Goal: Information Seeking & Learning: Learn about a topic

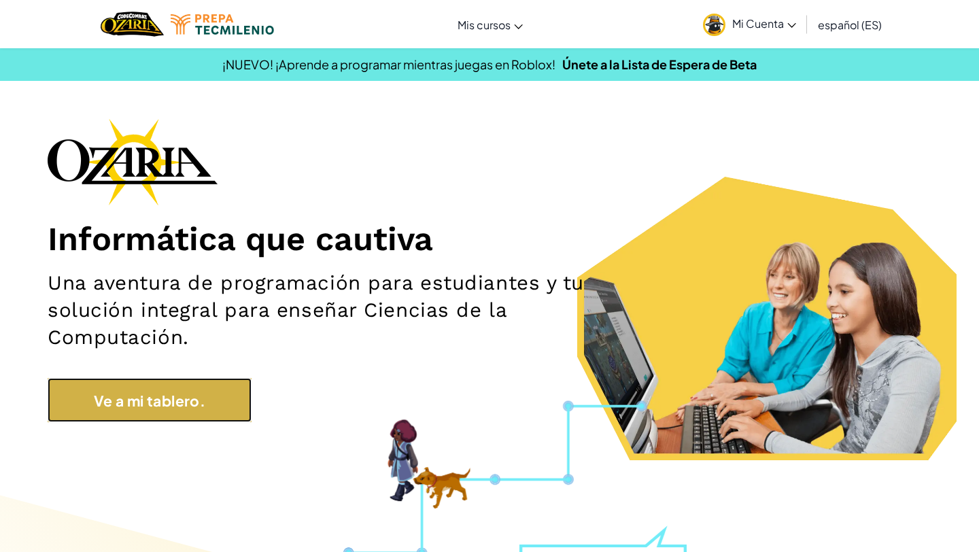
click at [190, 391] on font "Ve a mi tablero." at bounding box center [149, 399] width 111 height 18
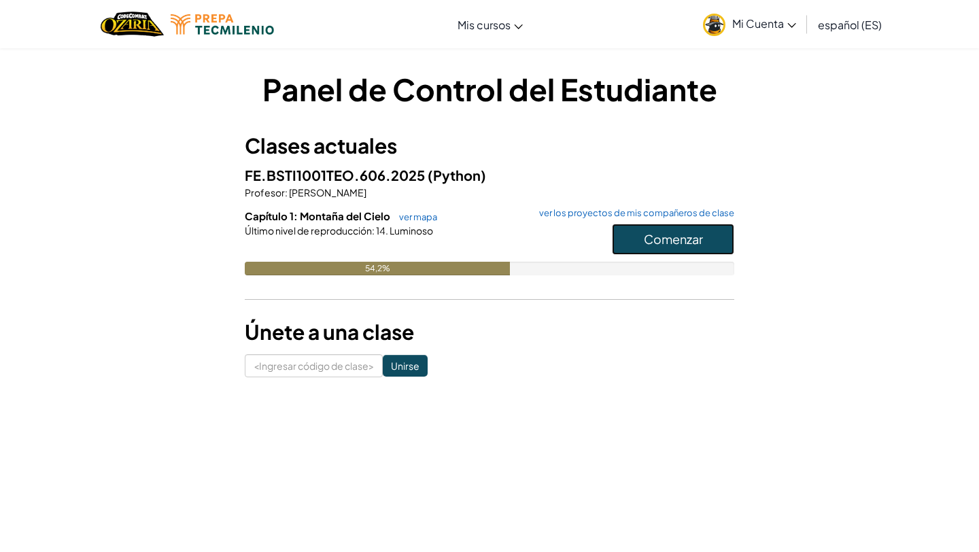
click at [641, 228] on button "Comenzar" at bounding box center [673, 239] width 122 height 31
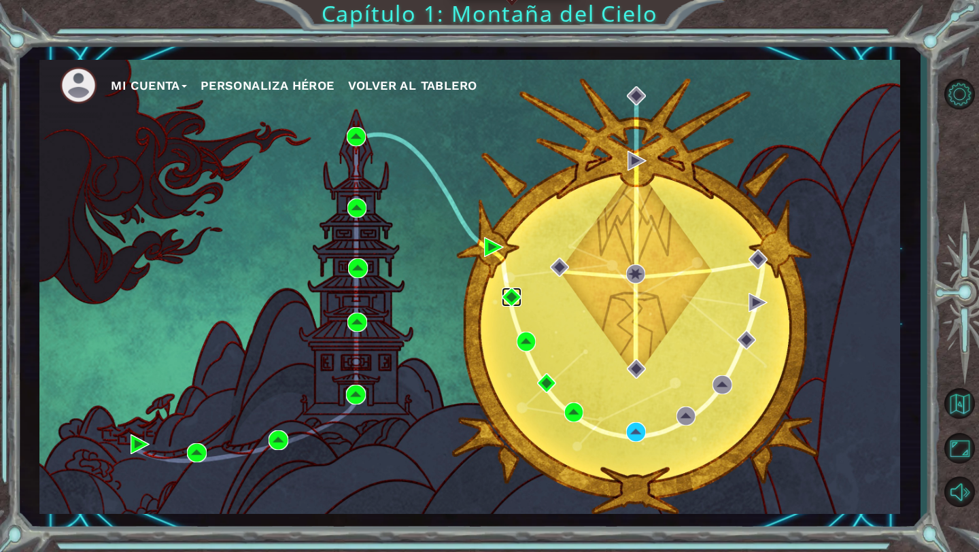
click at [511, 298] on img at bounding box center [510, 296] width 19 height 19
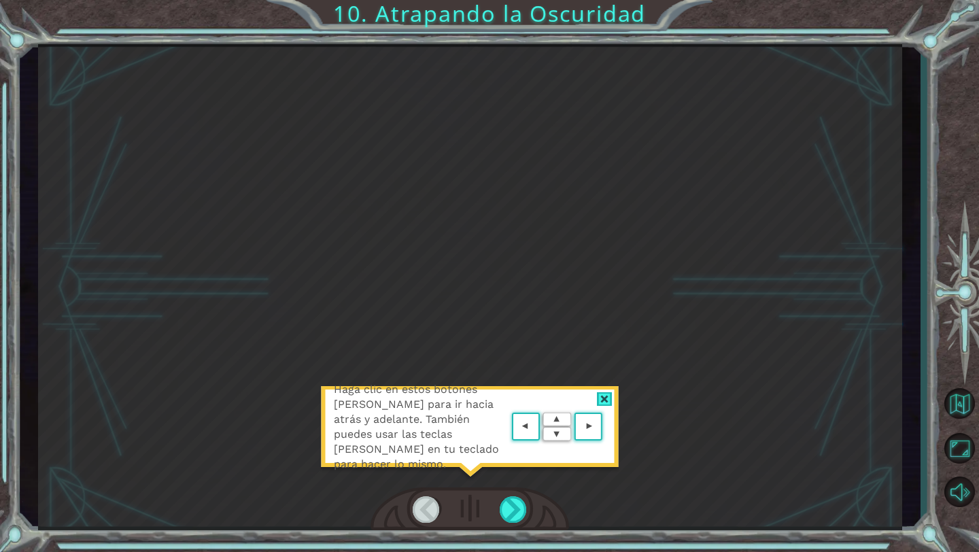
click at [610, 321] on div "Haga clic en estos botones de flecha para ir hacia atrás y adelante. También pu…" at bounding box center [470, 287] width 864 height 486
click at [964, 419] on button "Volver al mapa" at bounding box center [958, 403] width 39 height 39
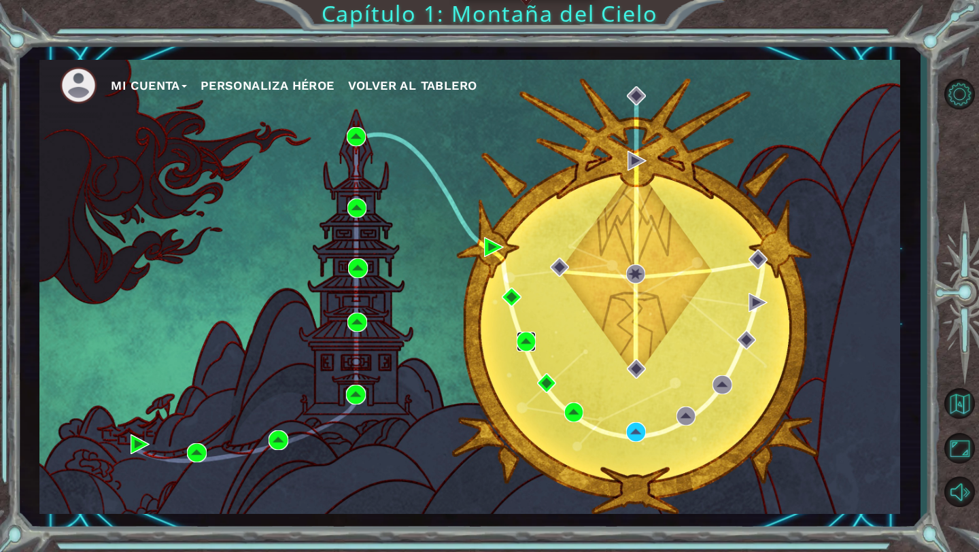
click at [528, 345] on img at bounding box center [525, 341] width 19 height 19
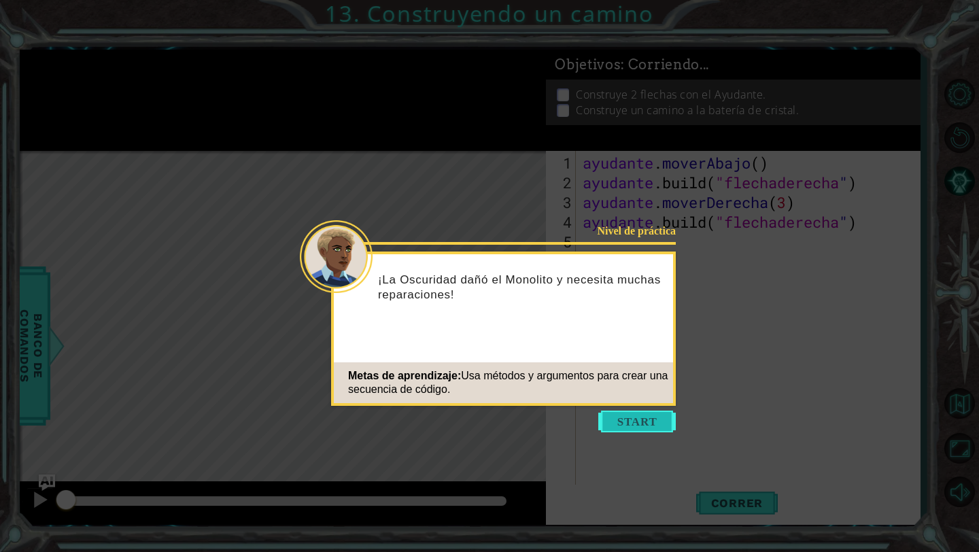
click at [663, 429] on button "Comenzar" at bounding box center [636, 421] width 77 height 22
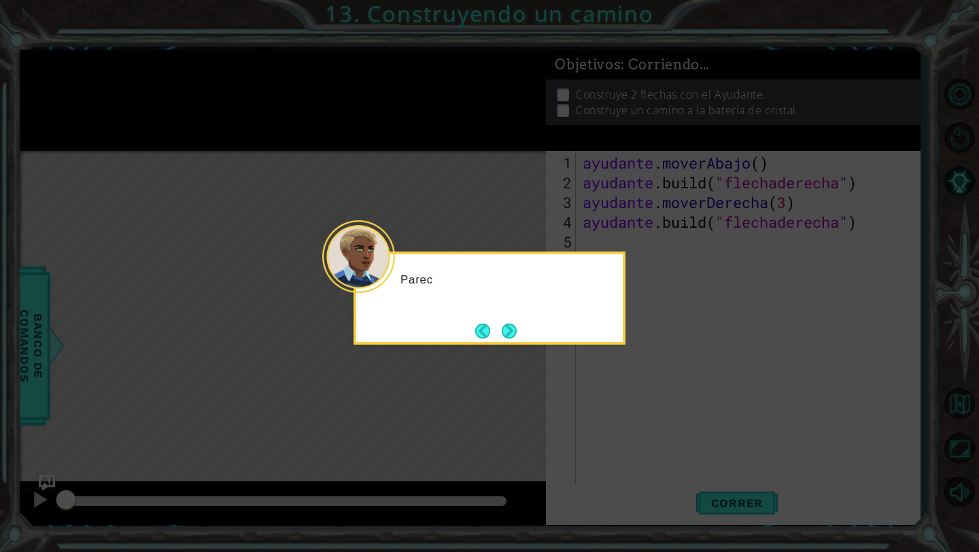
click at [866, 385] on icon at bounding box center [489, 276] width 979 height 552
click at [512, 334] on button "Próximo" at bounding box center [508, 330] width 15 height 15
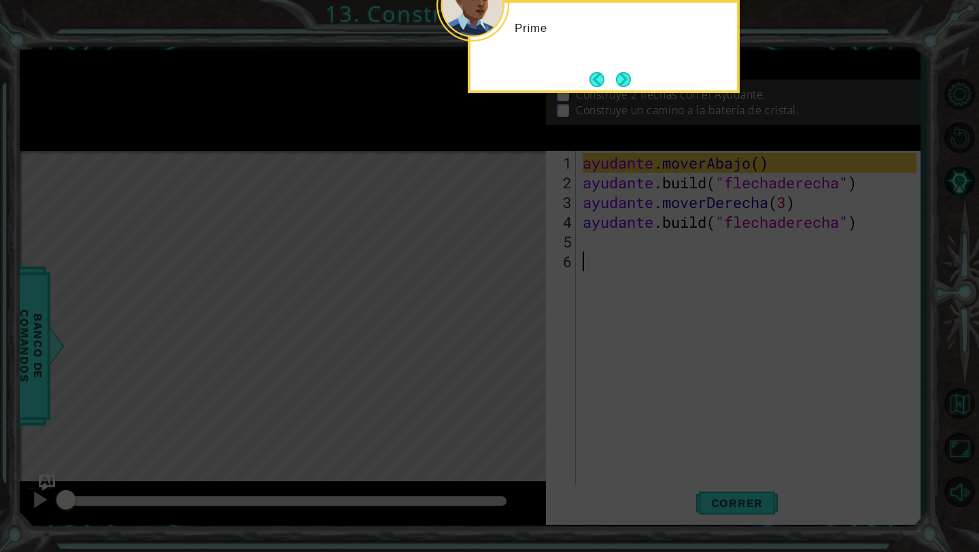
click at [586, 251] on icon at bounding box center [489, 276] width 979 height 552
click at [676, 41] on div "Primero, mueves al Ayuda" at bounding box center [603, 35] width 266 height 54
click at [629, 77] on button "Próximo" at bounding box center [623, 79] width 15 height 15
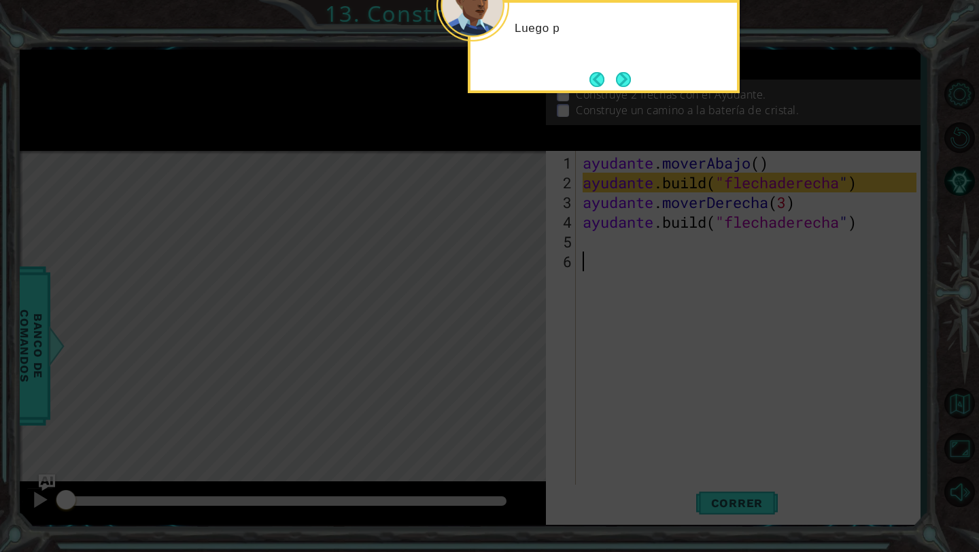
click at [660, 290] on icon at bounding box center [489, 276] width 979 height 552
click at [624, 87] on button "Próximo" at bounding box center [623, 79] width 15 height 15
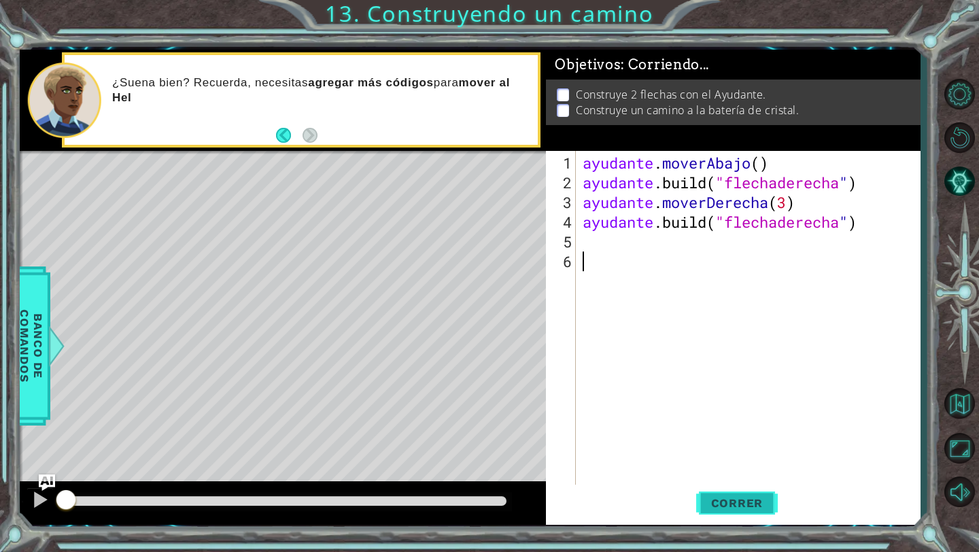
click at [697, 505] on span "Correr" at bounding box center [737, 503] width 80 height 14
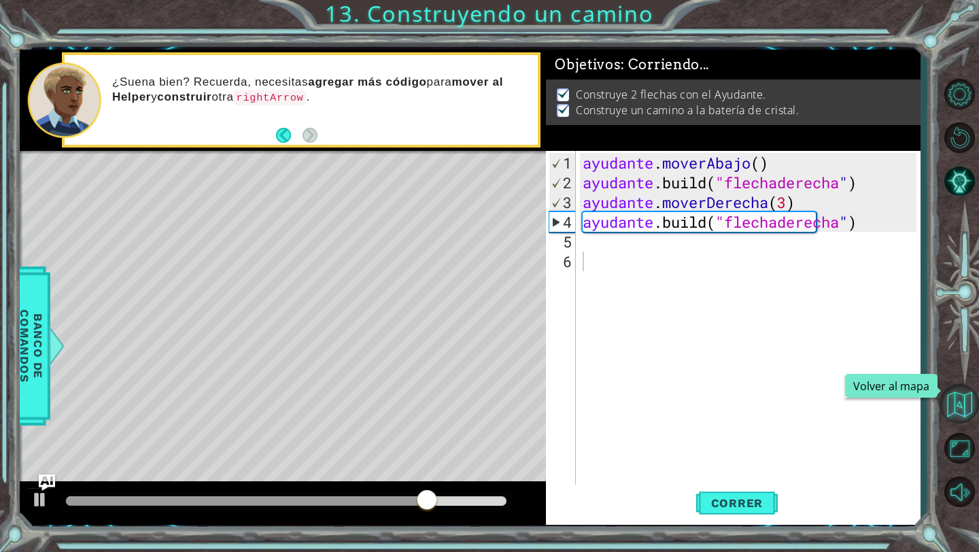
click at [964, 394] on button "Volver al mapa" at bounding box center [958, 403] width 39 height 39
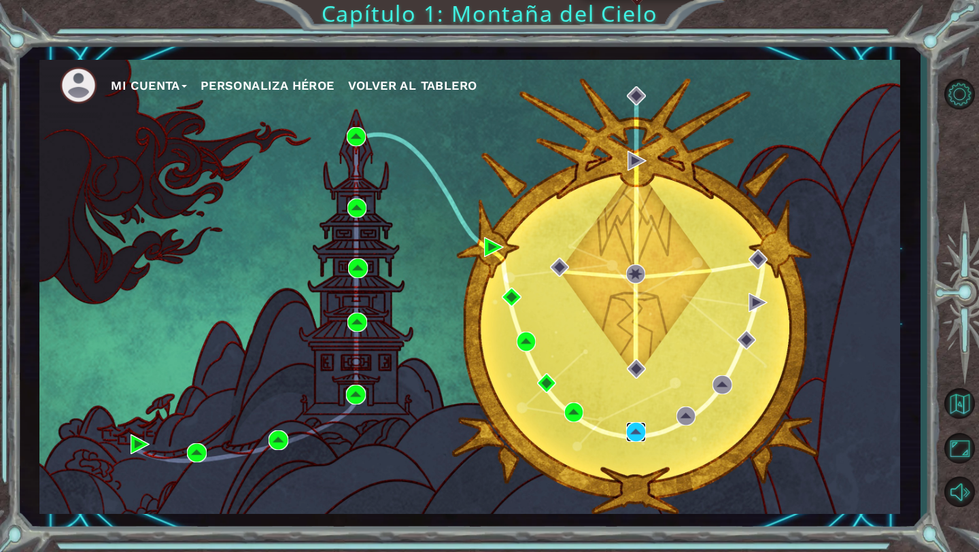
click at [631, 423] on img at bounding box center [635, 431] width 19 height 19
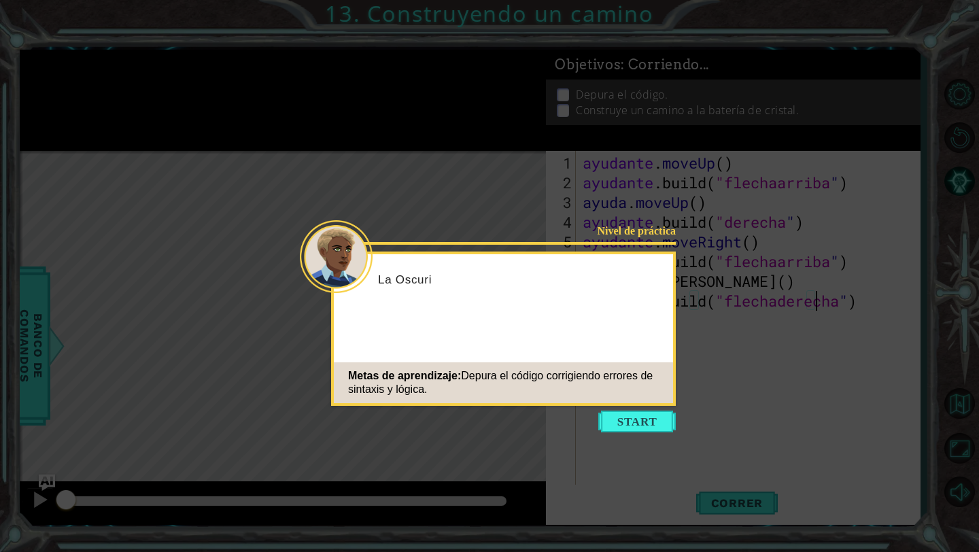
click at [631, 423] on button "Comenzar" at bounding box center [636, 421] width 77 height 22
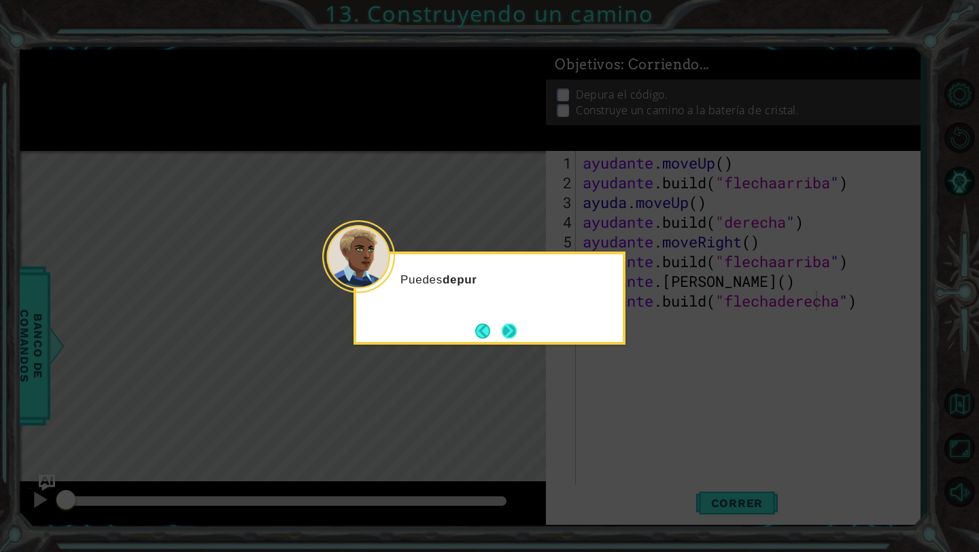
click at [513, 332] on button "Próximo" at bounding box center [508, 330] width 15 height 15
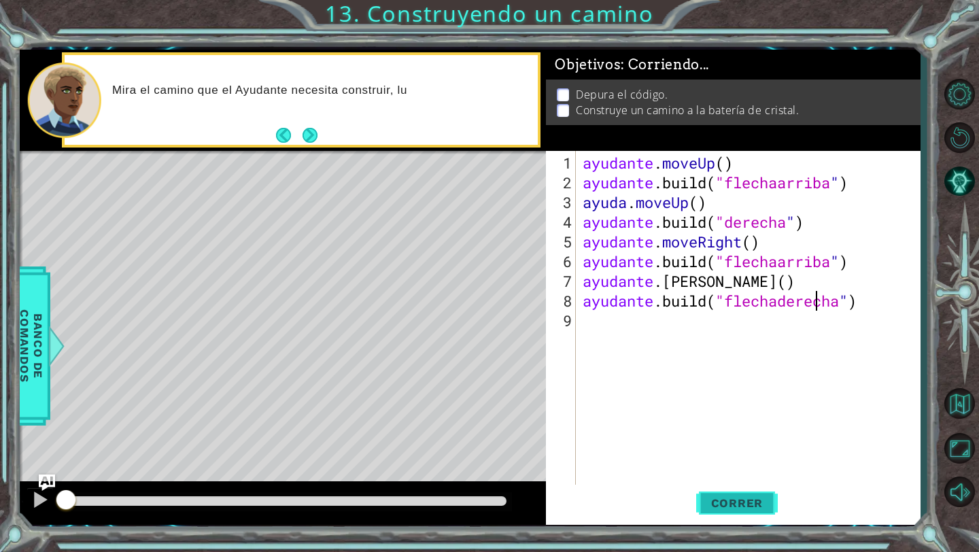
click at [710, 497] on span "Correr" at bounding box center [737, 503] width 80 height 14
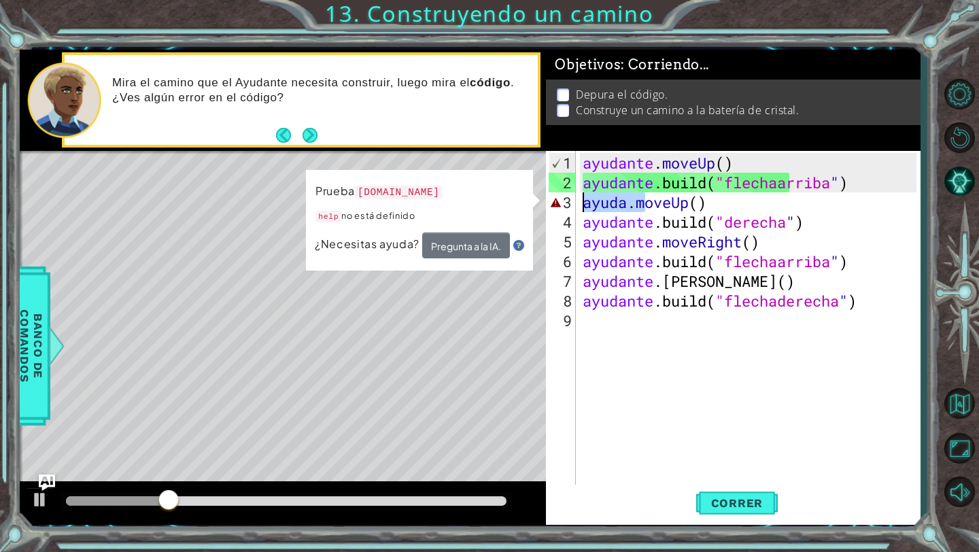
drag, startPoint x: 648, startPoint y: 209, endPoint x: 584, endPoint y: 207, distance: 64.6
click at [584, 207] on div "ayudante . moveUp ( ) ayudante .build ( "flechaarriba " ) ayuda . moveUp ( ) ay…" at bounding box center [751, 340] width 343 height 374
type textarea "veUp()"
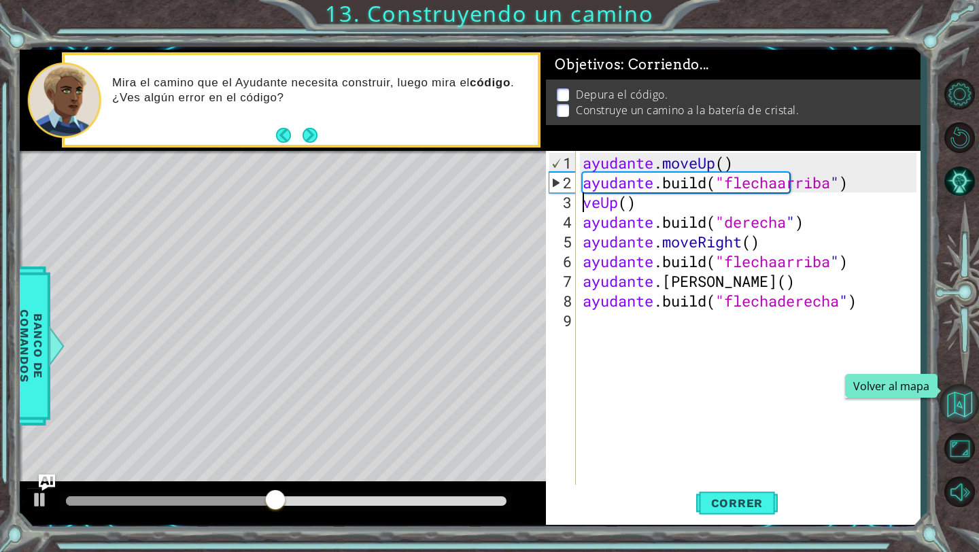
click at [957, 400] on button "Volver al mapa" at bounding box center [958, 403] width 39 height 39
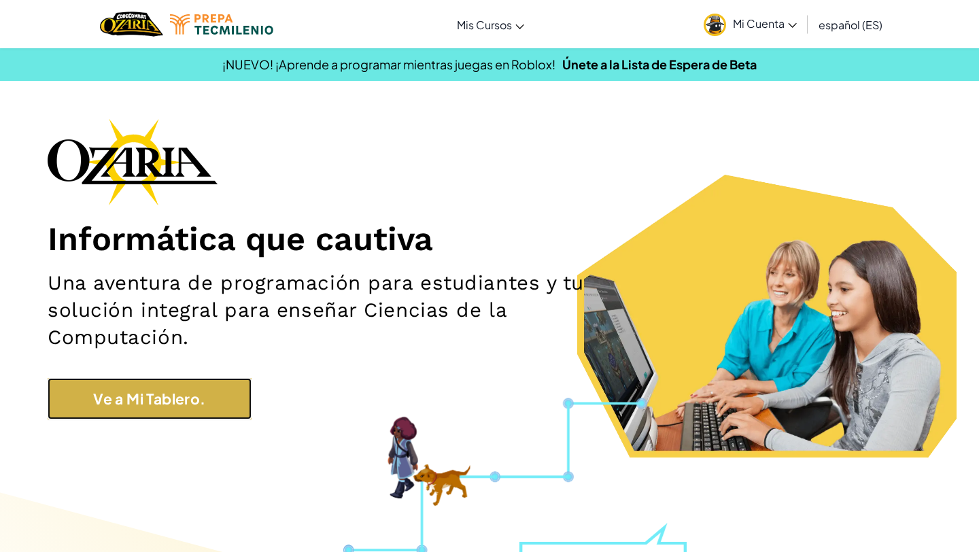
click at [226, 397] on link "Ve a Mi Tablero." at bounding box center [150, 399] width 204 height 42
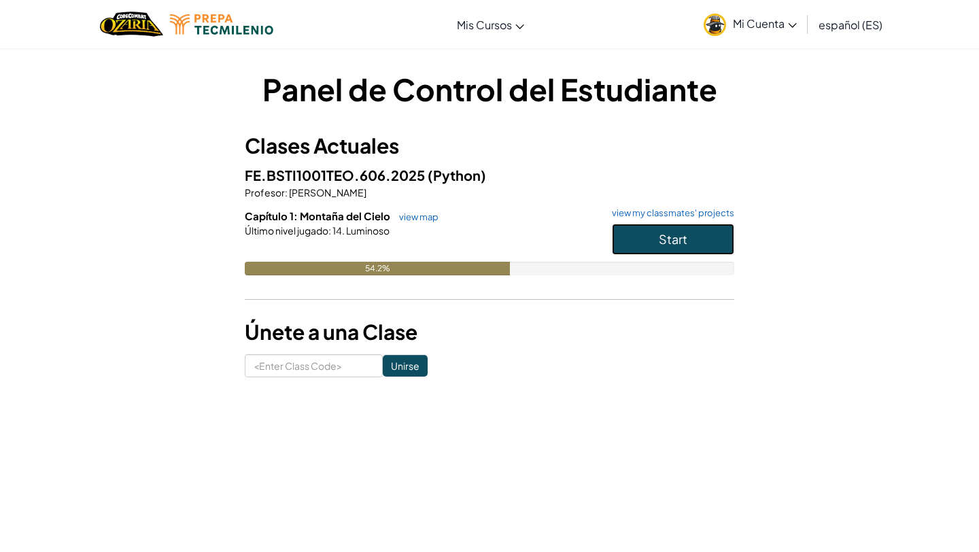
click at [635, 224] on button "Start" at bounding box center [673, 239] width 122 height 31
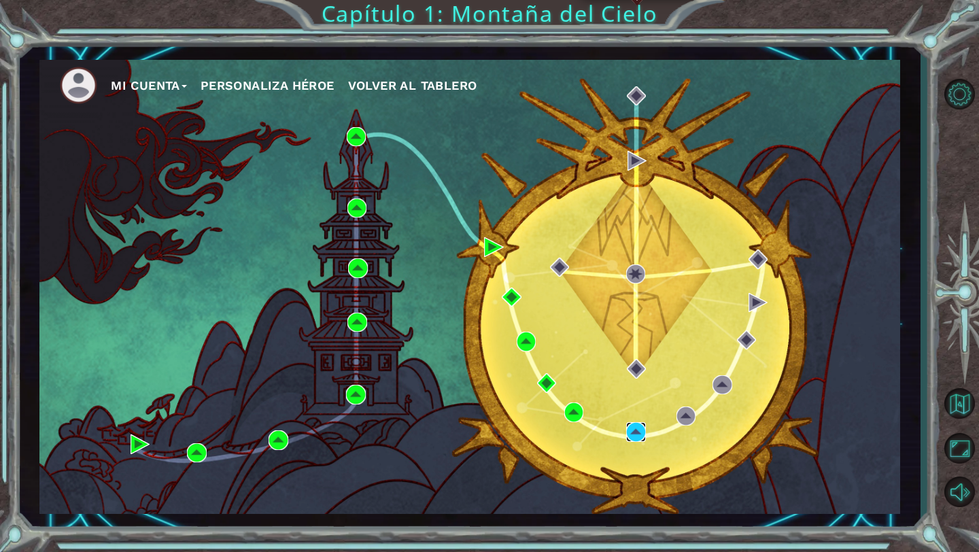
click at [628, 427] on img at bounding box center [635, 431] width 19 height 19
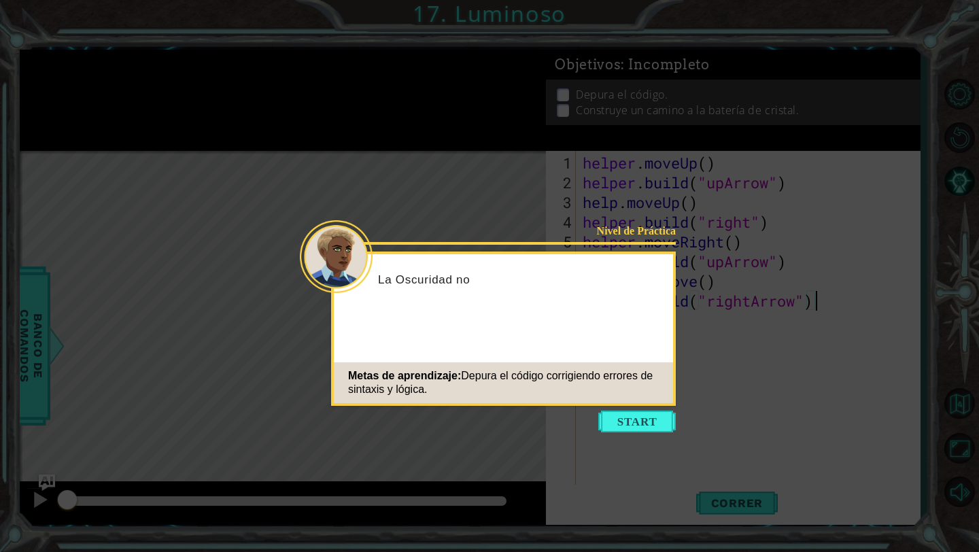
click at [638, 419] on button "Start" at bounding box center [636, 421] width 77 height 22
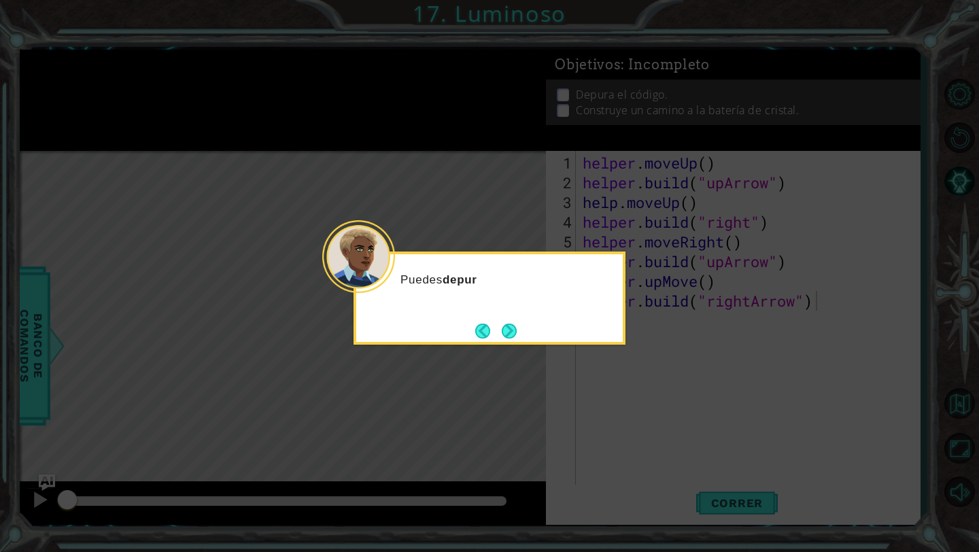
click at [601, 315] on div "Puedes depur" at bounding box center [489, 297] width 272 height 93
click at [511, 327] on button "Next" at bounding box center [508, 330] width 15 height 15
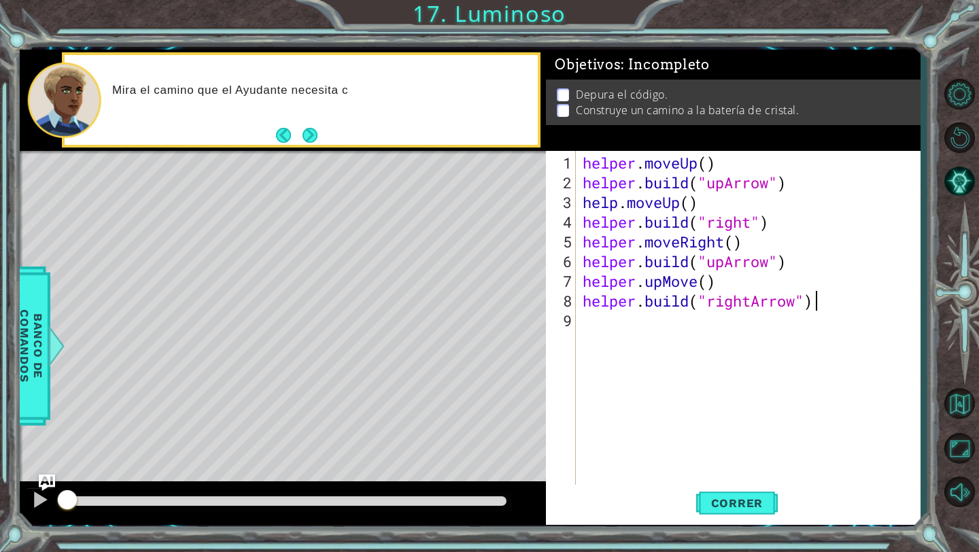
click at [617, 204] on div "helper . moveUp ( ) helper . build ( "upArrow" ) help . moveUp ( ) helper . bui…" at bounding box center [751, 340] width 343 height 374
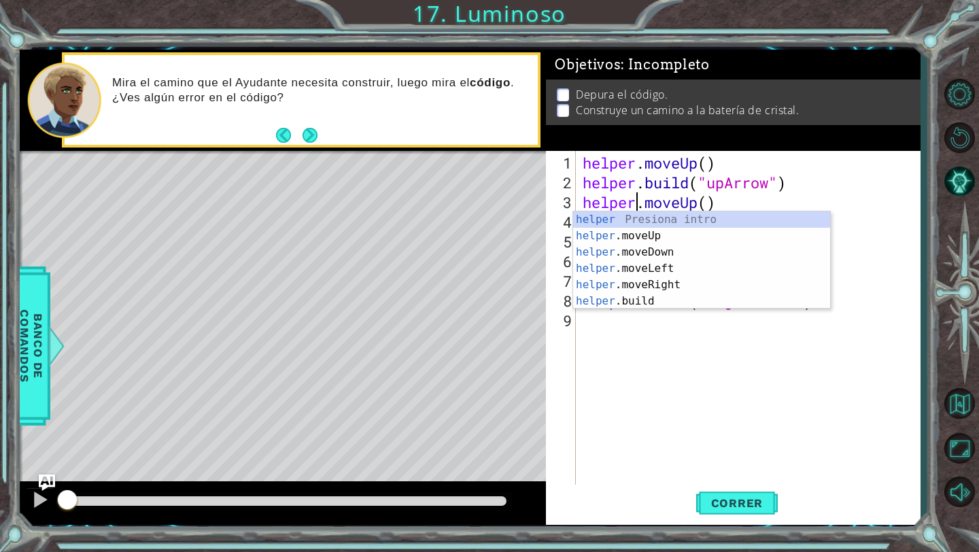
scroll to position [0, 2]
click at [669, 228] on div "helper Presiona intro helper .moveUp Presiona intro helper .moveDown Presiona i…" at bounding box center [701, 276] width 257 height 130
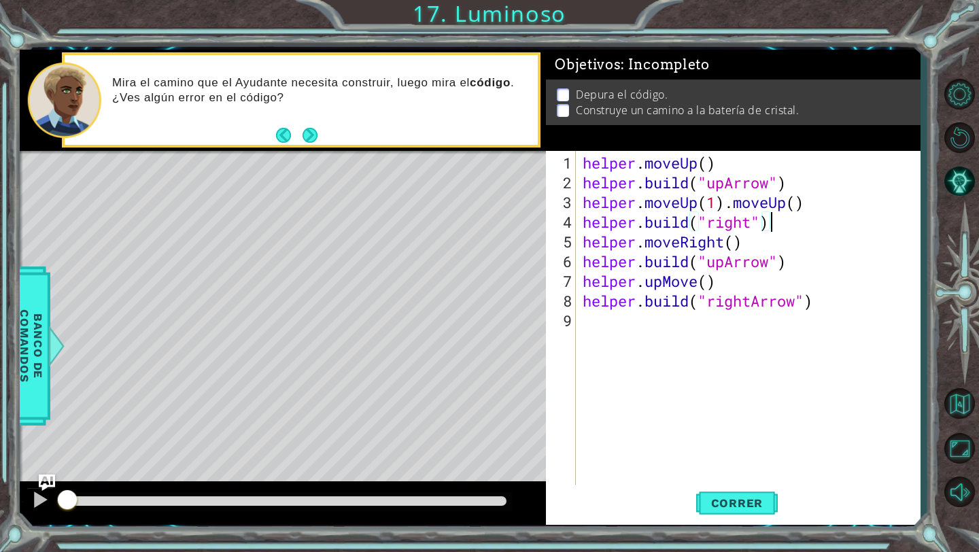
drag, startPoint x: 813, startPoint y: 212, endPoint x: 752, endPoint y: 212, distance: 60.5
click at [752, 212] on div "helper . moveUp ( ) helper . build ( "upArrow" ) helper . moveUp ( 1 ) . moveUp…" at bounding box center [751, 340] width 343 height 374
drag, startPoint x: 811, startPoint y: 202, endPoint x: 726, endPoint y: 206, distance: 85.0
click at [726, 206] on div "helper . moveUp ( ) helper . build ( "upArrow" ) helper . moveUp ( 1 ) . moveUp…" at bounding box center [751, 340] width 343 height 374
click at [723, 524] on div "helper.moveUp(1) 1 2 3 4 5 6 7 8 9 helper . moveUp ( ) helper . build ( "upArro…" at bounding box center [733, 338] width 374 height 374
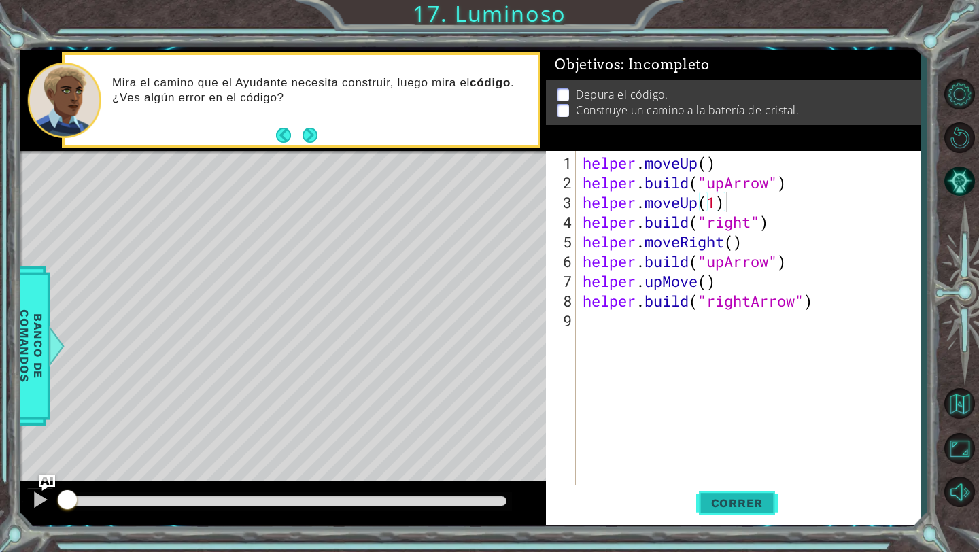
click at [720, 505] on span "Correr" at bounding box center [737, 503] width 80 height 14
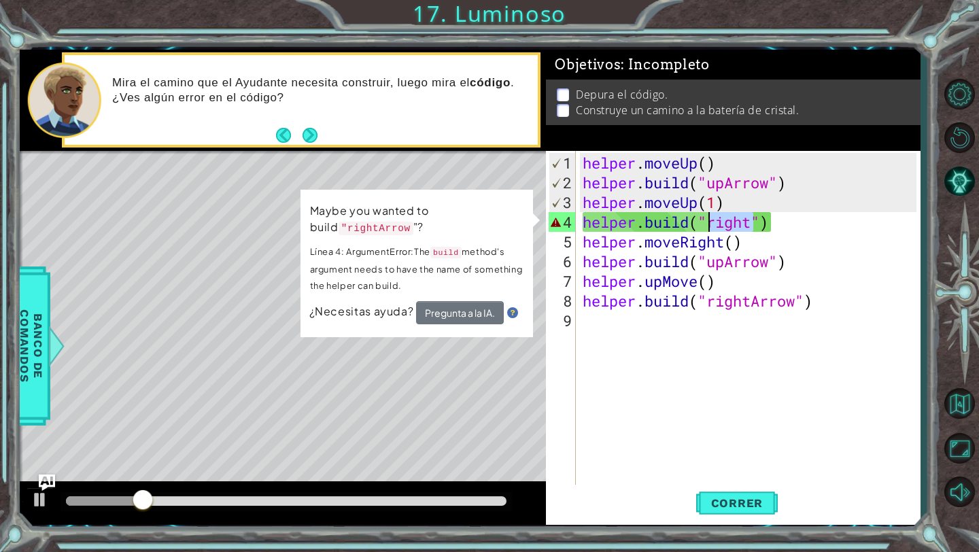
drag, startPoint x: 751, startPoint y: 224, endPoint x: 708, endPoint y: 226, distance: 42.9
click at [708, 226] on div "helper . moveUp ( ) helper . build ( "upArrow" ) helper . moveUp ( 1 ) helper .…" at bounding box center [751, 340] width 343 height 374
click at [753, 230] on div "helper . moveUp ( ) helper . build ( "upArrow" ) helper . moveUp ( 1 ) helper .…" at bounding box center [751, 340] width 343 height 374
click at [753, 228] on div "helper . moveUp ( ) helper . build ( "upArrow" ) helper . moveUp ( 1 ) helper .…" at bounding box center [751, 340] width 343 height 374
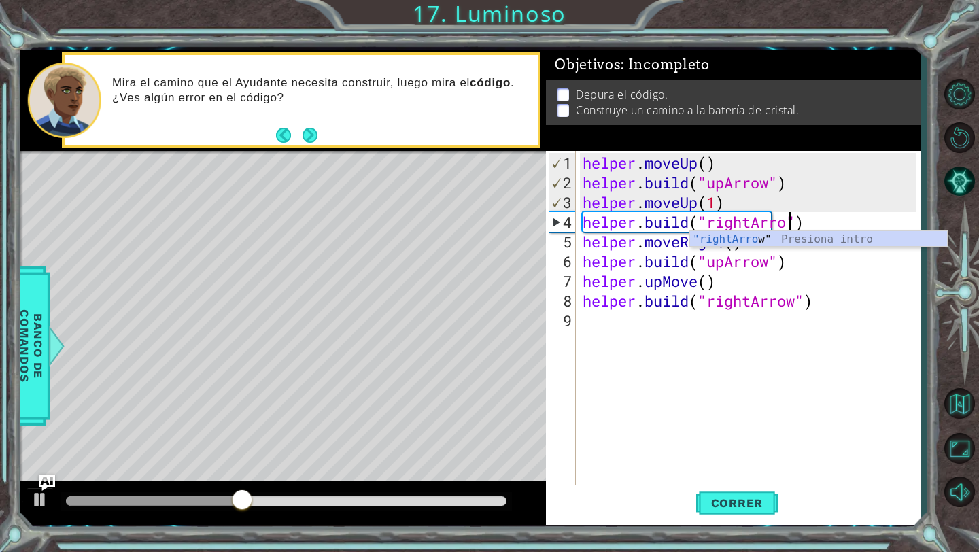
scroll to position [0, 10]
click at [717, 508] on span "Correr" at bounding box center [737, 503] width 80 height 14
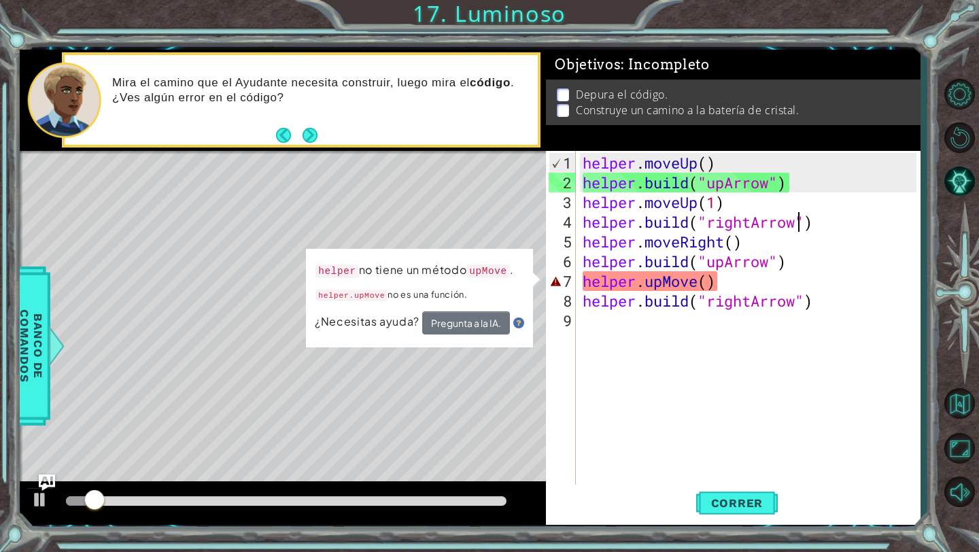
click at [657, 281] on div "helper . moveUp ( ) helper . build ( "upArrow" ) helper . moveUp ( 1 ) helper .…" at bounding box center [751, 340] width 343 height 374
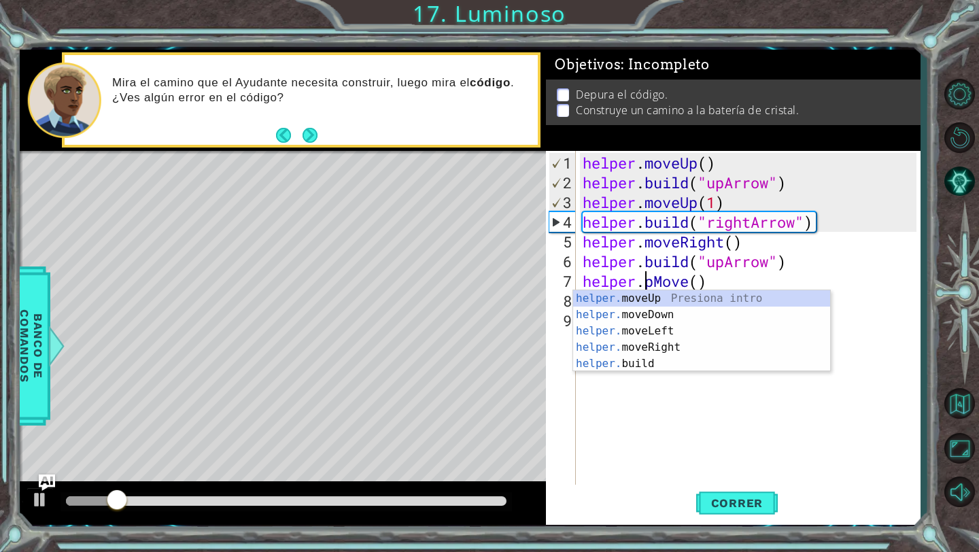
scroll to position [0, 3]
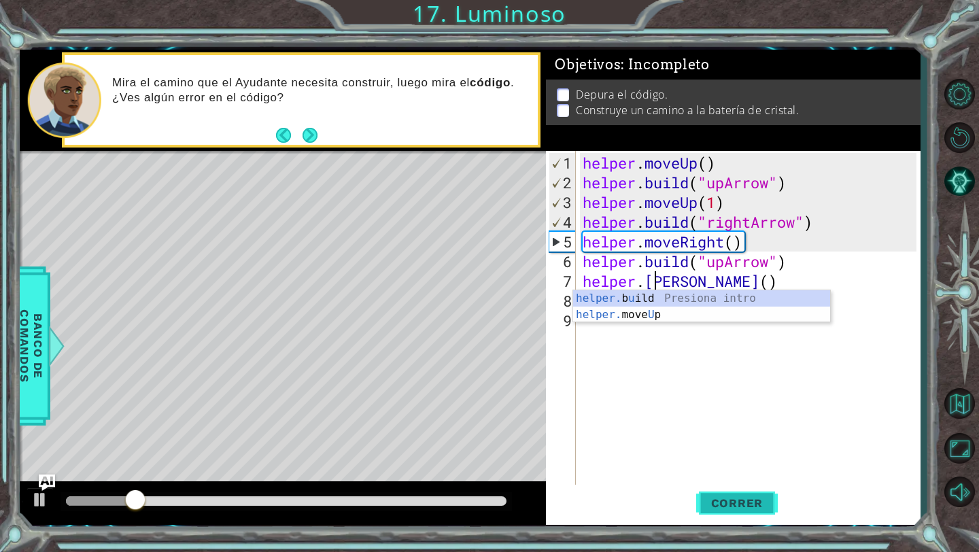
click at [737, 495] on button "Correr" at bounding box center [737, 503] width 82 height 37
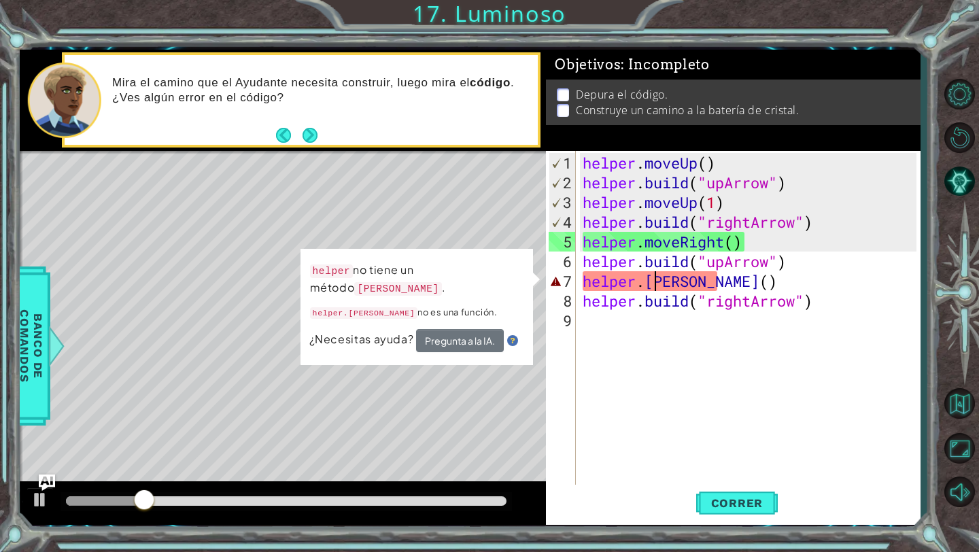
click at [664, 291] on div "helper . moveUp ( ) helper . build ( "upArrow" ) helper . moveUp ( 1 ) helper .…" at bounding box center [751, 340] width 343 height 374
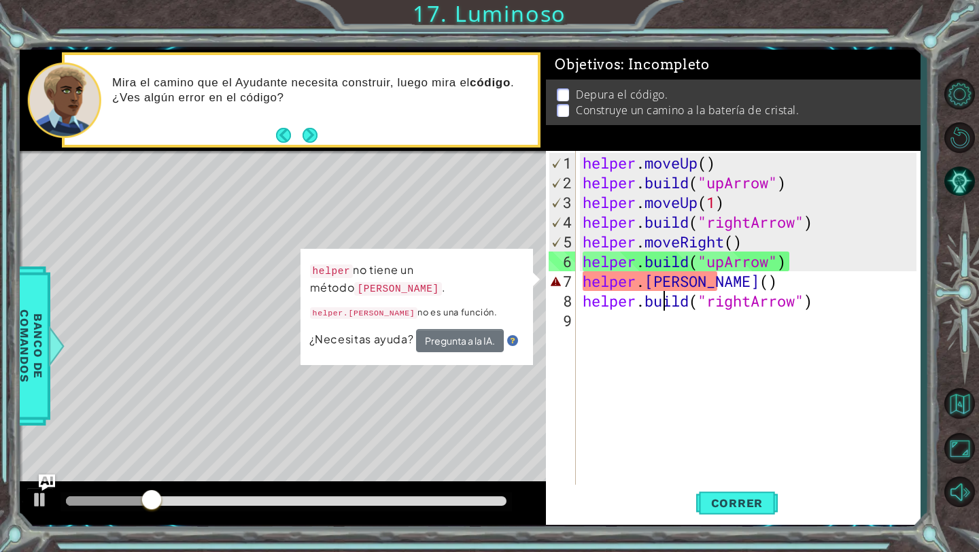
click at [662, 289] on div "helper . moveUp ( ) helper . build ( "upArrow" ) helper . moveUp ( 1 ) helper .…" at bounding box center [751, 340] width 343 height 374
click at [654, 287] on div "helper . moveUp ( ) helper . build ( "upArrow" ) helper . moveUp ( 1 ) helper .…" at bounding box center [751, 340] width 343 height 374
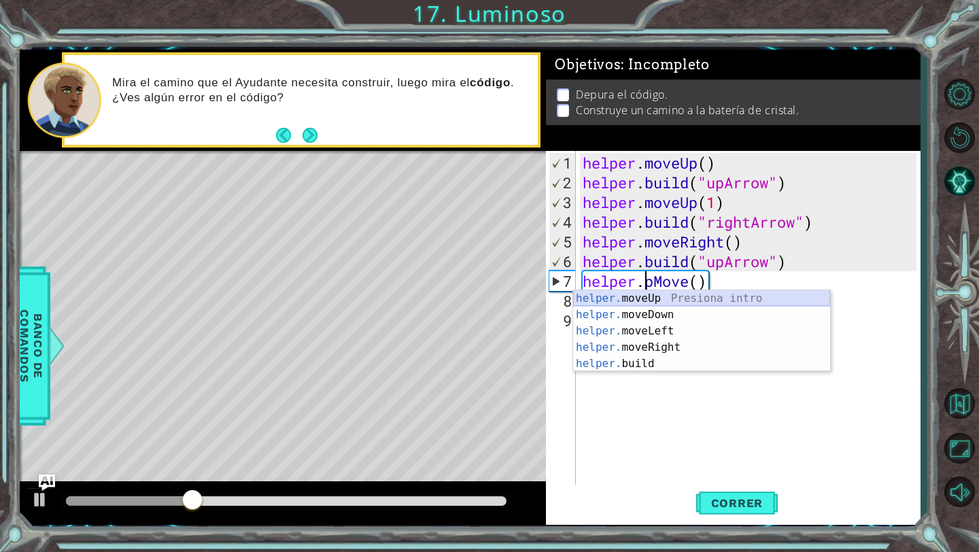
click at [658, 294] on div "helper. moveUp Presiona intro helper. moveDown Presiona intro helper. moveLeft …" at bounding box center [701, 347] width 257 height 114
type textarea "helper.moveUp(1)"
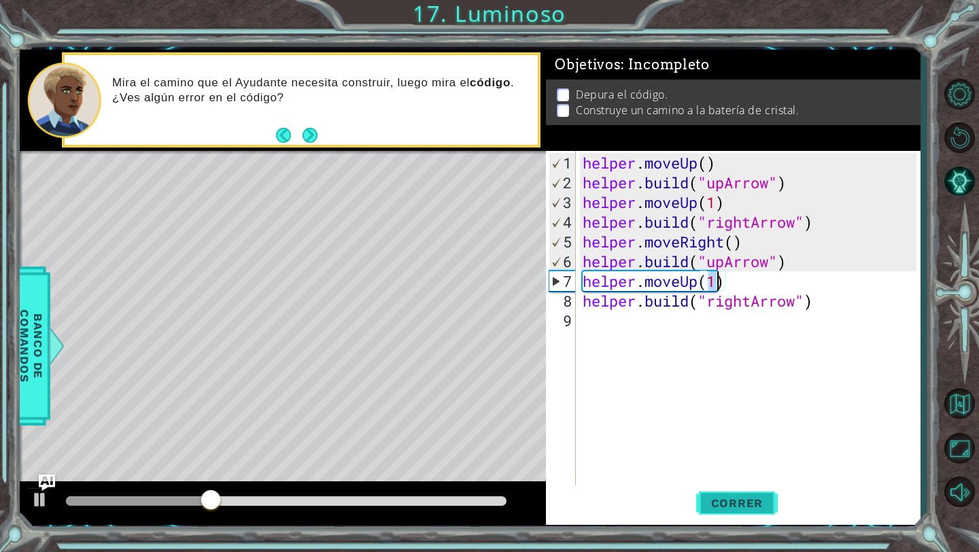
click at [730, 499] on span "Correr" at bounding box center [737, 503] width 80 height 14
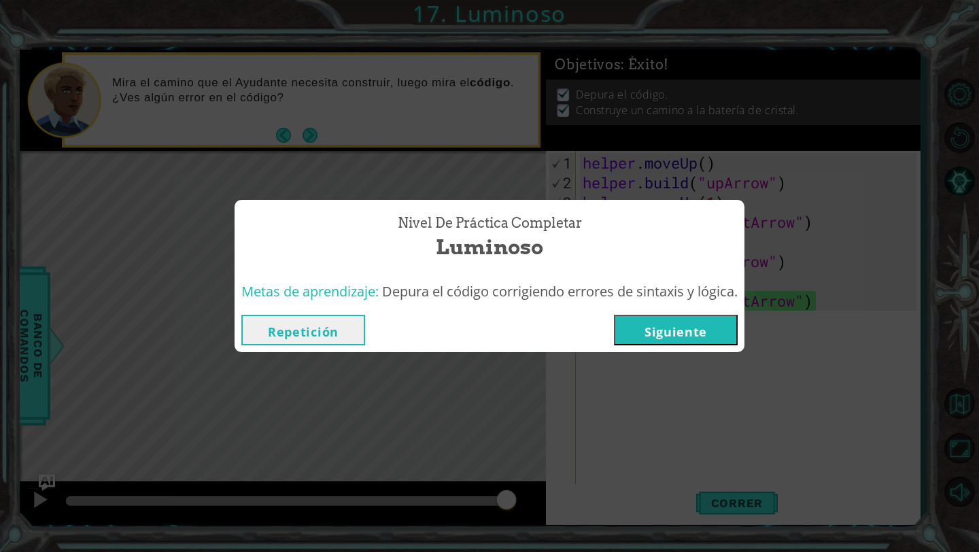
click at [704, 326] on button "Siguiente" at bounding box center [676, 330] width 124 height 31
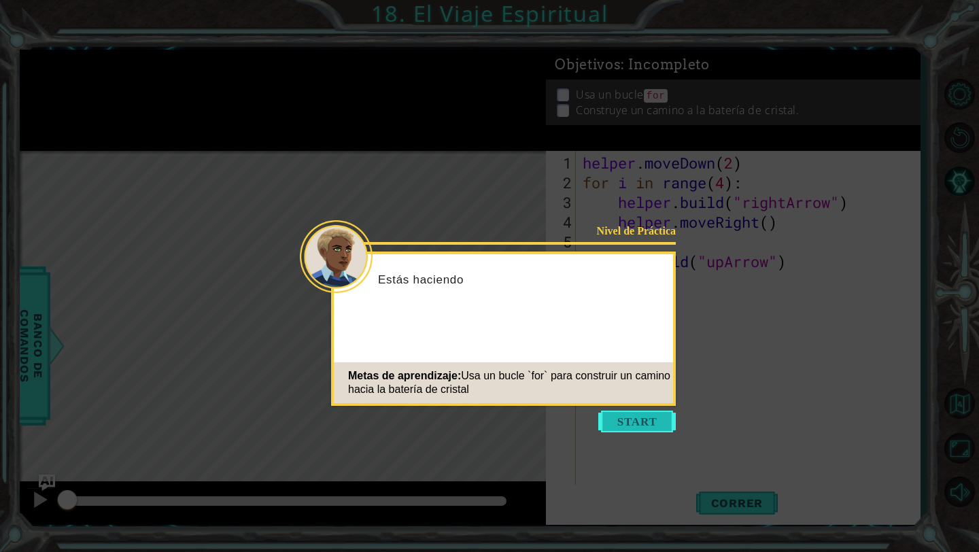
click at [656, 419] on button "Start" at bounding box center [636, 421] width 77 height 22
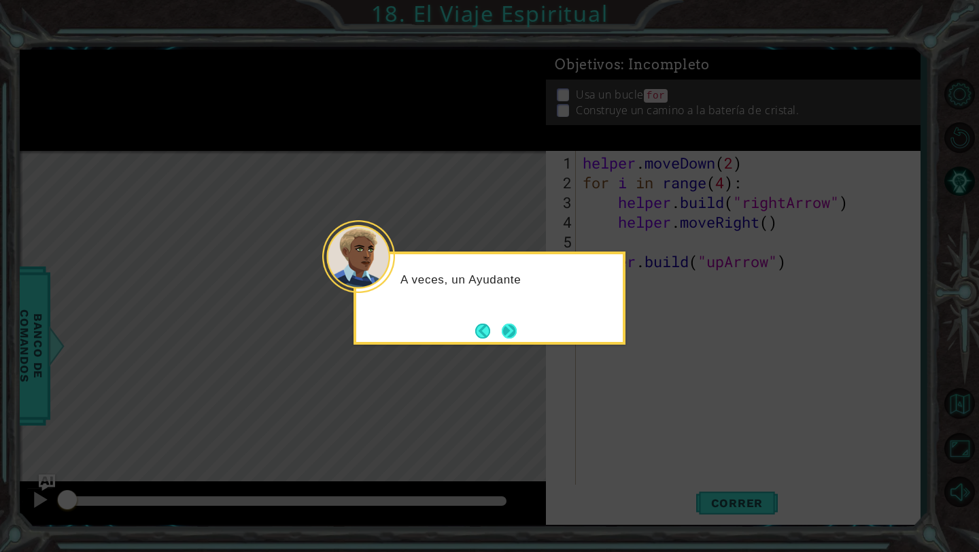
click at [514, 326] on button "Next" at bounding box center [508, 330] width 15 height 15
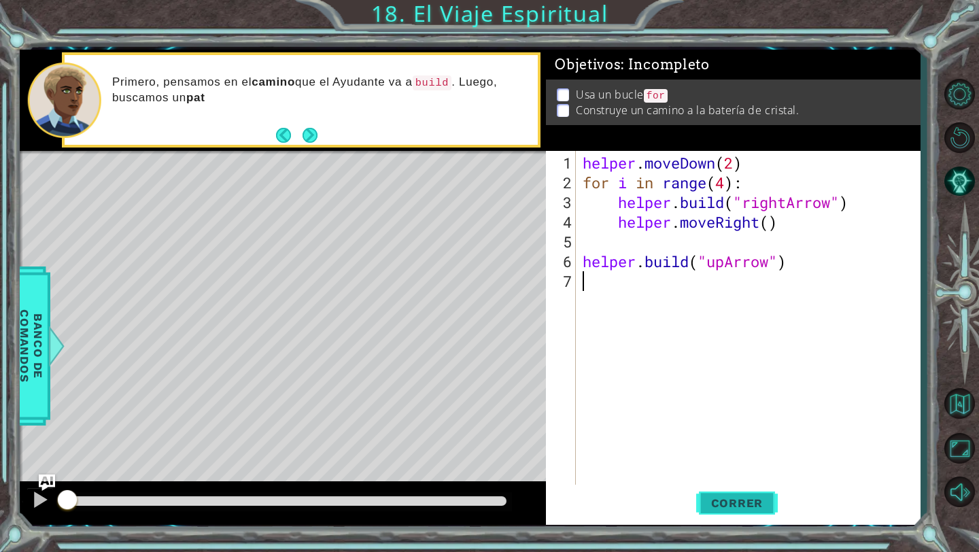
click at [704, 495] on button "Correr" at bounding box center [737, 503] width 82 height 37
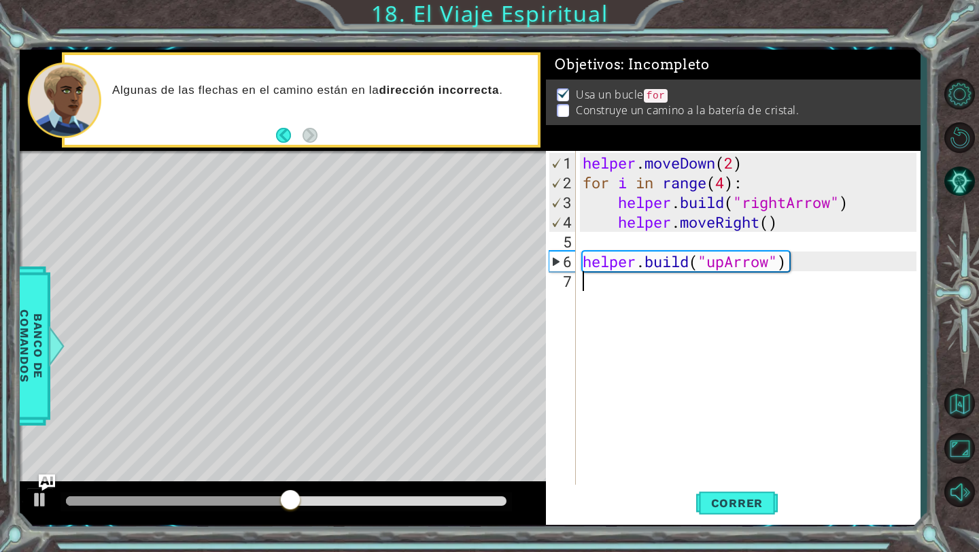
click at [614, 287] on div "helper . moveDown ( 2 ) for i in range ( 4 ) : helper . build ( "rightArrow" ) …" at bounding box center [751, 340] width 343 height 374
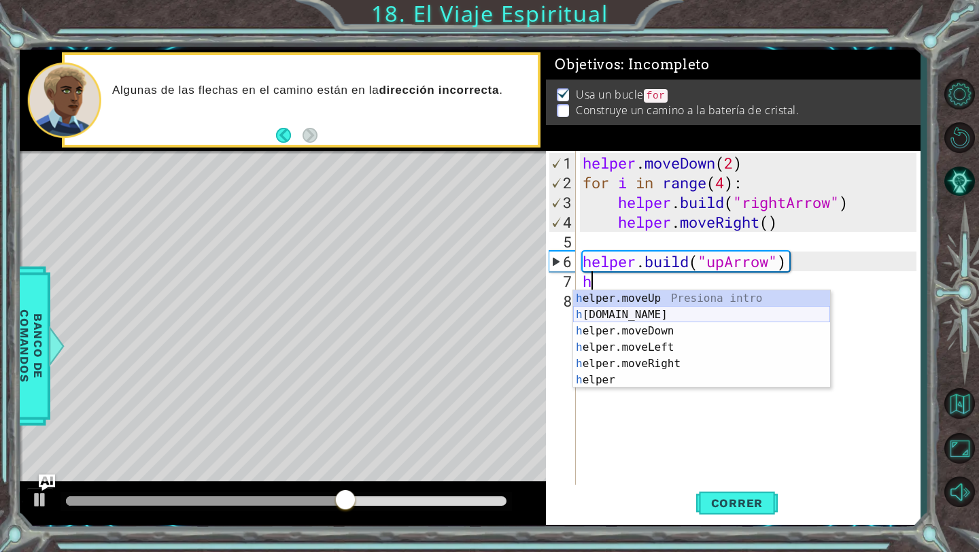
click at [635, 311] on div "h elper.moveUp Presiona intro h [DOMAIN_NAME] Presiona intro h elper.moveDown P…" at bounding box center [701, 355] width 257 height 130
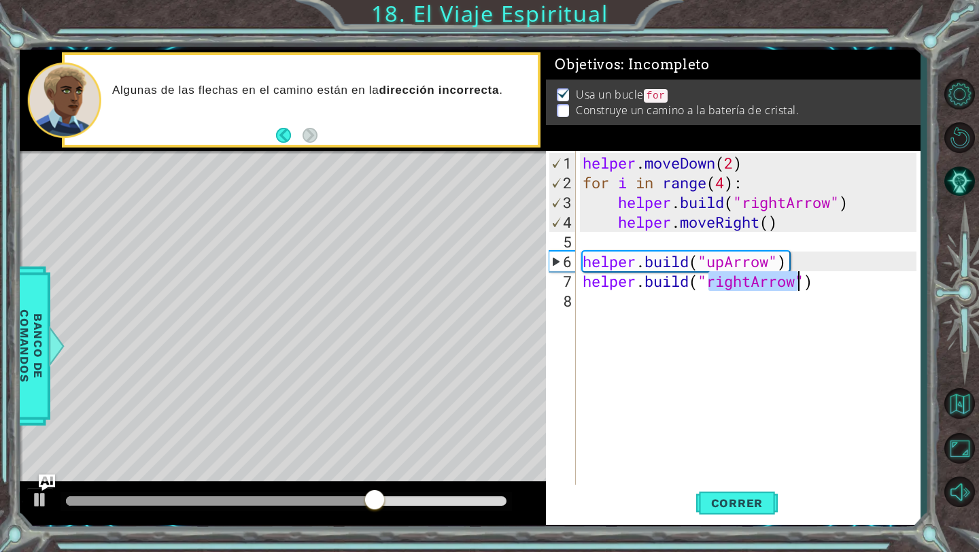
scroll to position [0, 6]
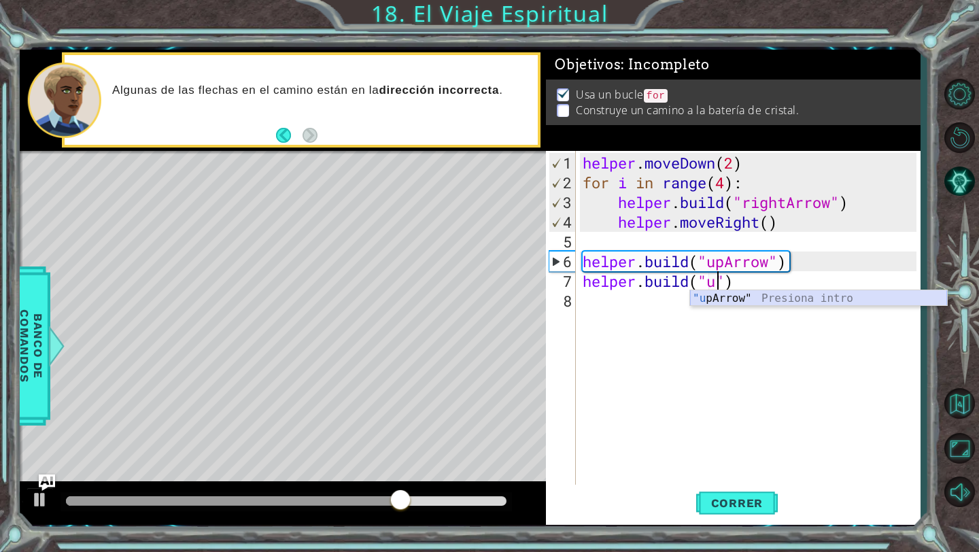
click at [724, 298] on div ""[PERSON_NAME]" Presiona intro" at bounding box center [818, 314] width 257 height 49
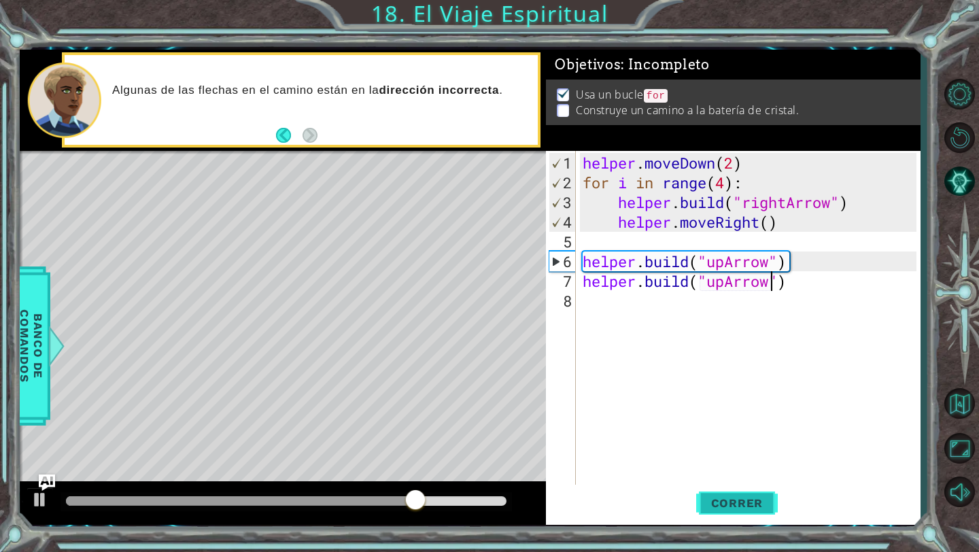
click at [718, 496] on span "Correr" at bounding box center [737, 503] width 80 height 14
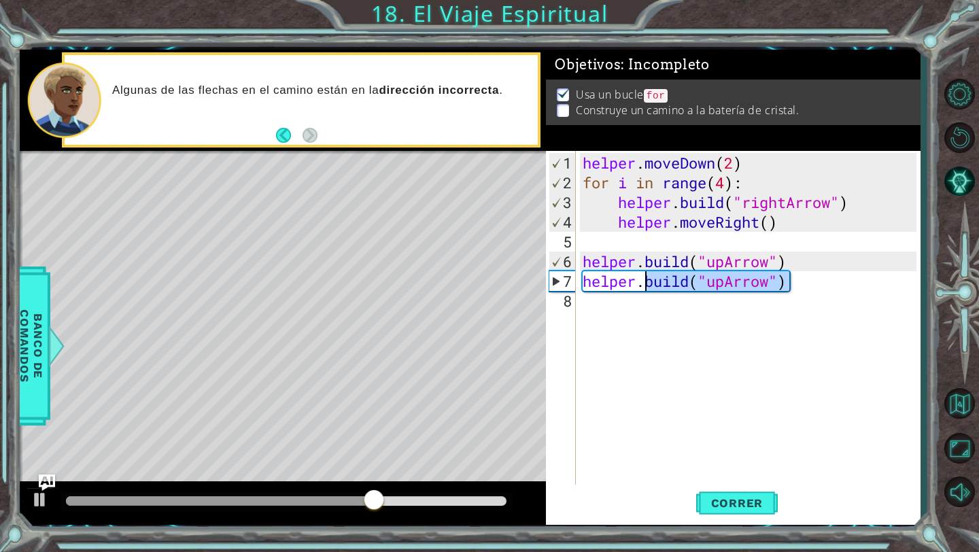
drag, startPoint x: 792, startPoint y: 283, endPoint x: 648, endPoint y: 286, distance: 144.1
click at [648, 286] on div "helper . moveDown ( 2 ) for i in range ( 4 ) : helper . build ( "rightArrow" ) …" at bounding box center [751, 340] width 343 height 374
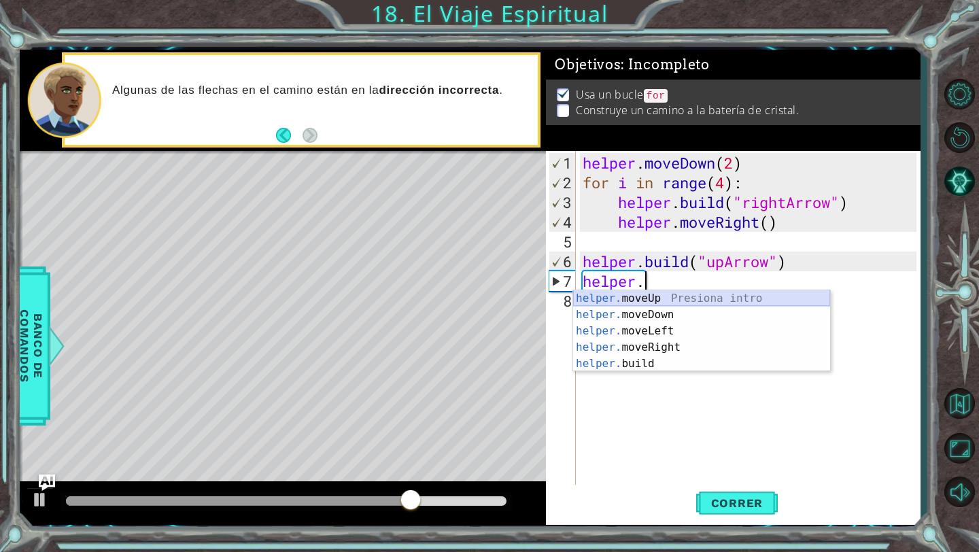
click at [627, 298] on div "helper. moveUp Presiona intro helper. moveDown Presiona intro helper. moveLeft …" at bounding box center [701, 347] width 257 height 114
type textarea "helper.moveUp(1)"
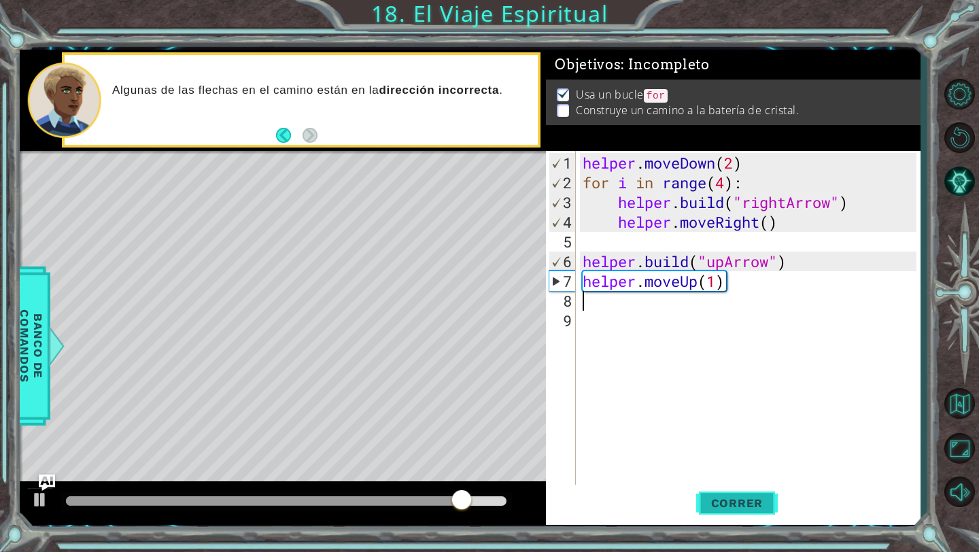
click at [710, 496] on span "Correr" at bounding box center [737, 503] width 80 height 14
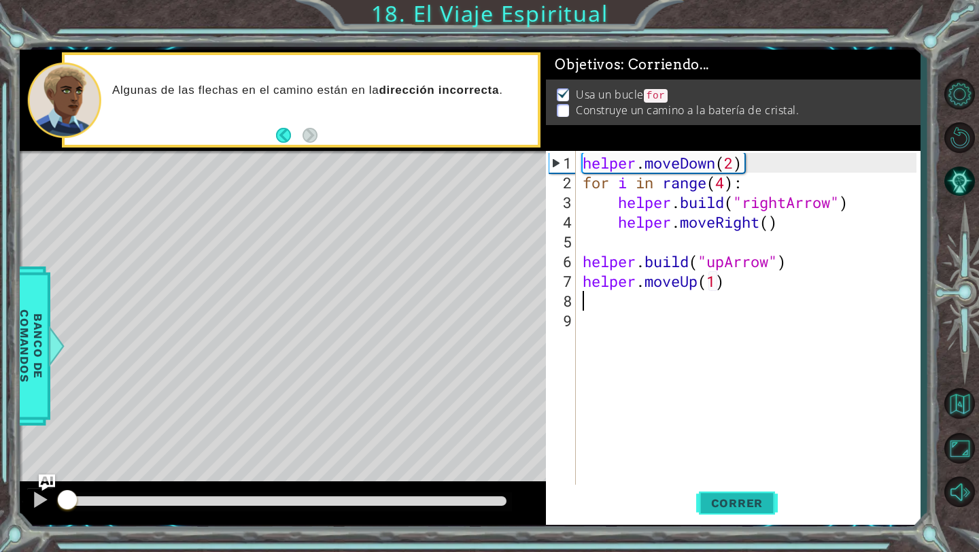
scroll to position [0, 0]
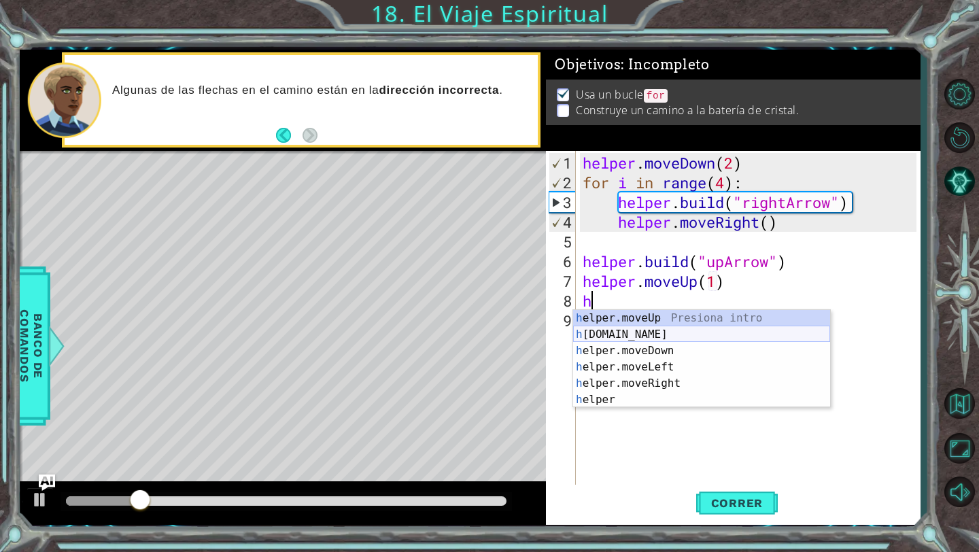
click at [643, 337] on div "h elper.moveUp Presiona intro h [DOMAIN_NAME] Presiona intro h elper.moveDown P…" at bounding box center [701, 375] width 257 height 130
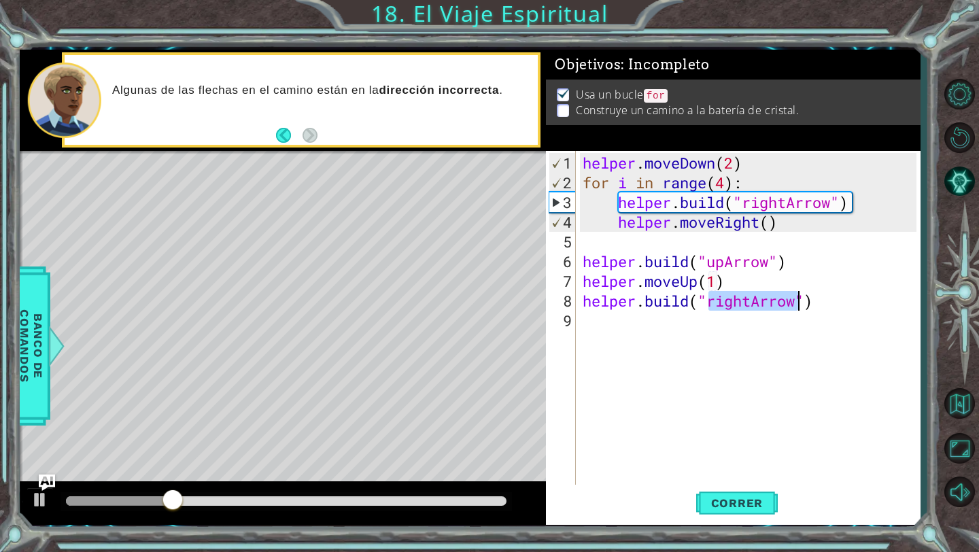
scroll to position [0, 6]
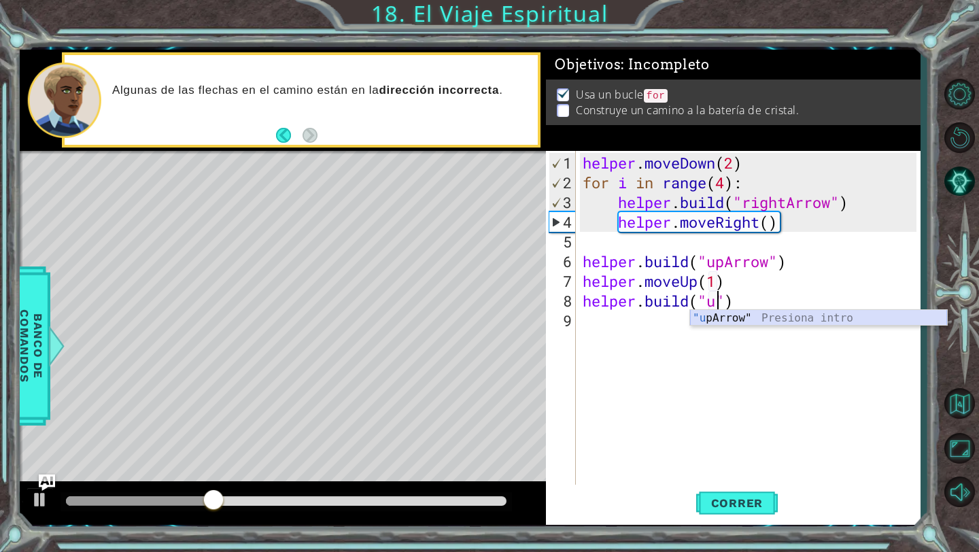
click at [750, 317] on div ""[PERSON_NAME]" Presiona intro" at bounding box center [818, 334] width 257 height 49
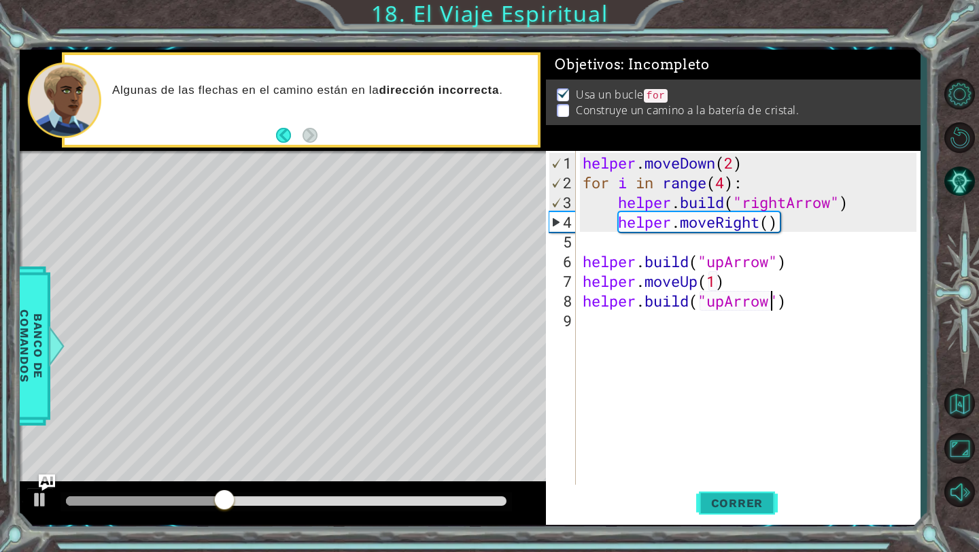
type textarea "[DOMAIN_NAME]("upArrow")"
click at [733, 497] on span "Correr" at bounding box center [737, 503] width 80 height 14
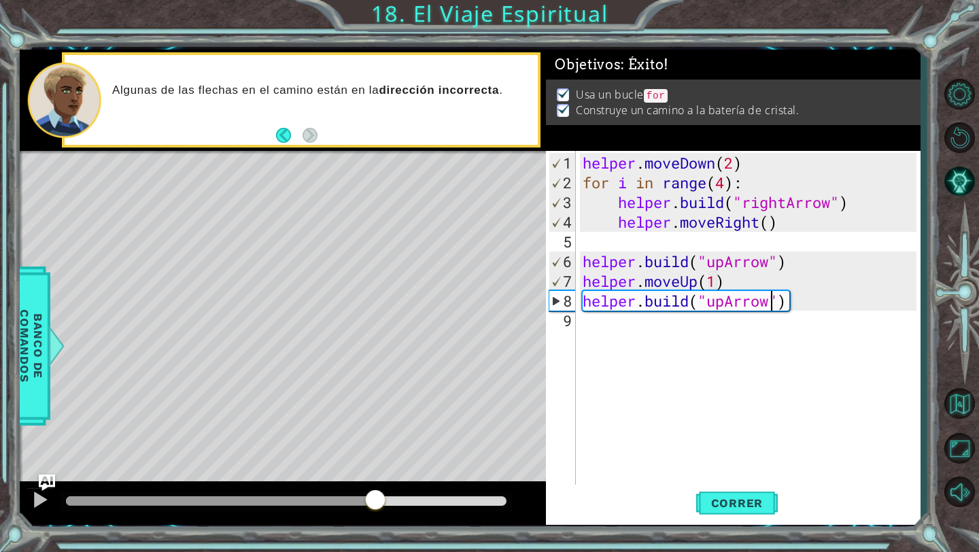
click at [375, 499] on div at bounding box center [286, 501] width 440 height 10
click at [27, 508] on button at bounding box center [40, 501] width 27 height 28
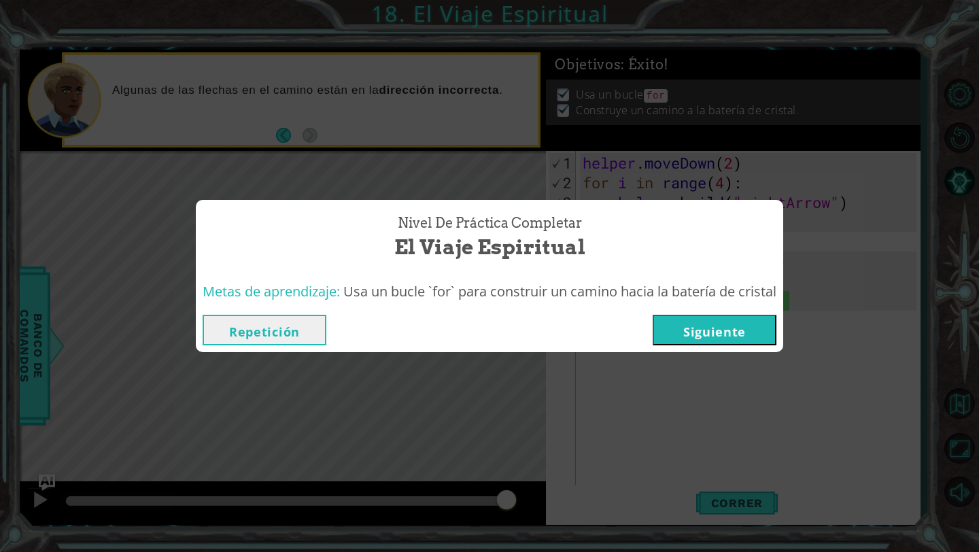
click at [721, 340] on button "Siguiente" at bounding box center [714, 330] width 124 height 31
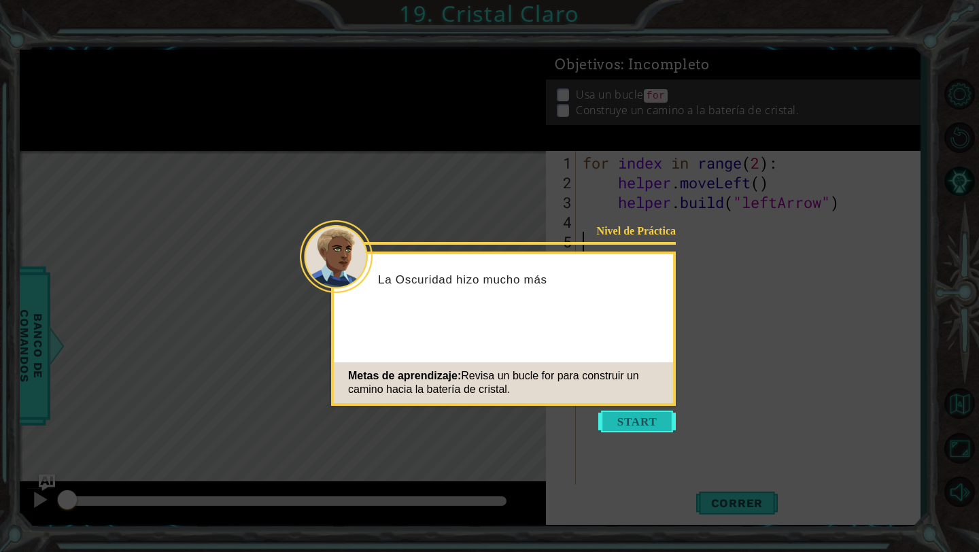
click at [660, 422] on button "Start" at bounding box center [636, 421] width 77 height 22
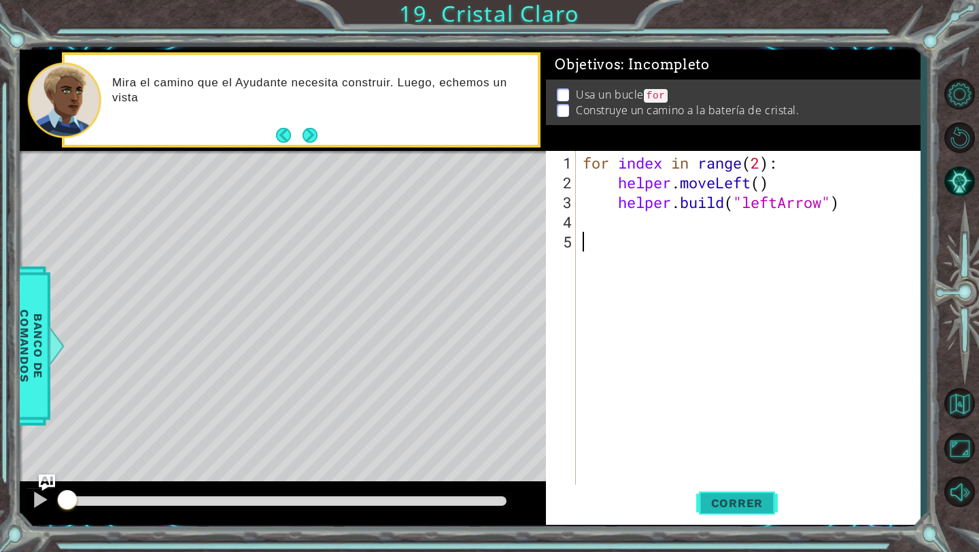
click at [726, 498] on span "Correr" at bounding box center [737, 503] width 80 height 14
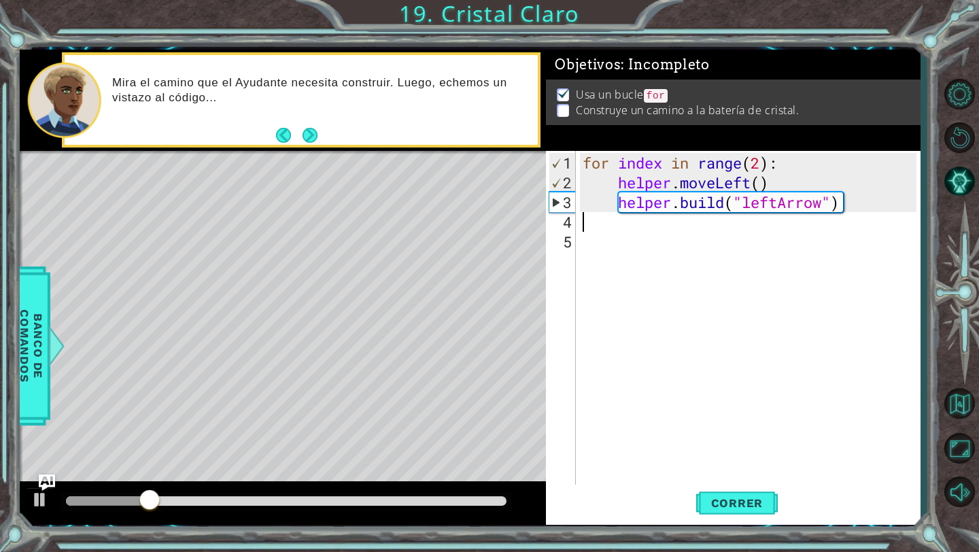
click at [622, 227] on div "for index in range ( 2 ) : helper . moveLeft ( ) helper . build ( "leftArrow" )" at bounding box center [751, 340] width 343 height 374
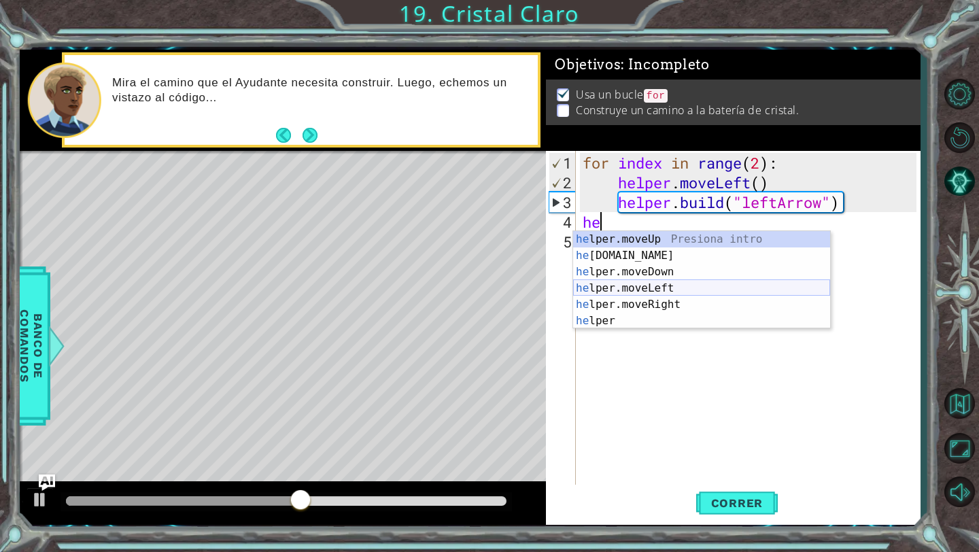
click at [669, 285] on div "he lper.moveUp Presiona intro he [DOMAIN_NAME] Presiona intro he lper.moveDown …" at bounding box center [701, 296] width 257 height 130
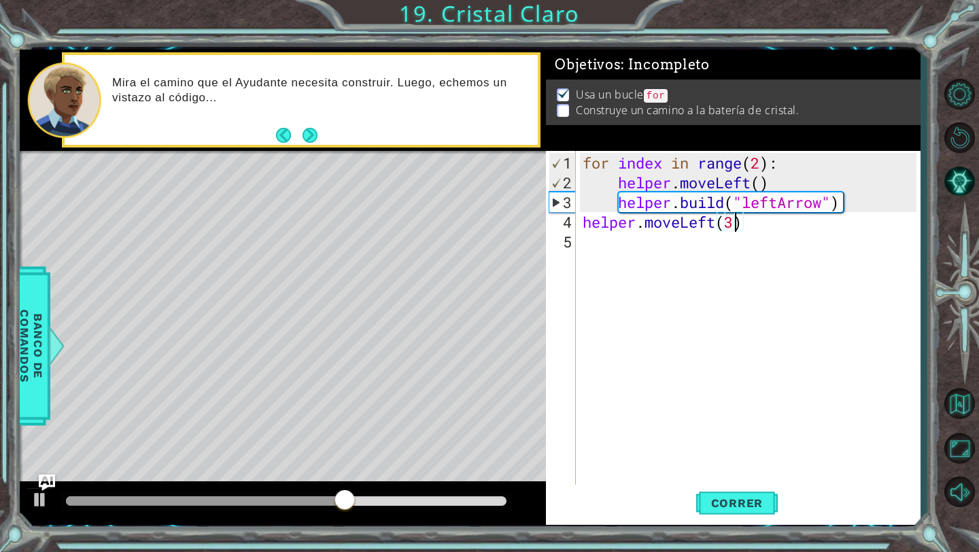
type textarea "helper.moveLeft(2)"
click at [767, 219] on div "for index in range ( 2 ) : helper . moveLeft ( ) helper . build ( "leftArrow" )…" at bounding box center [751, 340] width 343 height 374
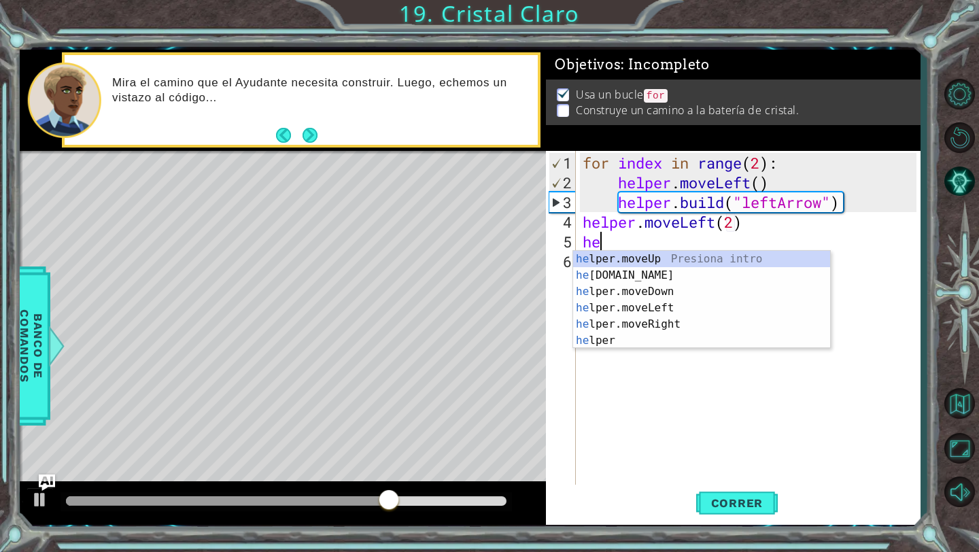
scroll to position [0, 1]
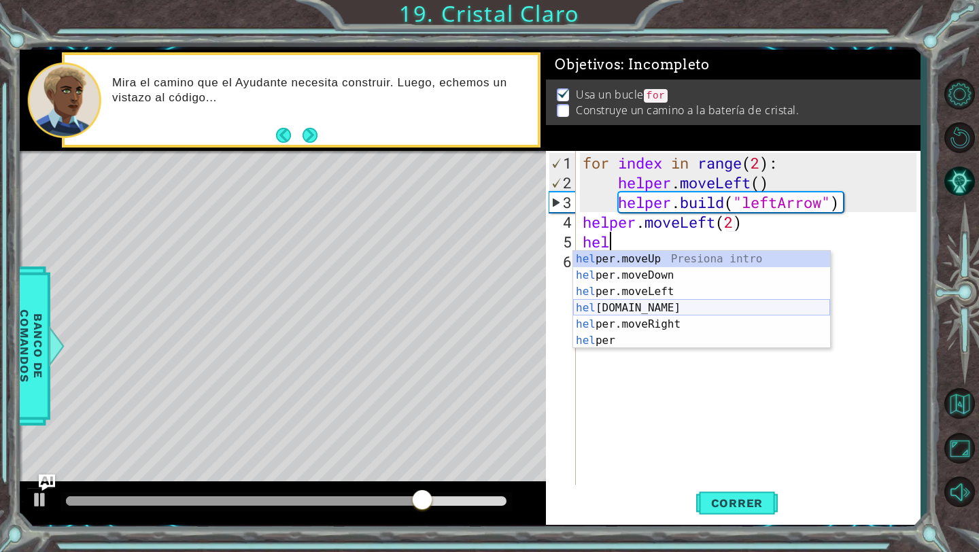
click at [723, 312] on div "hel per.moveUp Presiona intro hel per.moveDown Presiona intro hel per.moveLeft …" at bounding box center [701, 316] width 257 height 130
type textarea "[DOMAIN_NAME]("rightArrow")"
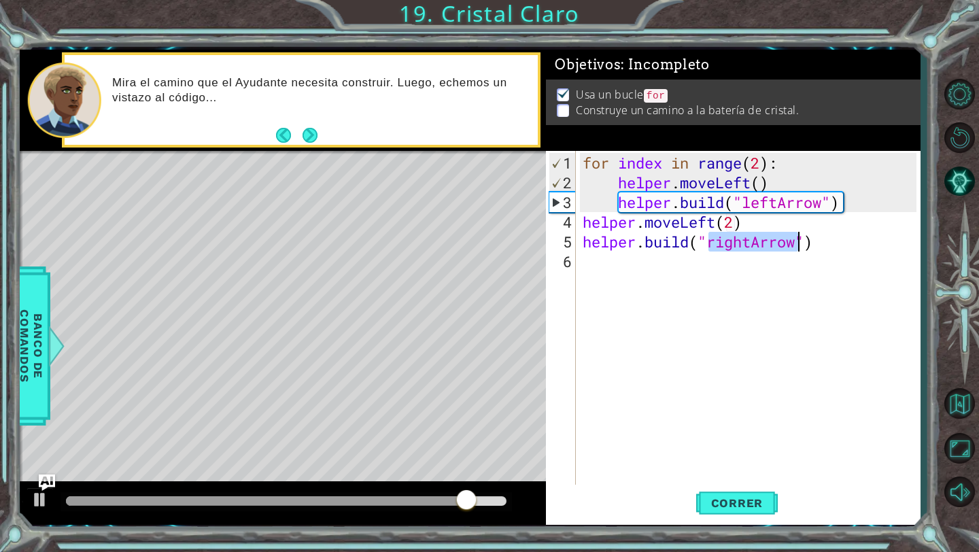
click at [796, 250] on div "for index in range ( 2 ) : helper . moveLeft ( ) helper . build ( "leftArrow" )…" at bounding box center [751, 340] width 343 height 374
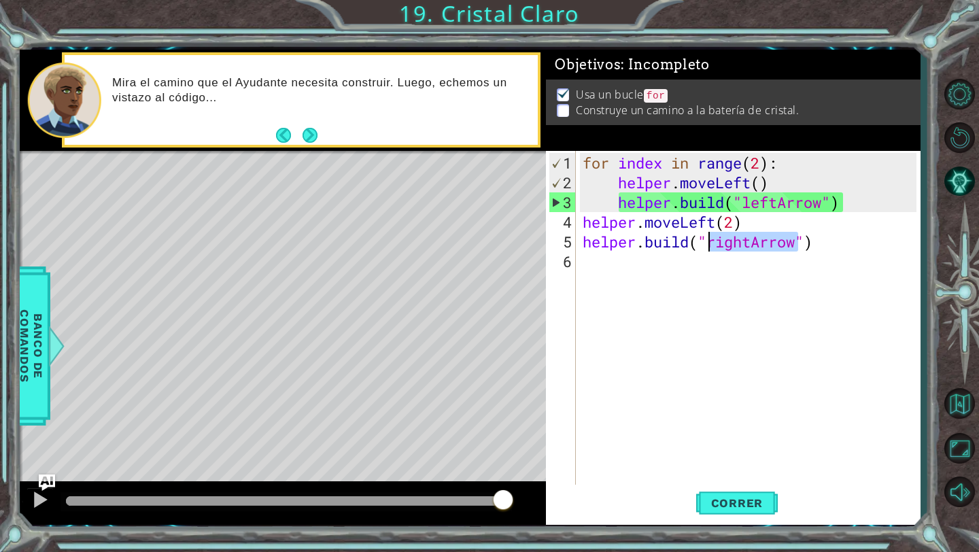
drag, startPoint x: 798, startPoint y: 245, endPoint x: 712, endPoint y: 249, distance: 86.4
click at [712, 249] on div "for index in range ( 2 ) : helper . moveLeft ( ) helper . build ( "leftArrow" )…" at bounding box center [751, 340] width 343 height 374
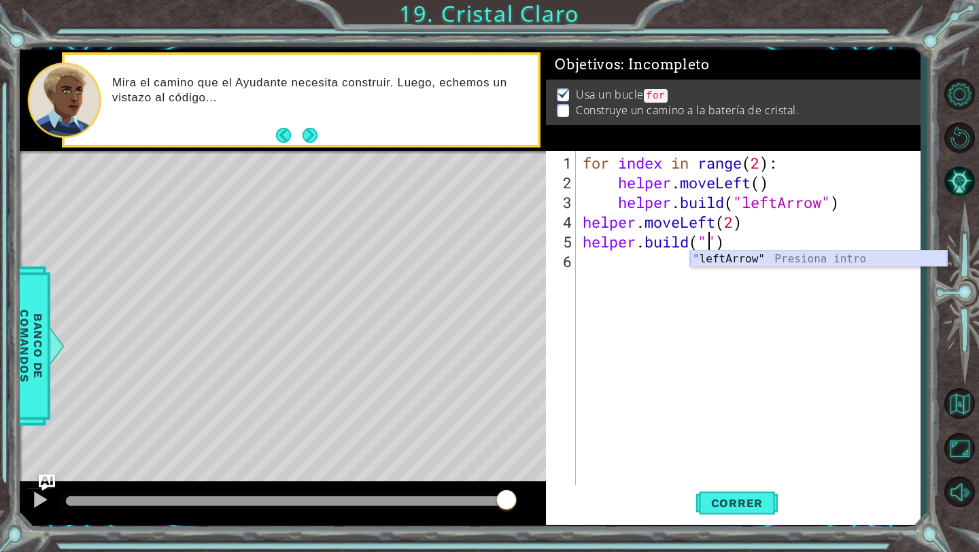
click at [716, 265] on div "" leftArrow" Presiona intro" at bounding box center [818, 275] width 257 height 49
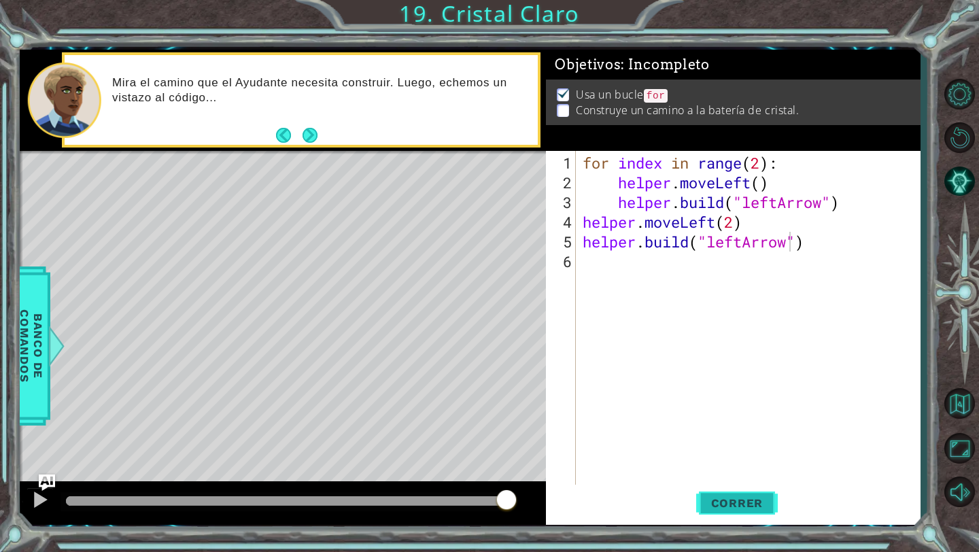
click at [719, 511] on button "Correr" at bounding box center [737, 503] width 82 height 37
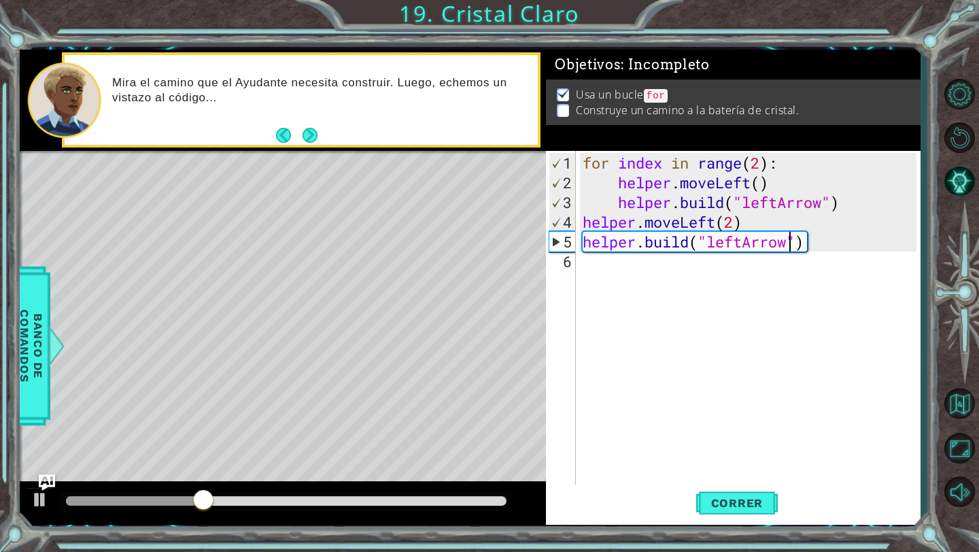
click at [736, 230] on div "for index in range ( 2 ) : helper . moveLeft ( ) helper . build ( "leftArrow" )…" at bounding box center [751, 340] width 343 height 374
click at [730, 220] on div "for index in range ( 2 ) : helper . moveLeft ( ) helper . build ( "leftArrow" )…" at bounding box center [751, 340] width 343 height 374
type textarea "helper.moveLeft(1)"
click at [738, 499] on span "Correr" at bounding box center [737, 503] width 80 height 14
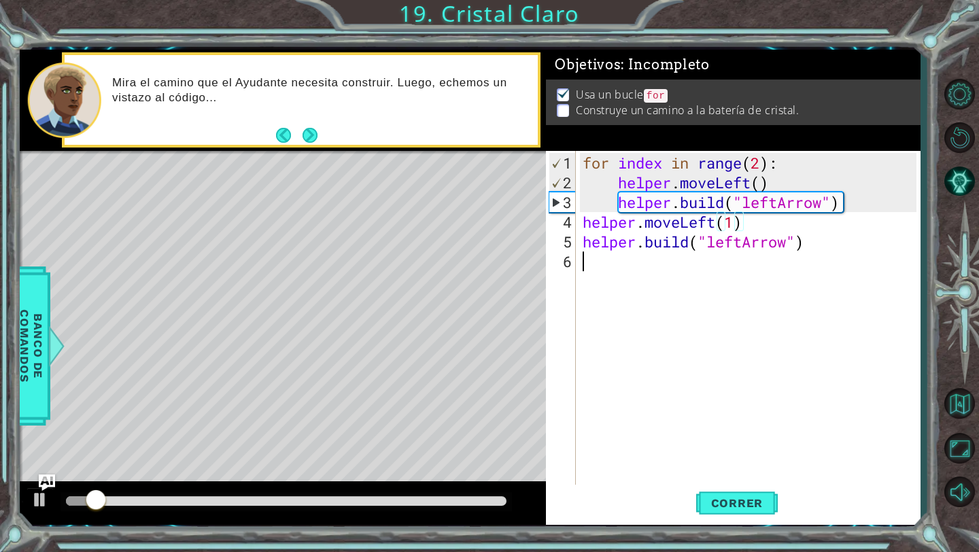
click at [616, 277] on div "for index in range ( 2 ) : helper . moveLeft ( ) helper . build ( "leftArrow" )…" at bounding box center [751, 340] width 343 height 374
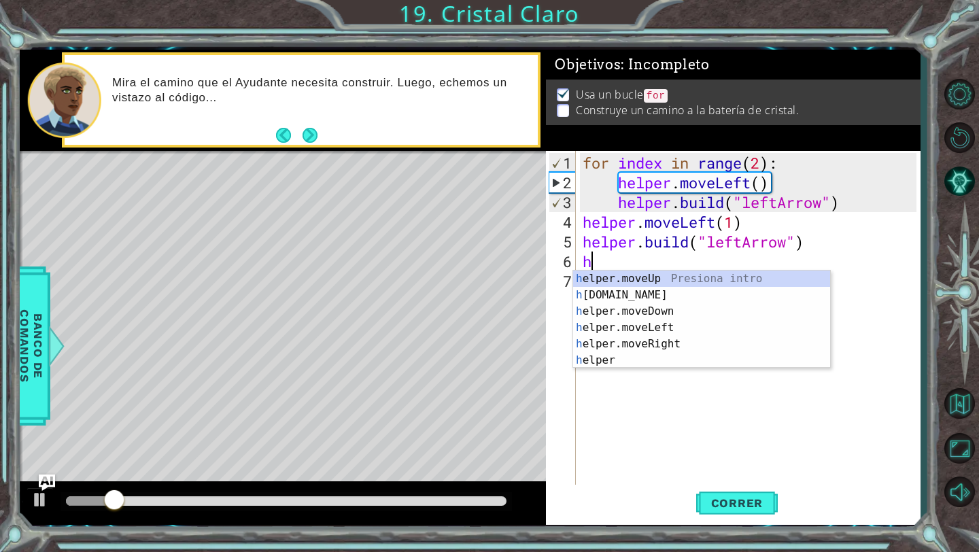
scroll to position [0, 1]
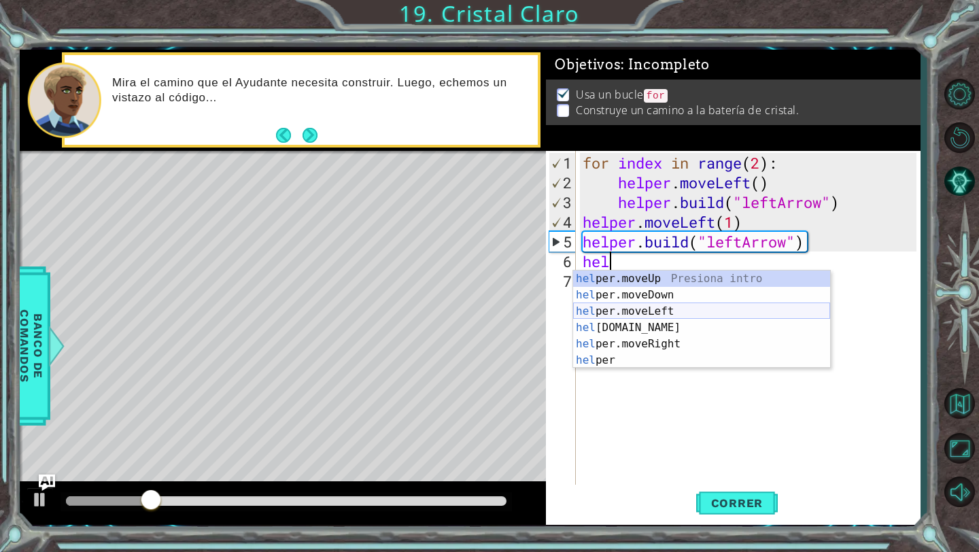
click at [652, 306] on div "hel per.moveUp Presiona intro hel per.moveDown Presiona intro hel per.moveLeft …" at bounding box center [701, 335] width 257 height 130
type textarea "helper.moveLeft(1)"
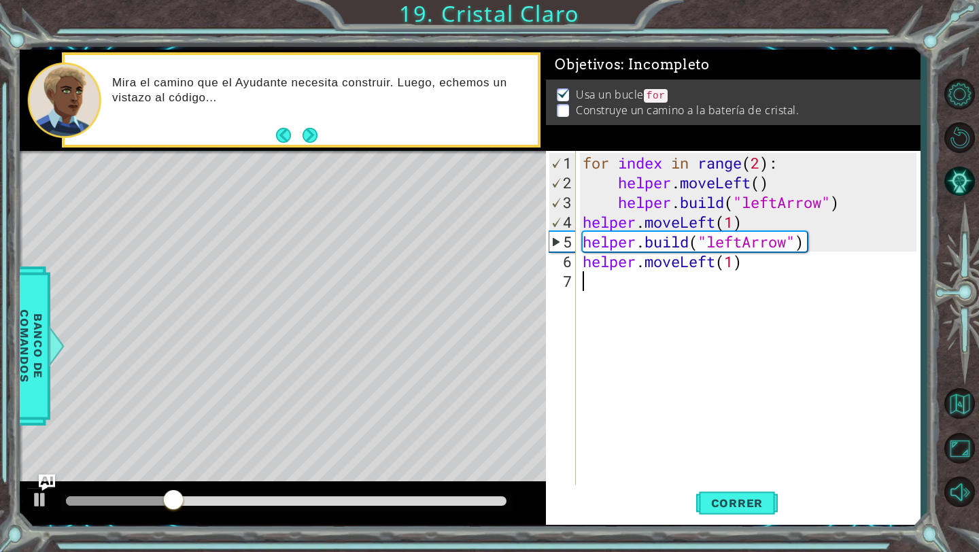
click at [720, 294] on div "for index in range ( 2 ) : helper . moveLeft ( ) helper . build ( "leftArrow" )…" at bounding box center [751, 340] width 343 height 374
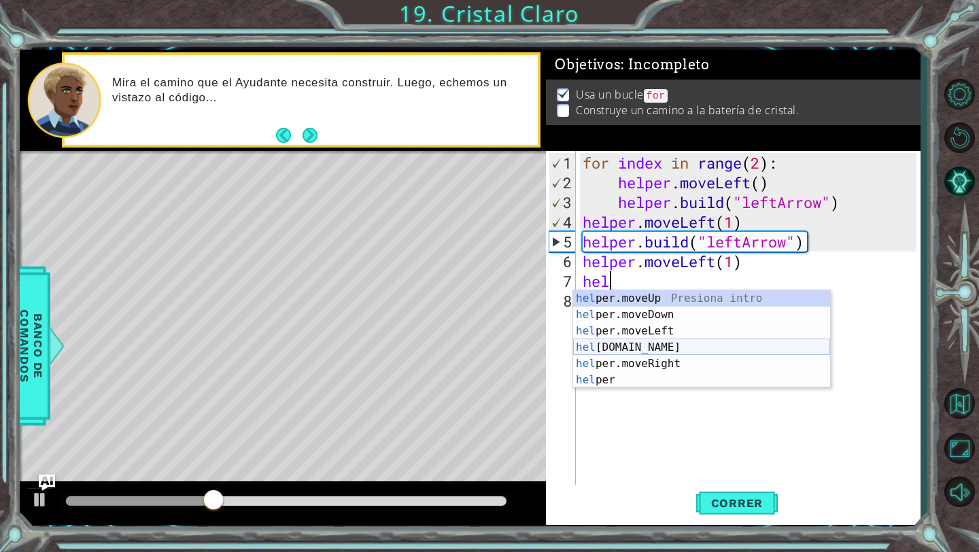
click at [695, 343] on div "hel per.moveUp Presiona intro hel per.moveDown Presiona intro hel per.moveLeft …" at bounding box center [701, 355] width 257 height 130
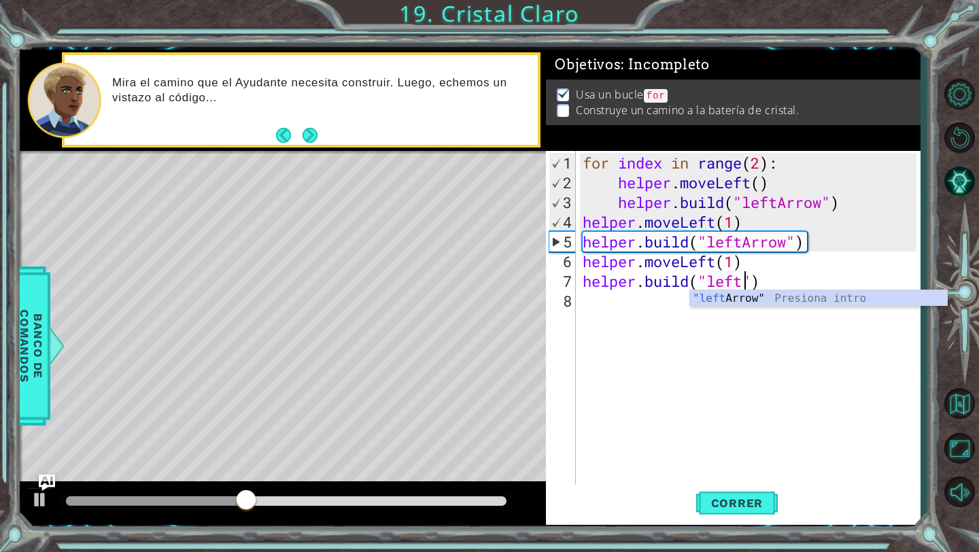
scroll to position [0, 7]
click at [741, 300] on div ""left Arrow" Presiona intro" at bounding box center [818, 314] width 257 height 49
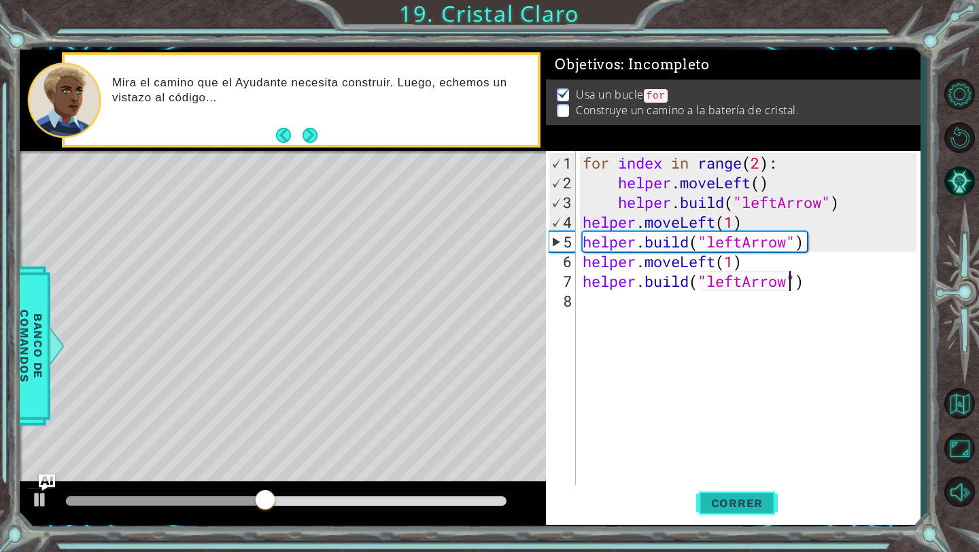
type textarea "[DOMAIN_NAME]("leftArrow")"
click at [725, 506] on span "Correr" at bounding box center [737, 503] width 80 height 14
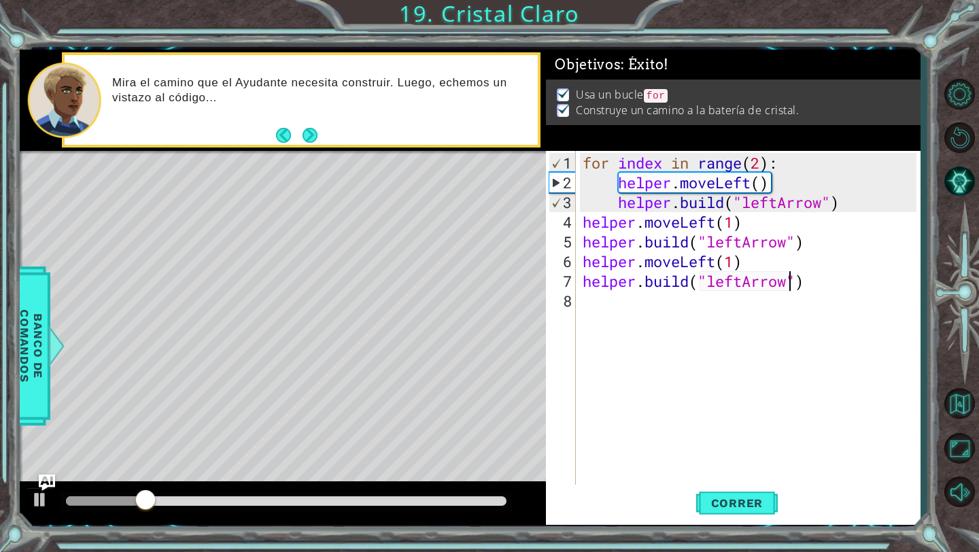
click at [425, 492] on div at bounding box center [285, 501] width 451 height 19
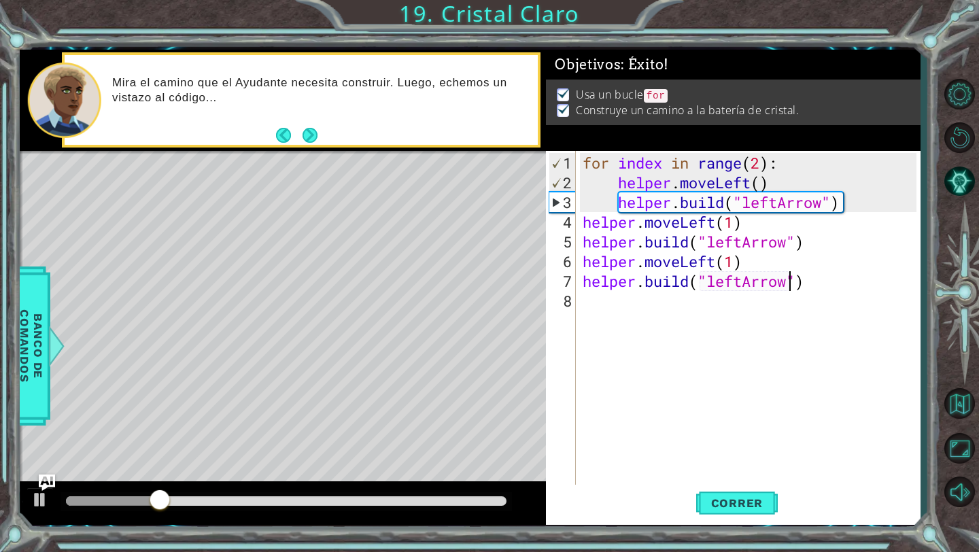
click at [419, 498] on div at bounding box center [286, 501] width 440 height 10
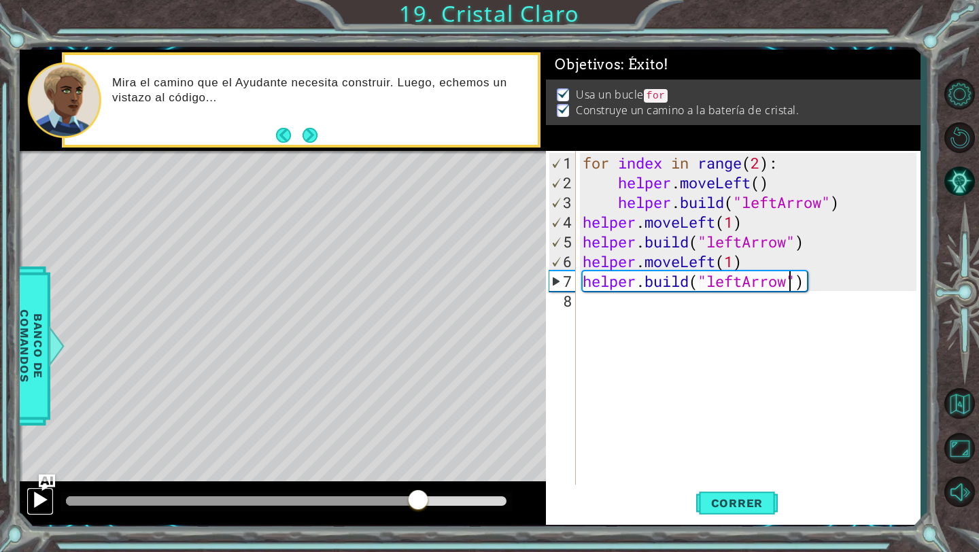
click at [38, 498] on div at bounding box center [40, 500] width 18 height 18
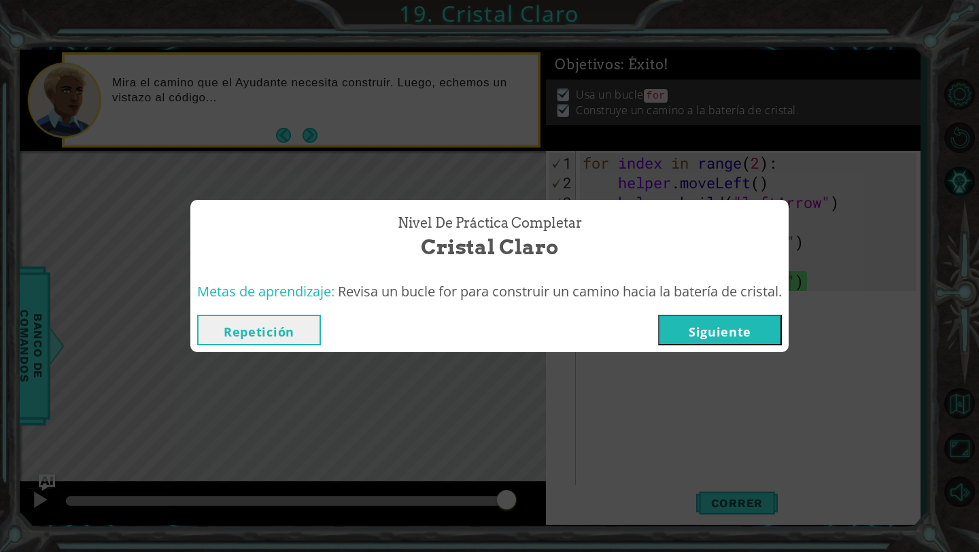
click at [682, 328] on button "Siguiente" at bounding box center [720, 330] width 124 height 31
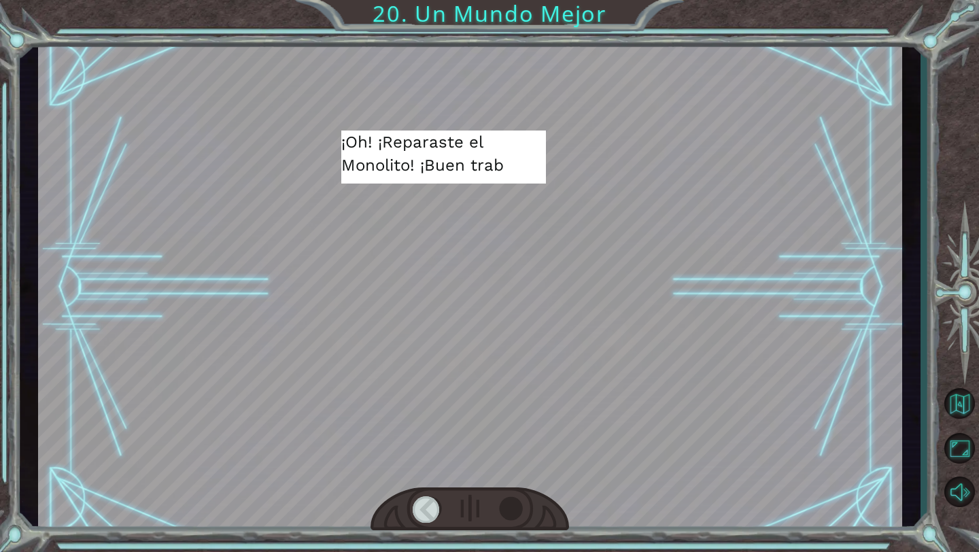
click at [518, 502] on div at bounding box center [513, 509] width 28 height 27
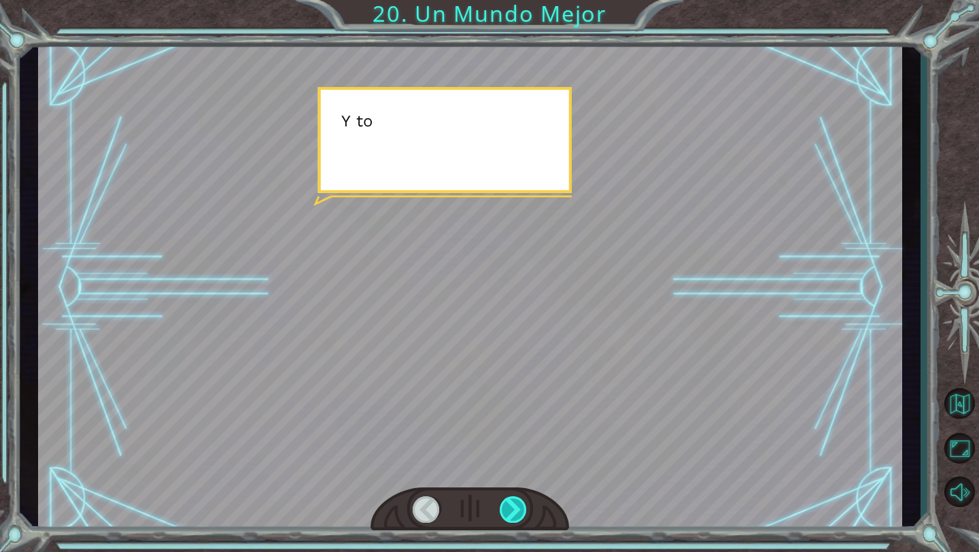
click at [518, 502] on div at bounding box center [513, 509] width 28 height 27
click at [515, 502] on div at bounding box center [513, 509] width 28 height 27
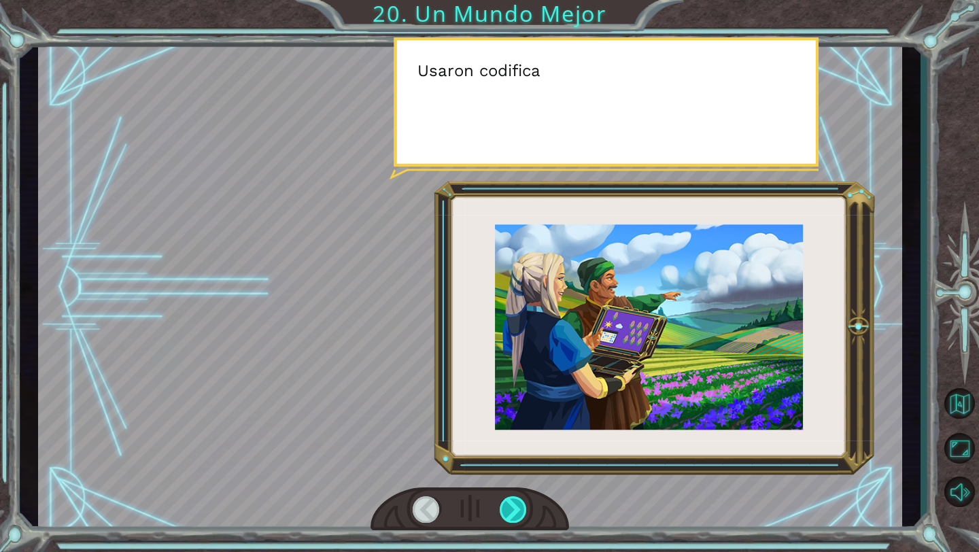
click at [513, 499] on div at bounding box center [513, 509] width 28 height 27
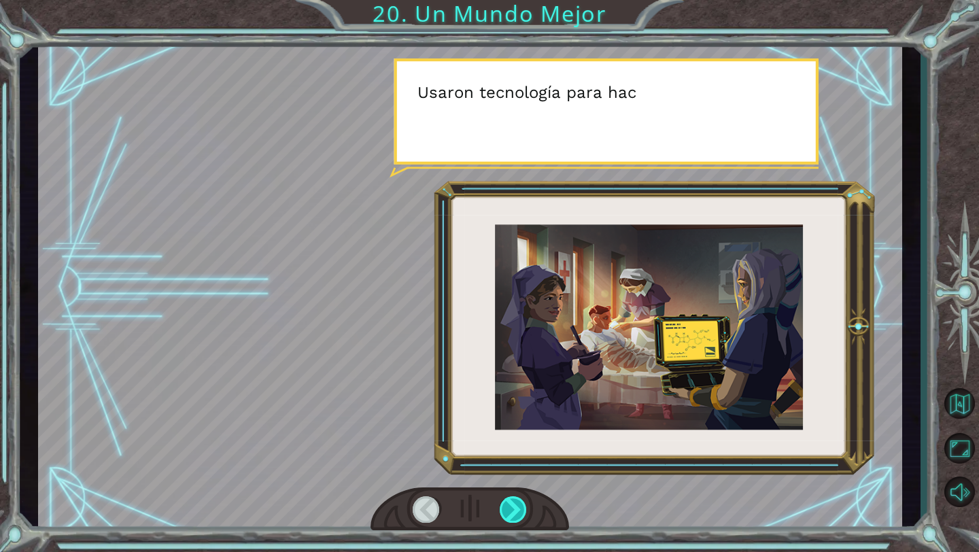
click at [512, 499] on div at bounding box center [513, 509] width 28 height 27
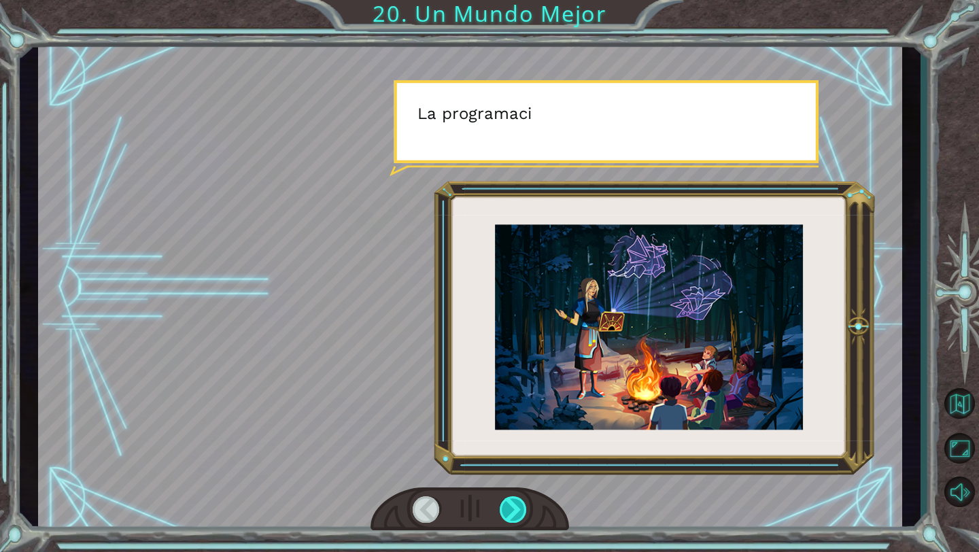
click at [512, 499] on div at bounding box center [513, 509] width 28 height 27
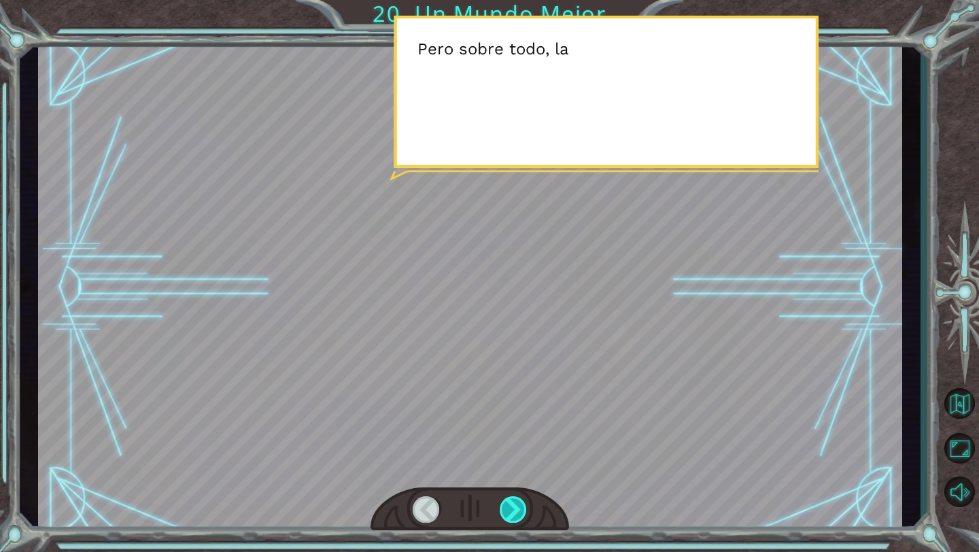
click at [512, 499] on div at bounding box center [513, 509] width 28 height 27
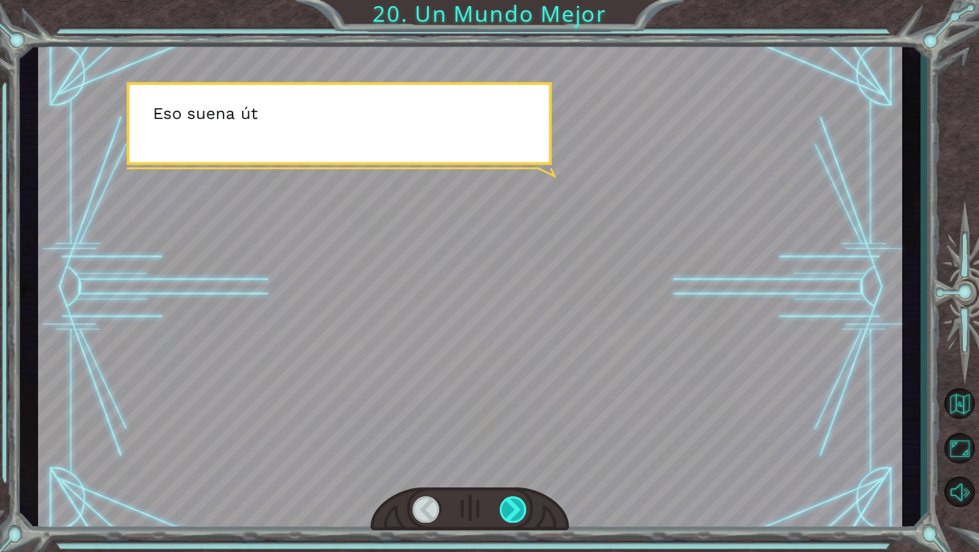
click at [512, 499] on div at bounding box center [513, 509] width 28 height 27
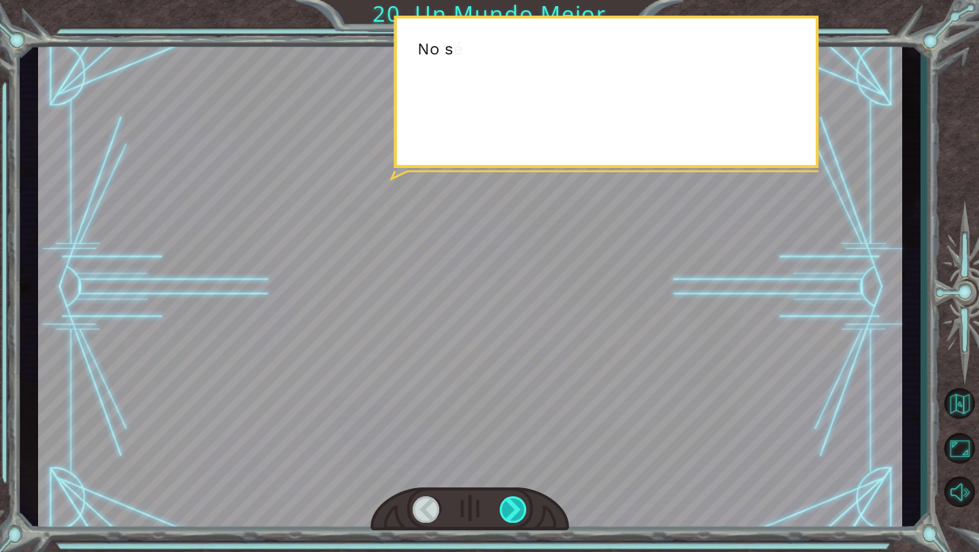
click at [512, 499] on div at bounding box center [513, 509] width 28 height 27
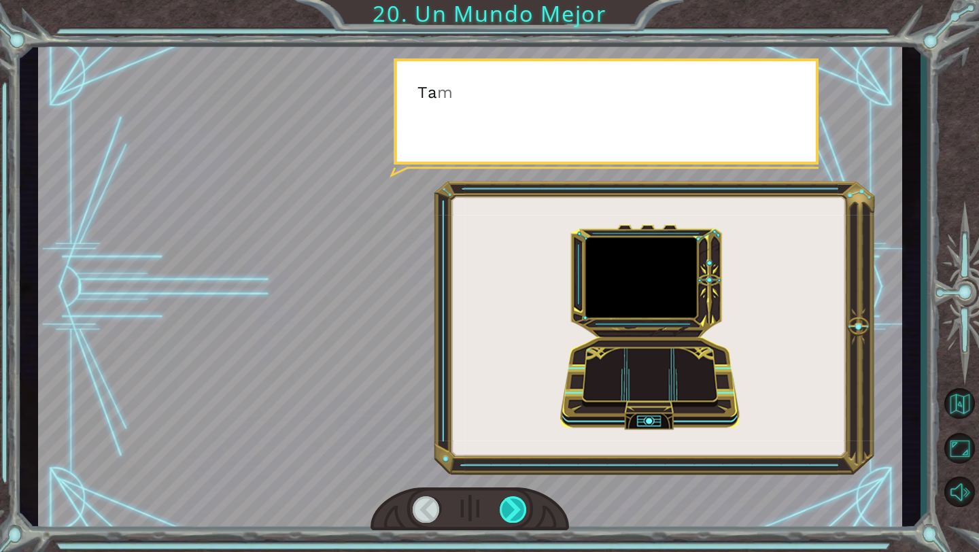
click at [512, 499] on div at bounding box center [513, 509] width 28 height 27
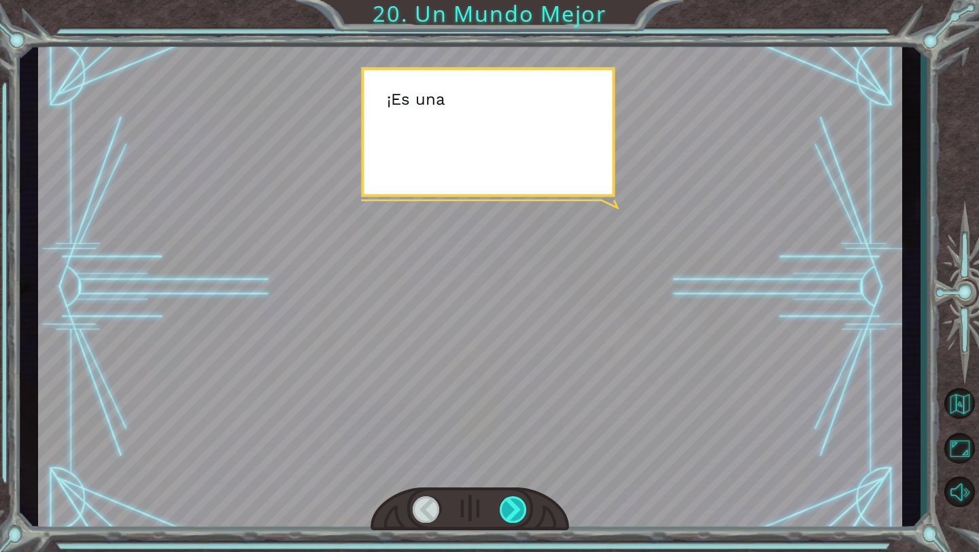
click at [512, 499] on div at bounding box center [513, 509] width 28 height 27
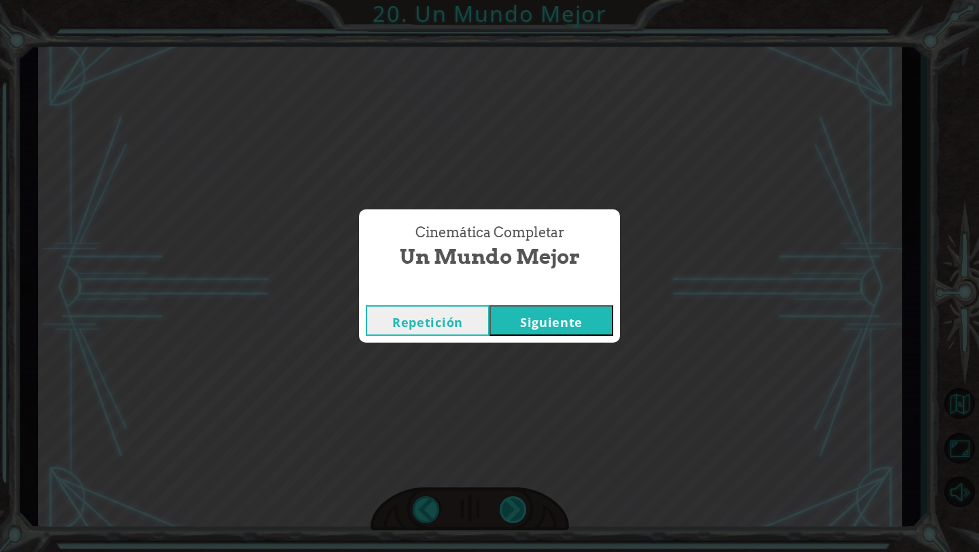
click at [510, 499] on div "Cinemática Completar Un Mundo Mejor Repetición [GEOGRAPHIC_DATA]" at bounding box center [489, 276] width 979 height 552
click at [566, 311] on button "Siguiente" at bounding box center [551, 320] width 124 height 31
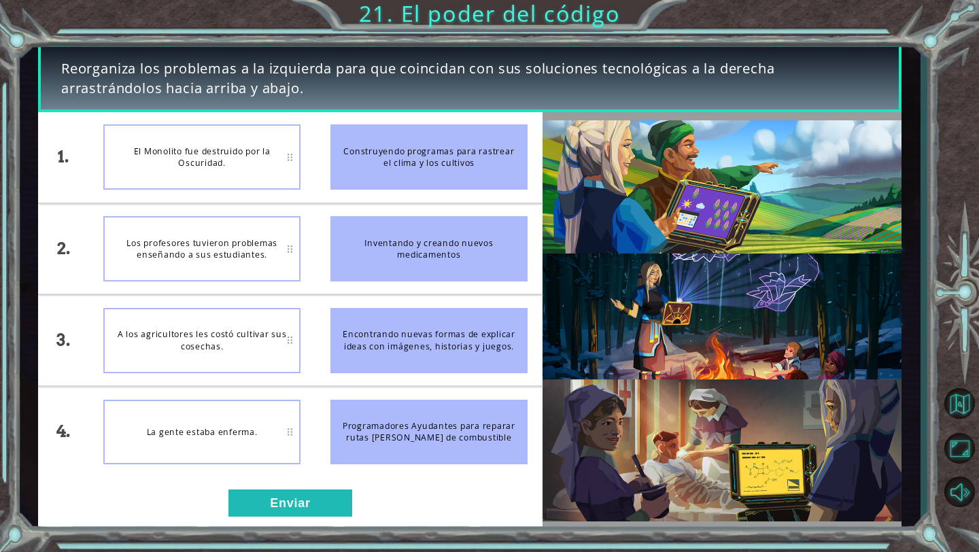
drag, startPoint x: 384, startPoint y: 220, endPoint x: 343, endPoint y: 221, distance: 40.8
click at [343, 220] on div "Inventando y creando nuevos medicamentos" at bounding box center [428, 248] width 197 height 65
drag, startPoint x: 361, startPoint y: 241, endPoint x: 259, endPoint y: 164, distance: 127.2
click at [260, 164] on div "1. 2. 3. 4. El Monolito fue destruido por la Oscuridad. Los profesores tuvieron…" at bounding box center [290, 294] width 504 height 365
drag, startPoint x: 379, startPoint y: 181, endPoint x: 251, endPoint y: 169, distance: 128.4
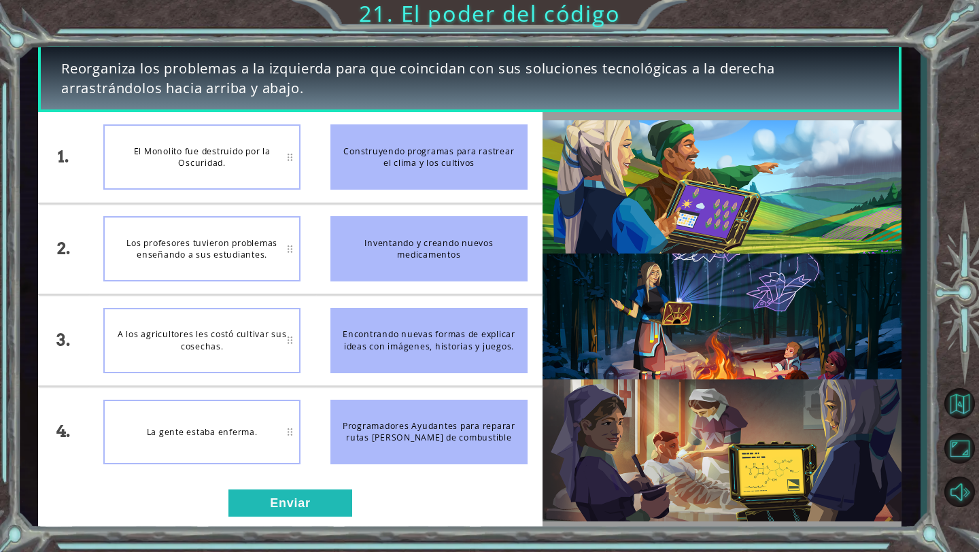
click at [252, 170] on div "1. 2. 3. 4. El Monolito fue destruido por la Oscuridad. Los profesores tuvieron…" at bounding box center [290, 294] width 504 height 365
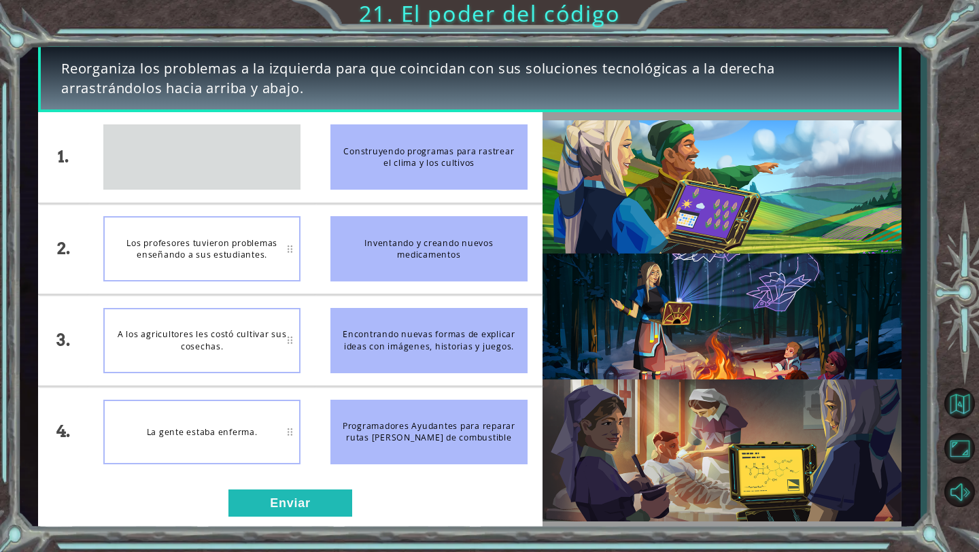
drag, startPoint x: 251, startPoint y: 169, endPoint x: 230, endPoint y: 145, distance: 31.8
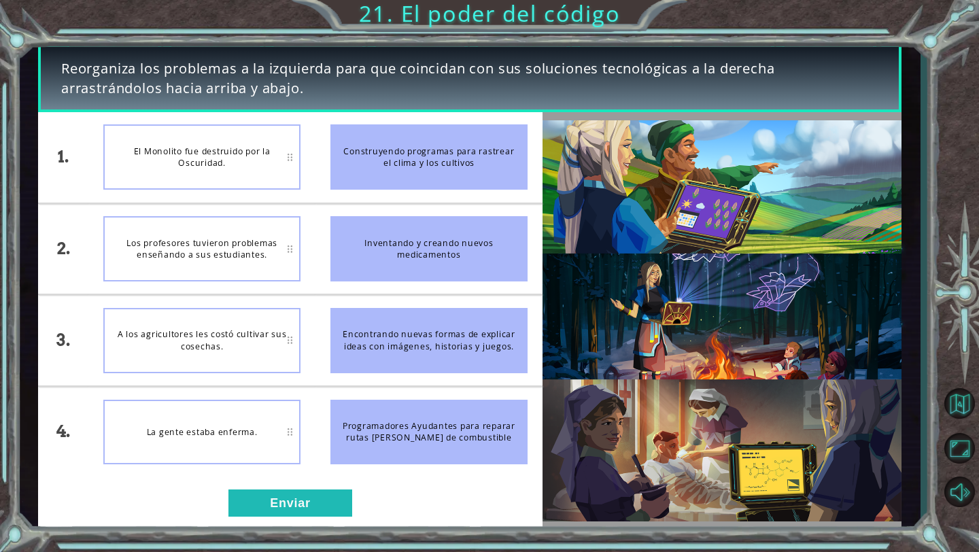
drag, startPoint x: 349, startPoint y: 241, endPoint x: 244, endPoint y: 204, distance: 111.8
click at [244, 204] on div "1. 2. 3. 4. El Monolito fue destruido por la Oscuridad. Los profesores tuvieron…" at bounding box center [290, 294] width 504 height 365
click at [387, 233] on div "Inventando y creando nuevos medicamentos" at bounding box center [428, 248] width 197 height 65
click at [332, 495] on button "Enviar" at bounding box center [290, 502] width 124 height 27
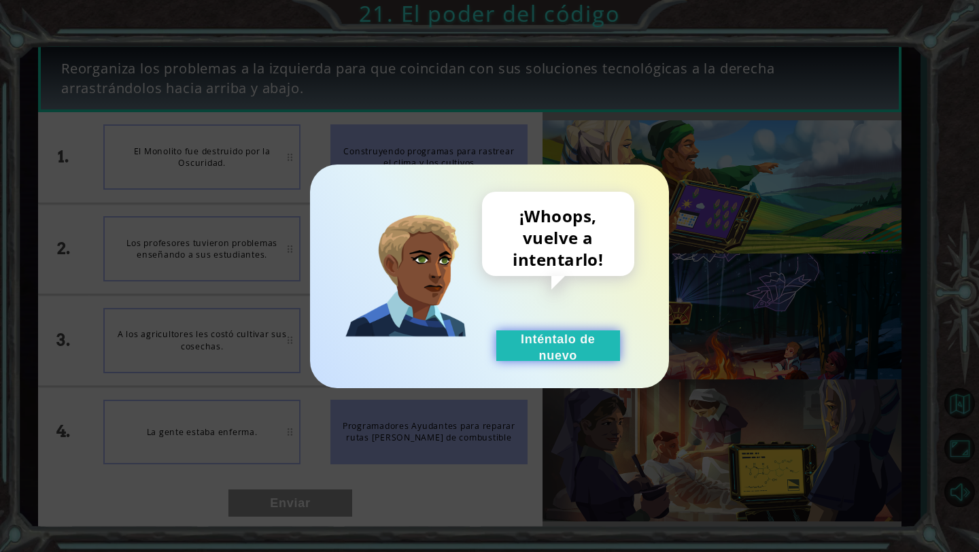
click at [538, 330] on button "Inténtalo de nuevo" at bounding box center [558, 345] width 124 height 31
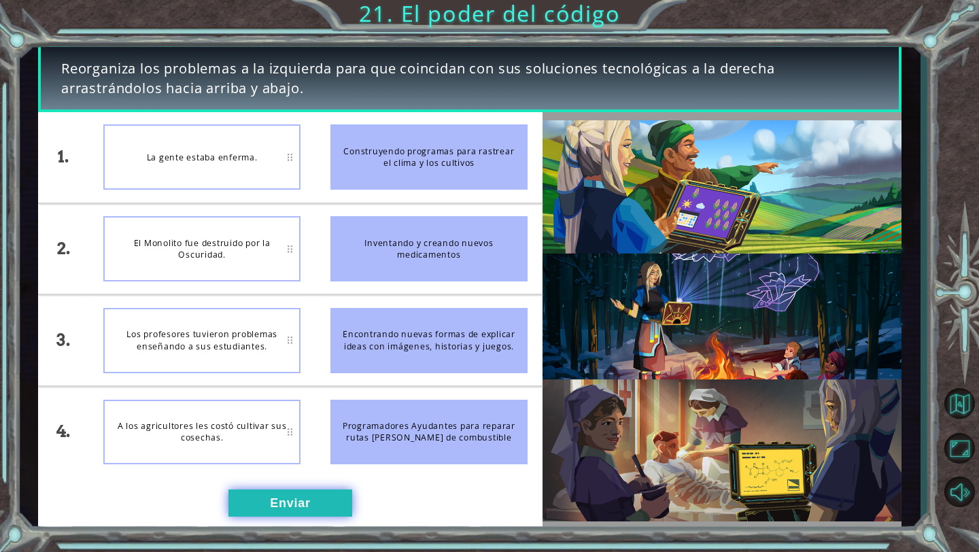
click at [291, 498] on button "Enviar" at bounding box center [290, 502] width 124 height 27
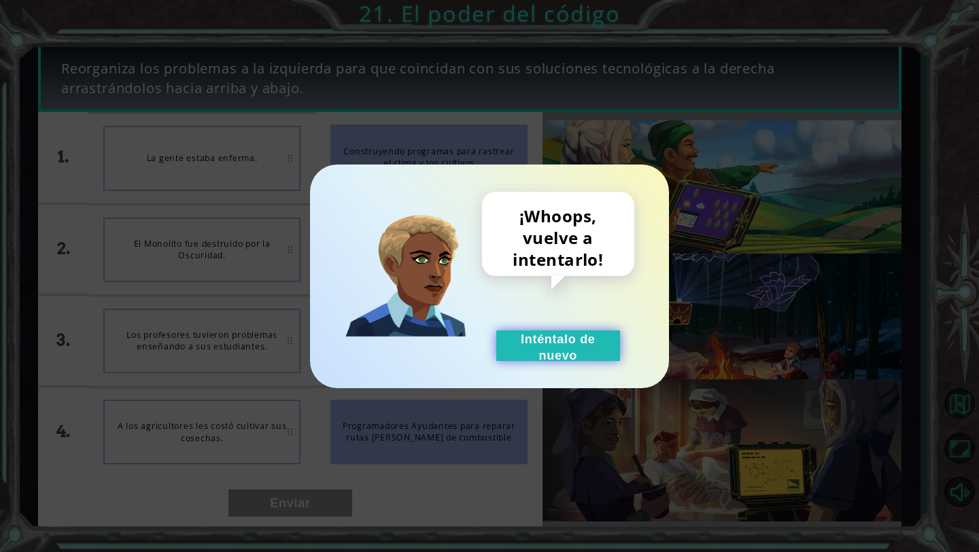
click at [525, 347] on button "Inténtalo de nuevo" at bounding box center [558, 345] width 124 height 31
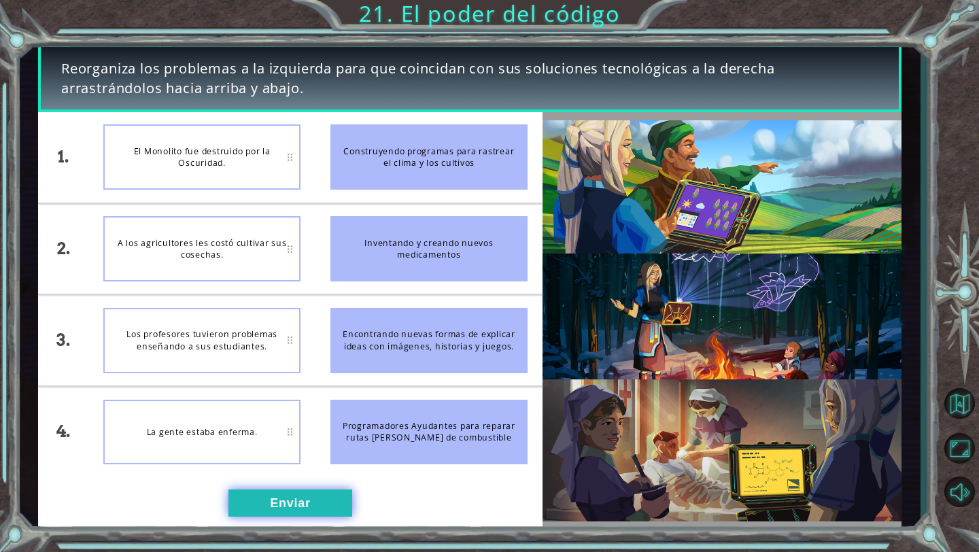
click at [282, 495] on button "Enviar" at bounding box center [290, 502] width 124 height 27
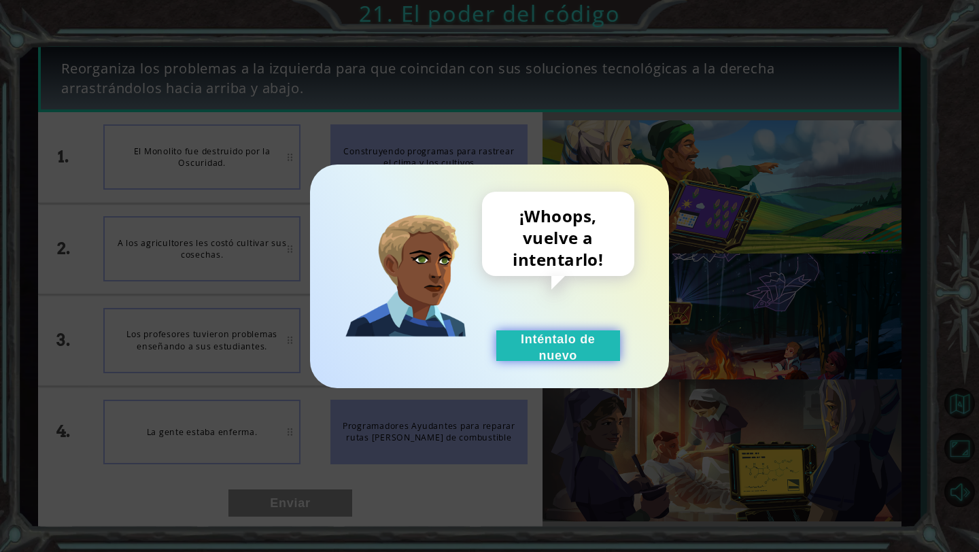
click at [513, 347] on button "Inténtalo de nuevo" at bounding box center [558, 345] width 124 height 31
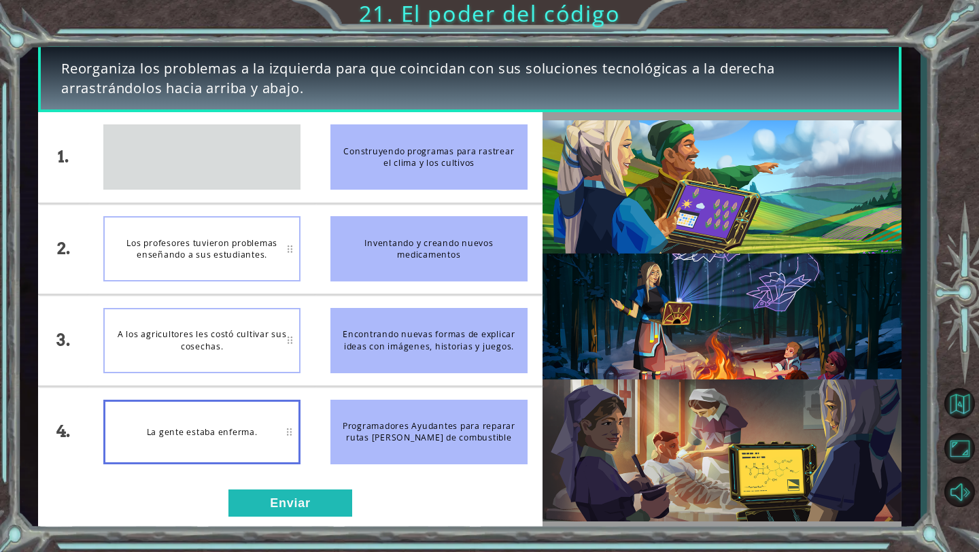
drag, startPoint x: 231, startPoint y: 173, endPoint x: 253, endPoint y: 427, distance: 255.8
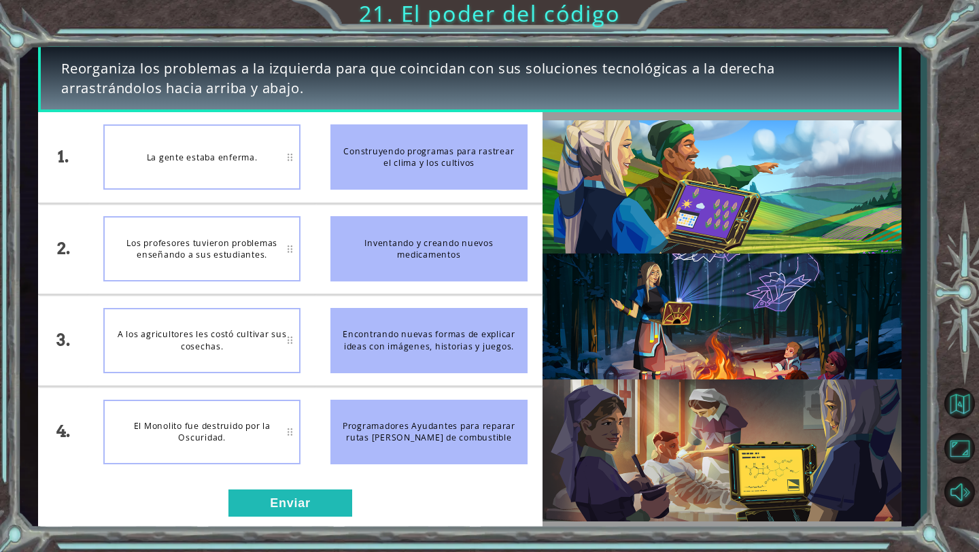
click at [253, 427] on div "El Monolito fue destruido por la Oscuridad." at bounding box center [201, 432] width 197 height 65
click at [319, 491] on button "Enviar" at bounding box center [290, 502] width 124 height 27
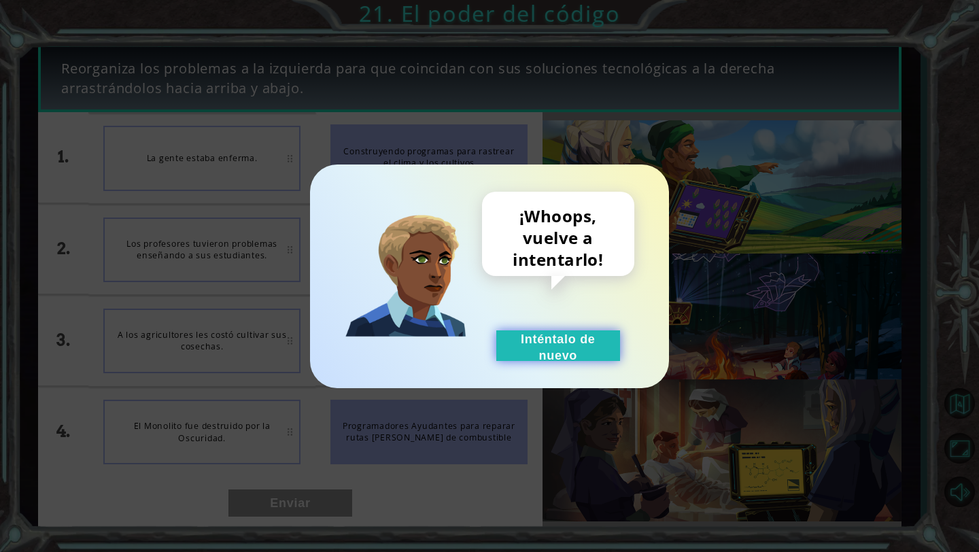
click at [528, 332] on button "Inténtalo de nuevo" at bounding box center [558, 345] width 124 height 31
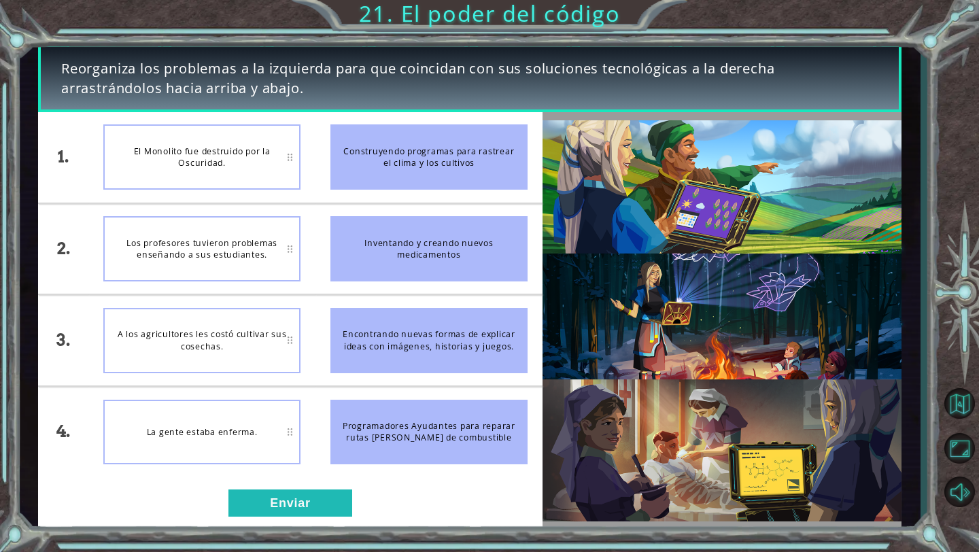
click at [243, 241] on div "Los profesores tuvieron problemas enseñando a sus estudiantes." at bounding box center [201, 248] width 197 height 65
drag, startPoint x: 431, startPoint y: 445, endPoint x: 415, endPoint y: 394, distance: 53.5
click at [415, 394] on li "Programadores Ayudantes para reparar rutas [PERSON_NAME] de combustible" at bounding box center [428, 432] width 227 height 90
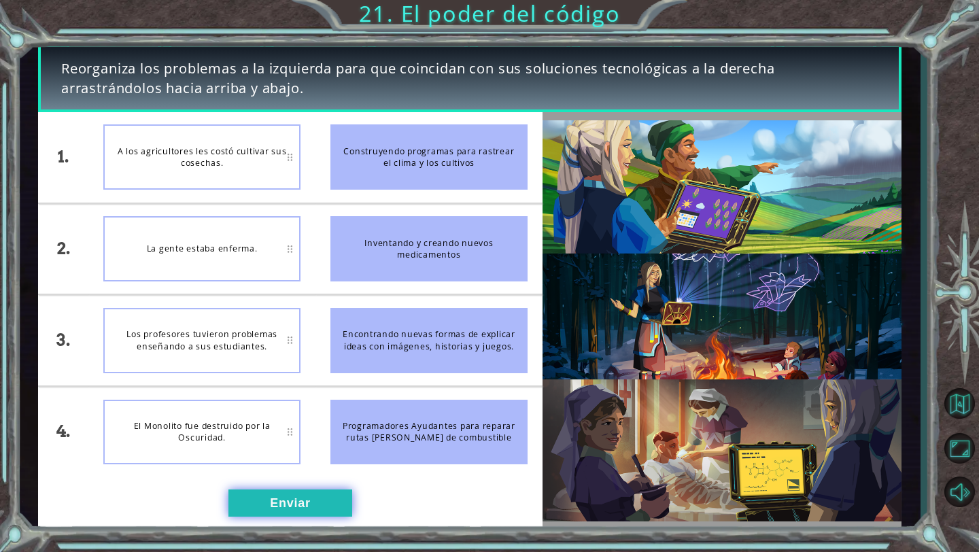
click at [311, 497] on button "Enviar" at bounding box center [290, 502] width 124 height 27
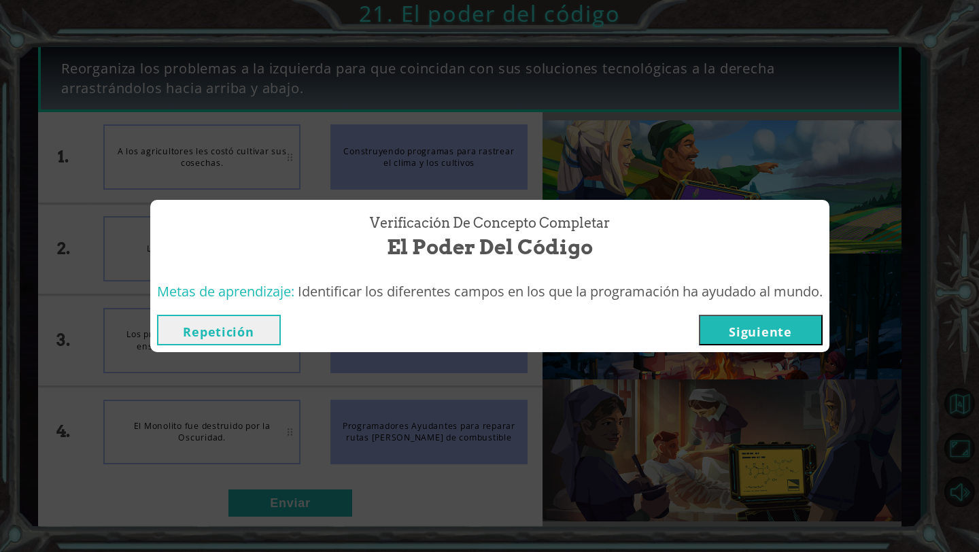
click at [732, 328] on button "Siguiente" at bounding box center [761, 330] width 124 height 31
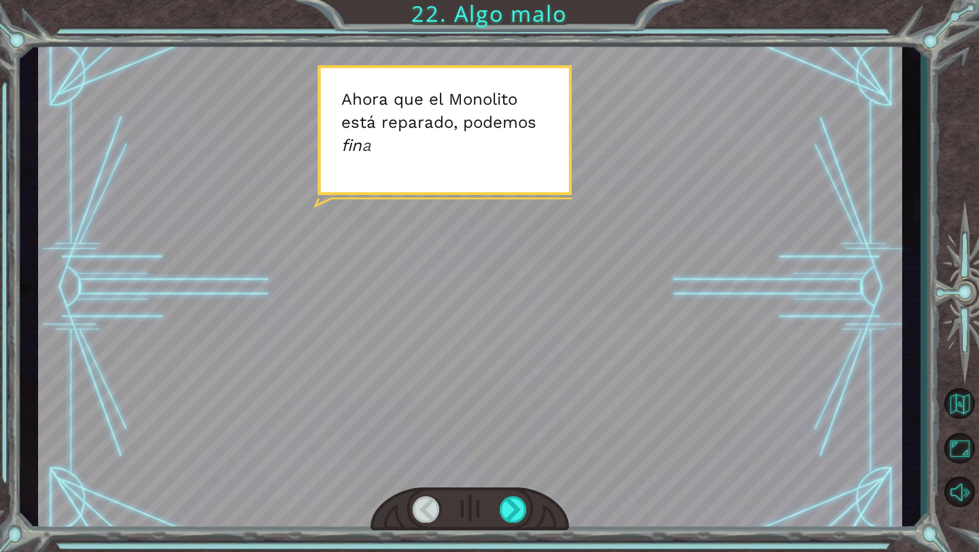
click at [588, 150] on div at bounding box center [470, 287] width 864 height 486
click at [516, 511] on div at bounding box center [513, 509] width 28 height 27
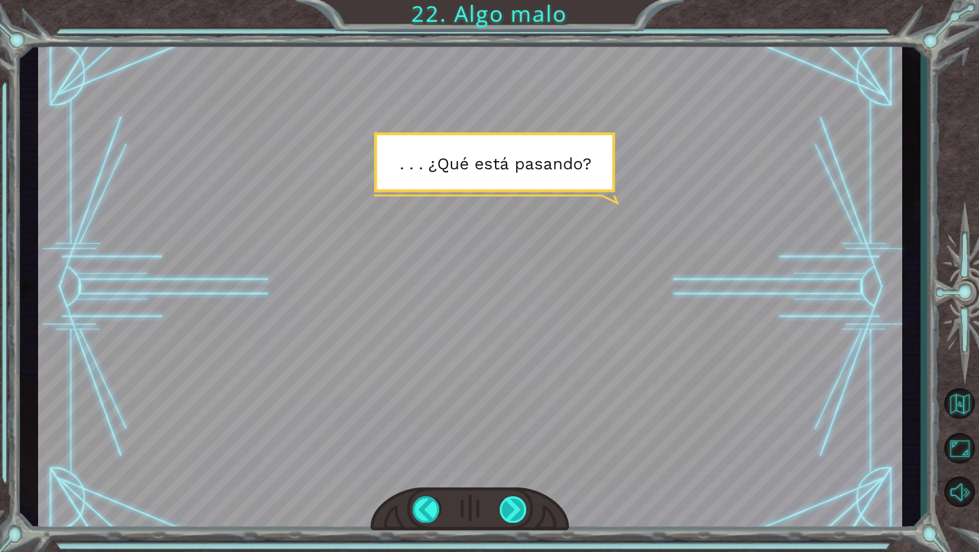
click at [516, 504] on div at bounding box center [513, 509] width 28 height 27
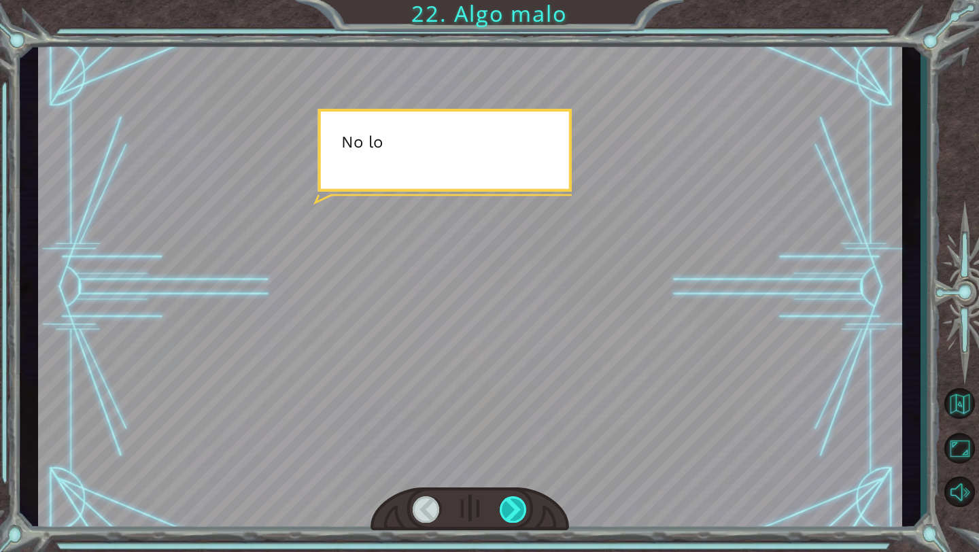
click at [516, 504] on div at bounding box center [513, 509] width 28 height 27
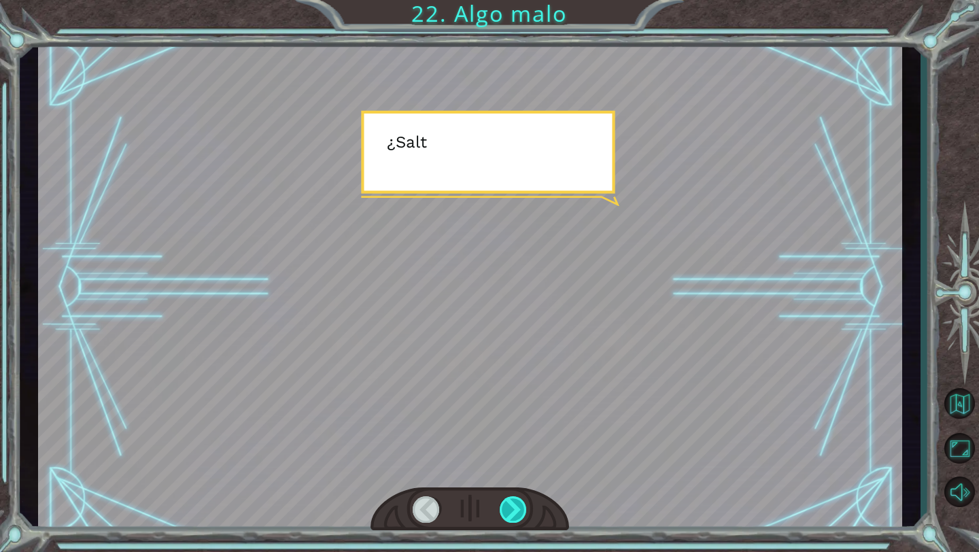
click at [516, 504] on div at bounding box center [513, 509] width 28 height 27
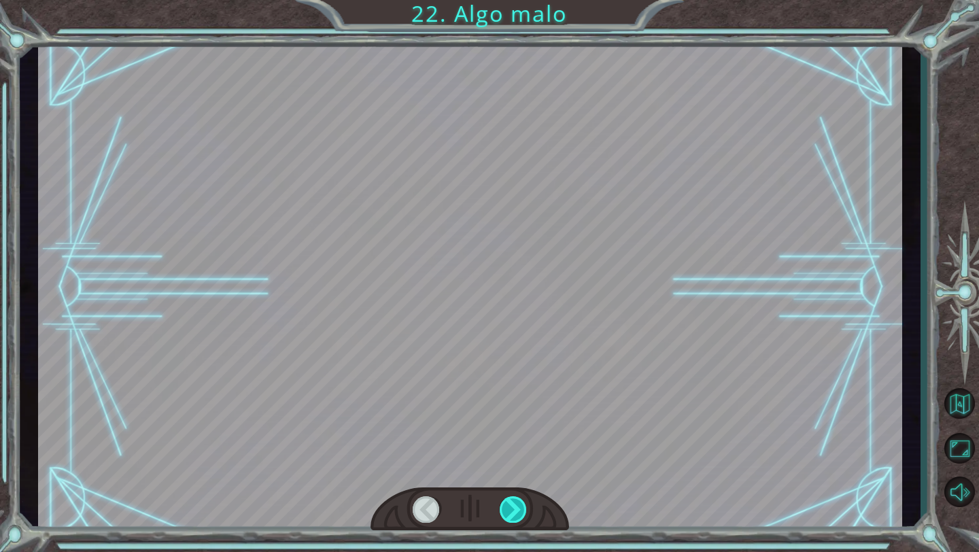
click at [516, 504] on div at bounding box center [513, 509] width 28 height 27
click at [516, 0] on div "Temporary Text A h o r a q u e e l M o n o l i t o e s t á r e p a r a d o , p …" at bounding box center [489, 0] width 979 height 0
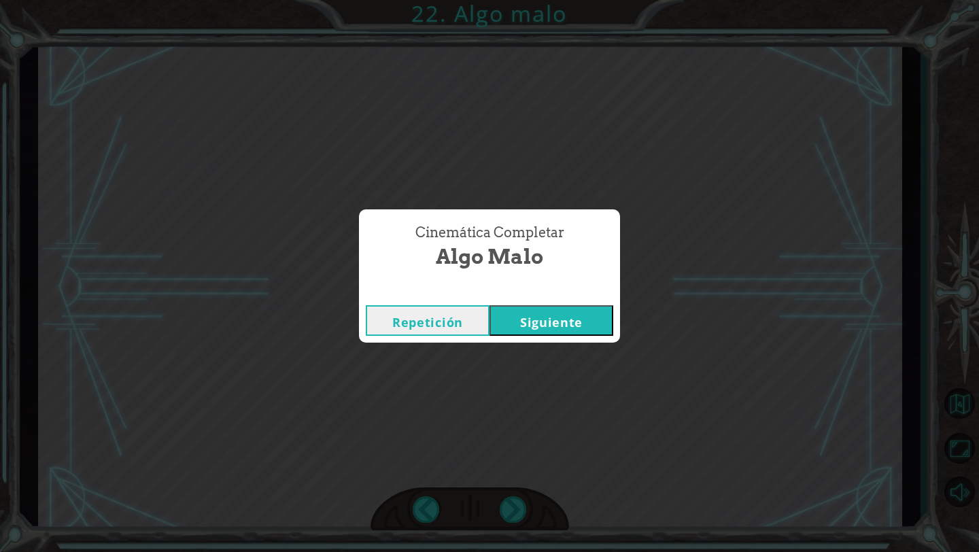
click at [544, 320] on button "Siguiente" at bounding box center [551, 320] width 124 height 31
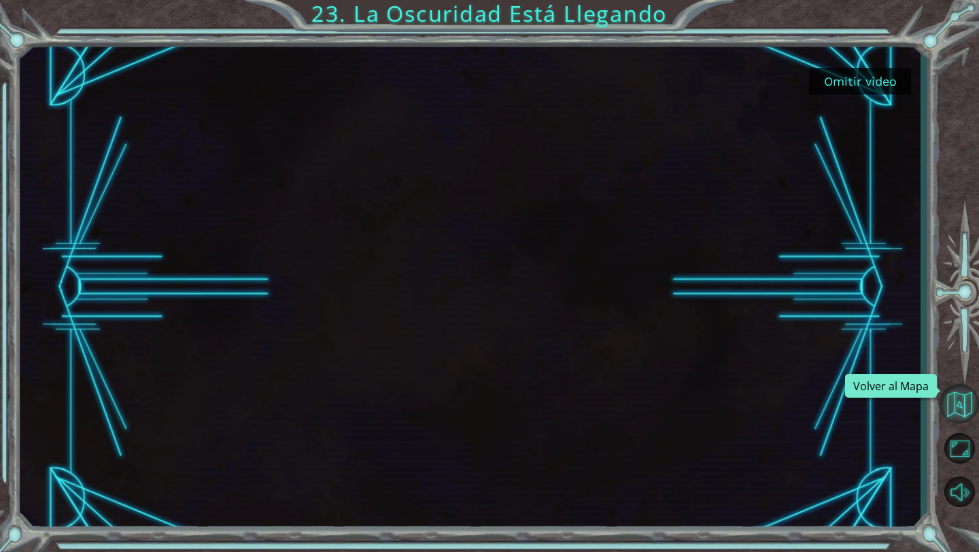
click at [955, 389] on button "Volver al Mapa" at bounding box center [958, 403] width 39 height 39
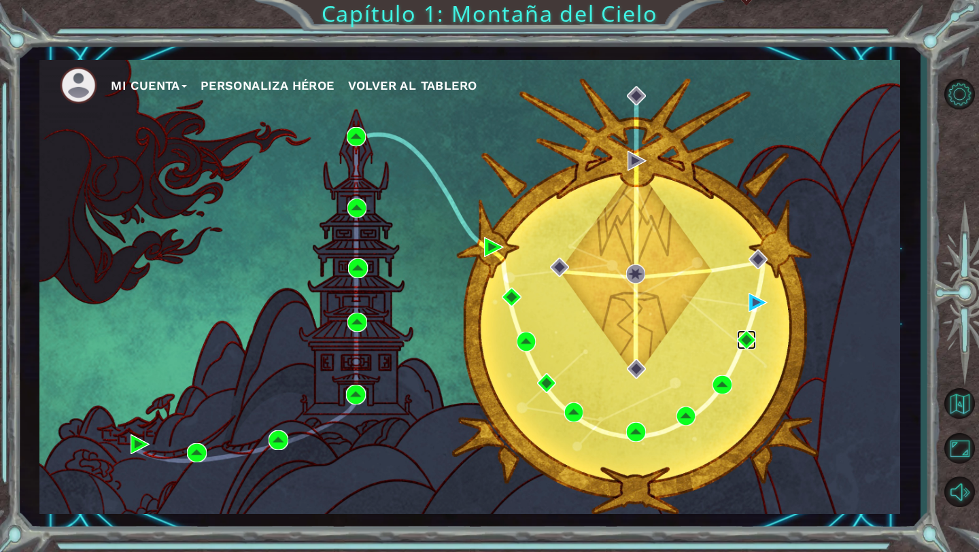
click at [744, 334] on img at bounding box center [746, 339] width 19 height 19
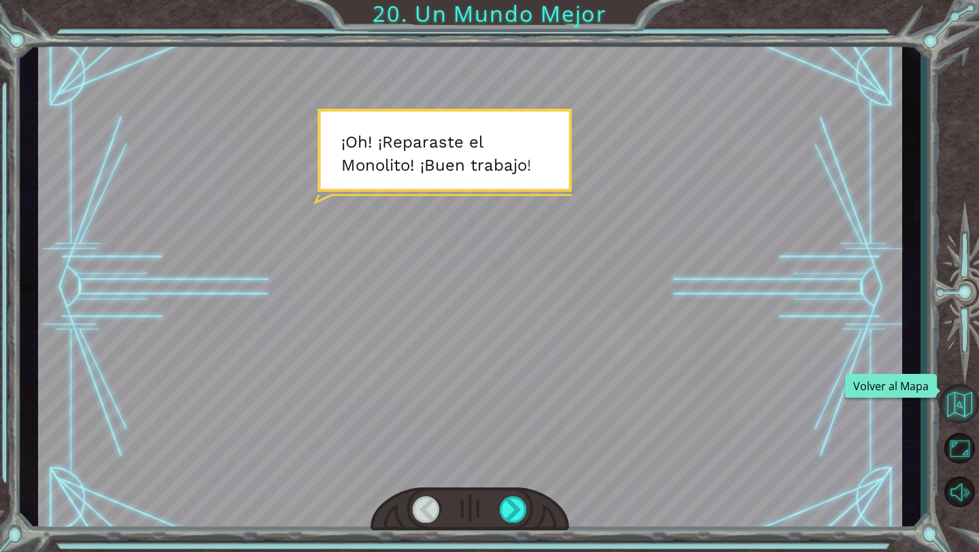
click at [951, 413] on button "Volver al Mapa" at bounding box center [958, 403] width 39 height 39
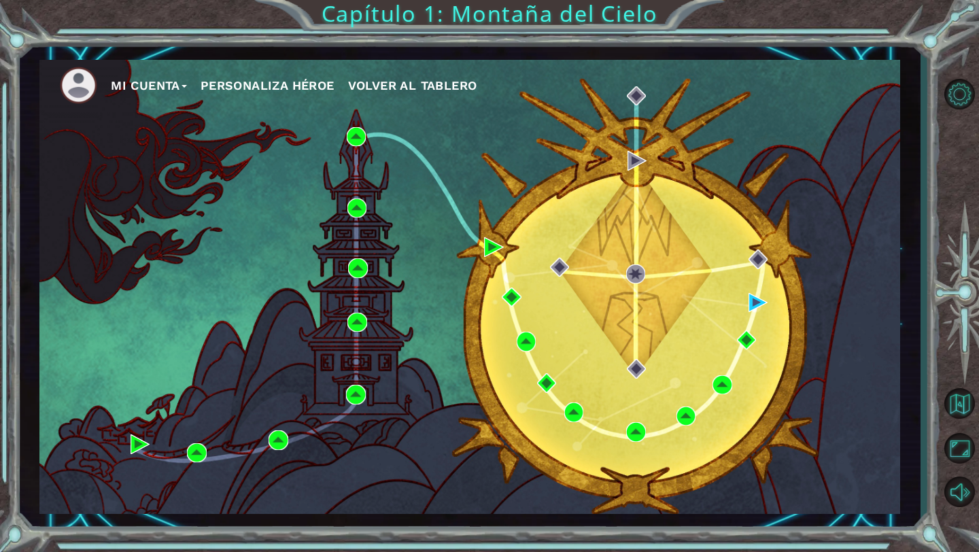
click at [682, 426] on div "Mi Cuenta Personaliza Héroe Volver al Tablero" at bounding box center [469, 287] width 860 height 454
click at [681, 409] on img at bounding box center [685, 415] width 19 height 19
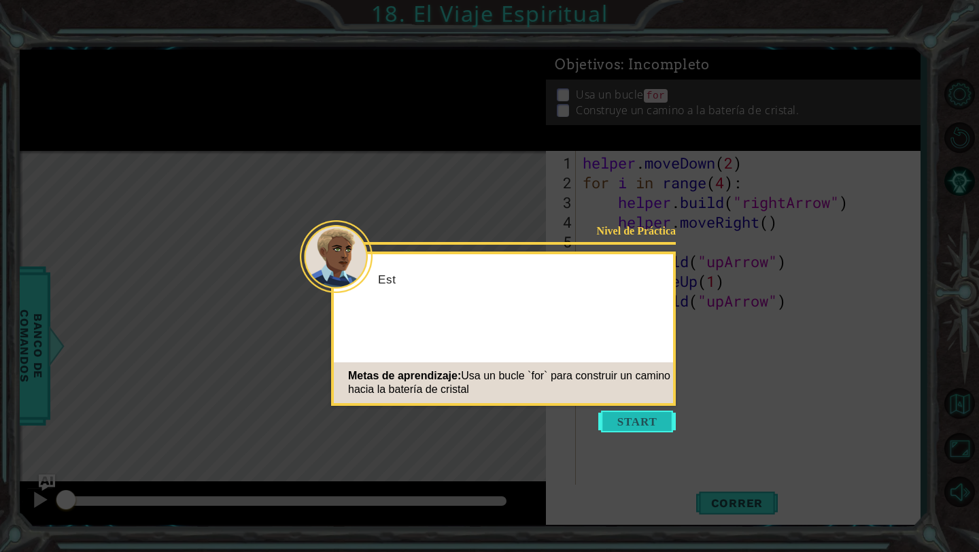
click at [660, 420] on button "Start" at bounding box center [636, 421] width 77 height 22
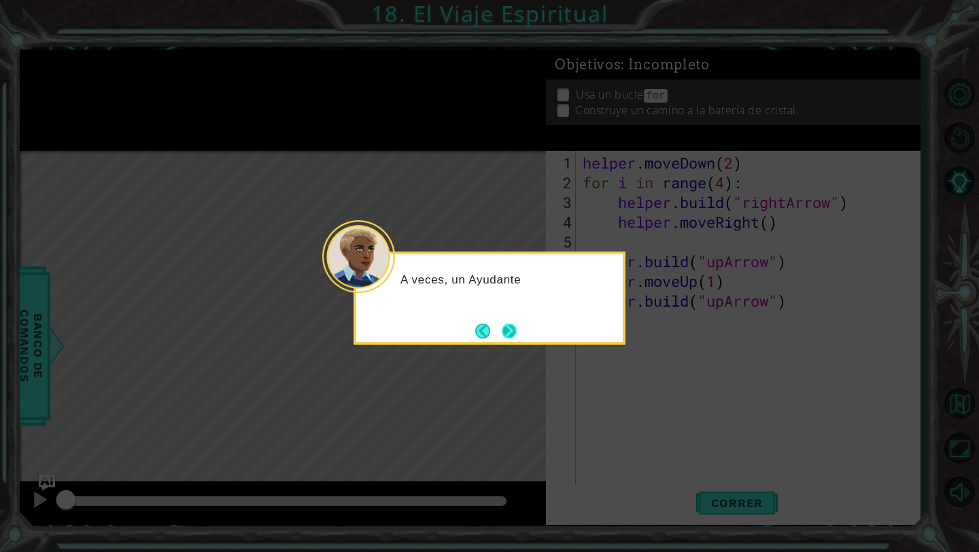
click at [504, 332] on button "Next" at bounding box center [508, 330] width 15 height 15
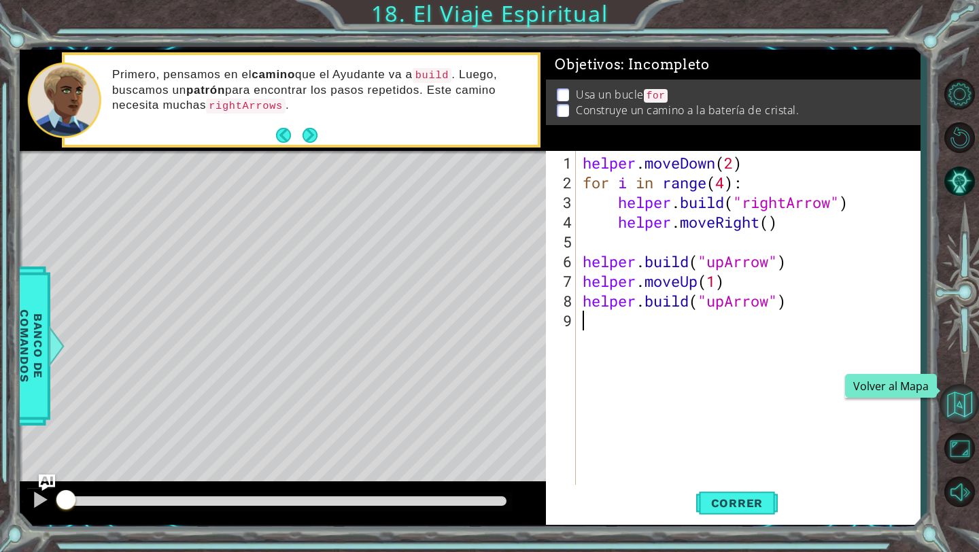
click at [962, 401] on button "Volver al Mapa" at bounding box center [958, 403] width 39 height 39
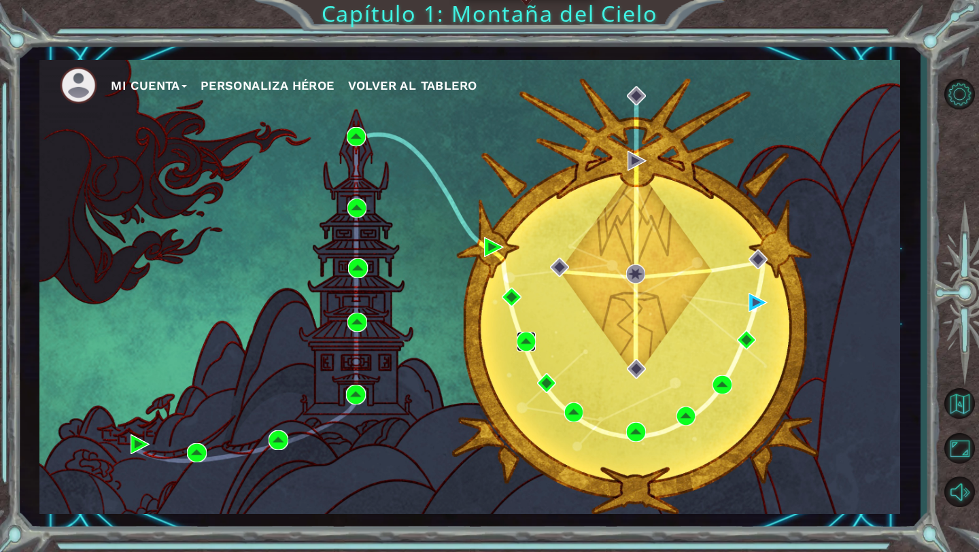
click at [521, 341] on img at bounding box center [525, 341] width 19 height 19
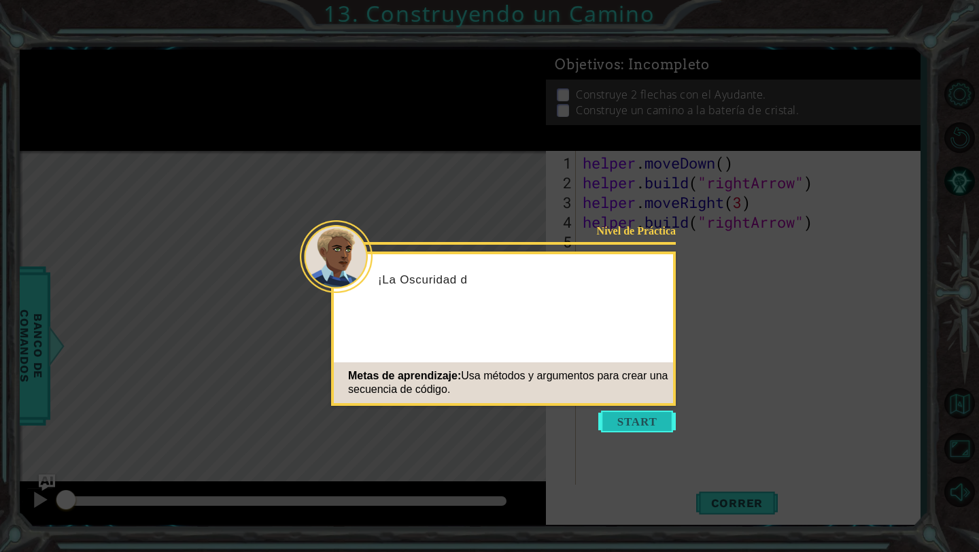
click at [630, 414] on button "Start" at bounding box center [636, 421] width 77 height 22
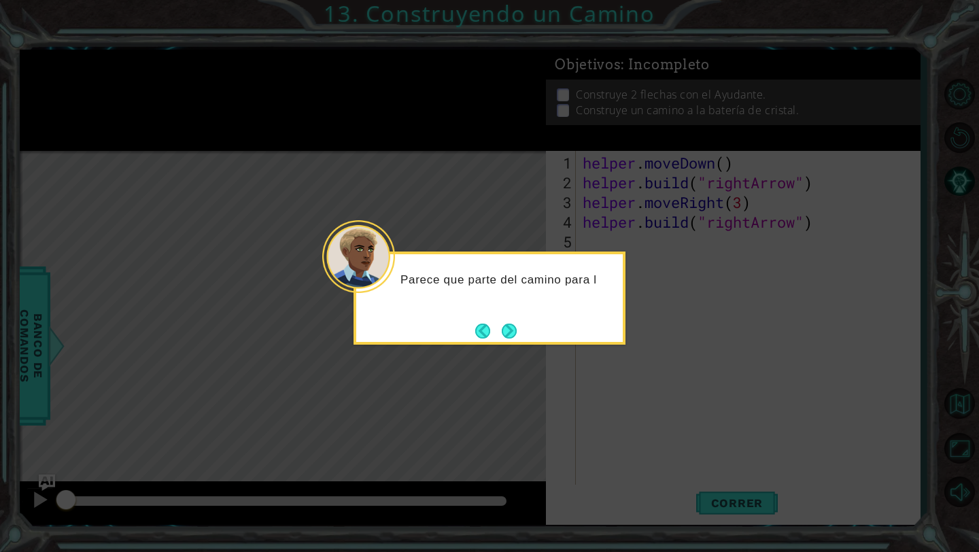
click at [516, 326] on button "Next" at bounding box center [508, 330] width 15 height 15
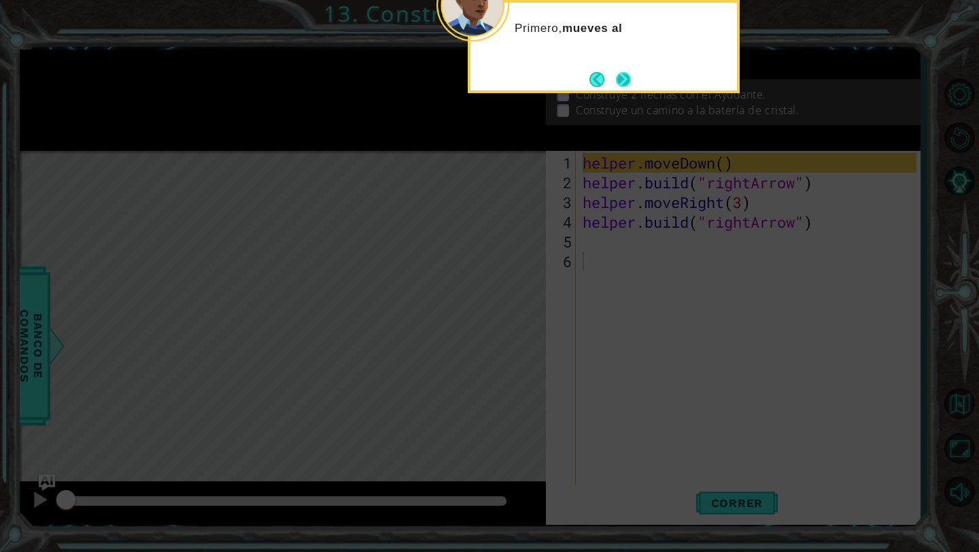
click at [616, 87] on button "Next" at bounding box center [623, 79] width 15 height 15
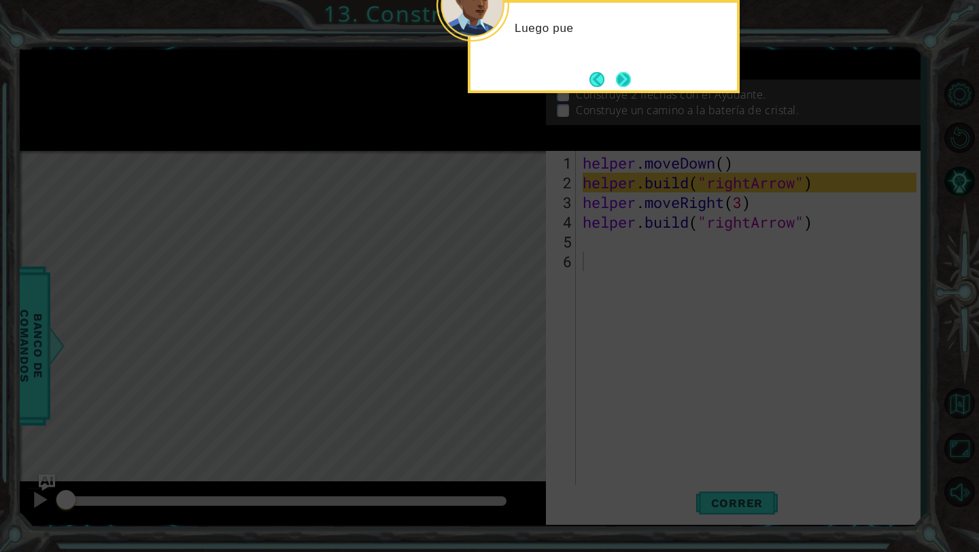
click at [627, 77] on button "Next" at bounding box center [623, 79] width 15 height 15
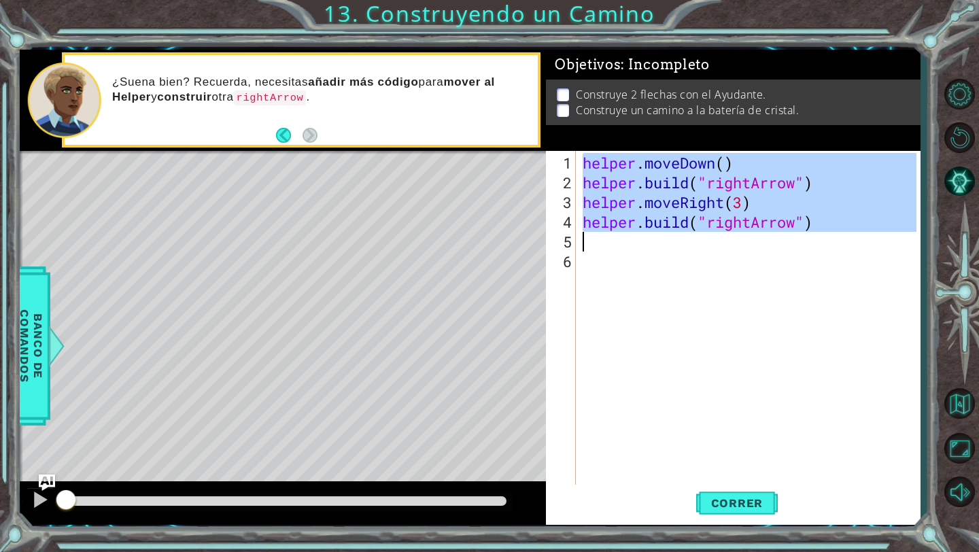
drag, startPoint x: 583, startPoint y: 162, endPoint x: 830, endPoint y: 232, distance: 256.4
click at [830, 232] on div "helper . moveDown ( ) helper . build ( "rightArrow" ) helper . moveRight ( 3 ) …" at bounding box center [751, 340] width 343 height 374
click at [550, 217] on div "4" at bounding box center [561, 222] width 27 height 20
type textarea "[DOMAIN_NAME]("rightArrow")"
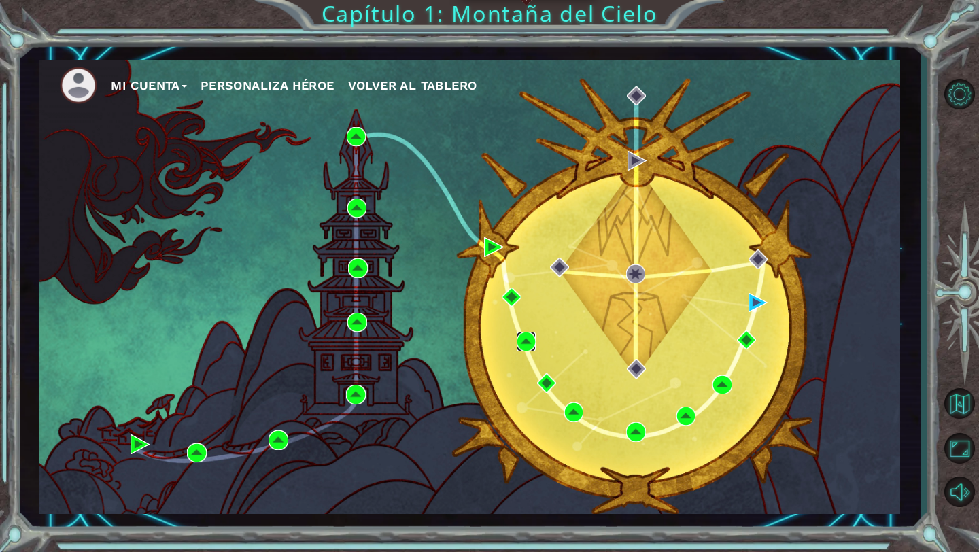
click at [525, 344] on img at bounding box center [525, 341] width 19 height 19
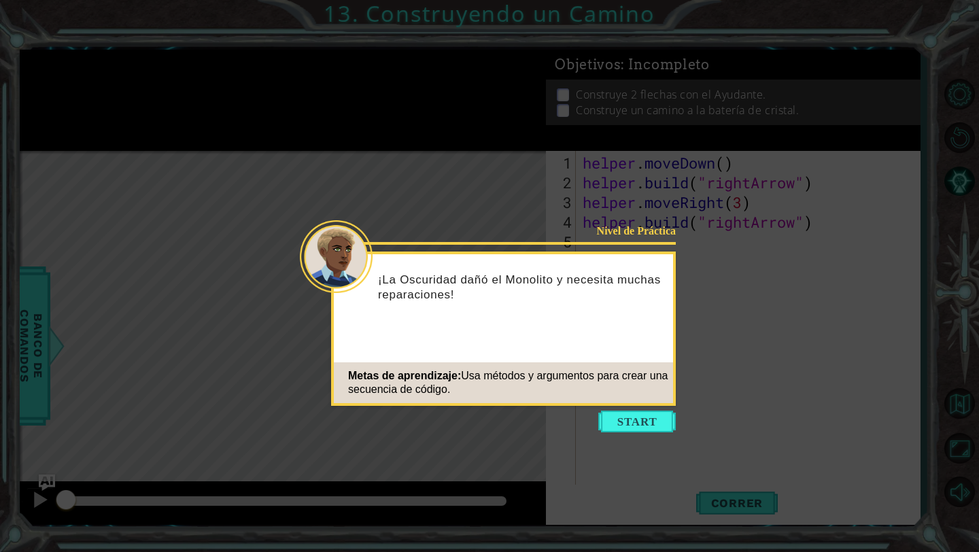
click at [633, 418] on button "Start" at bounding box center [636, 421] width 77 height 22
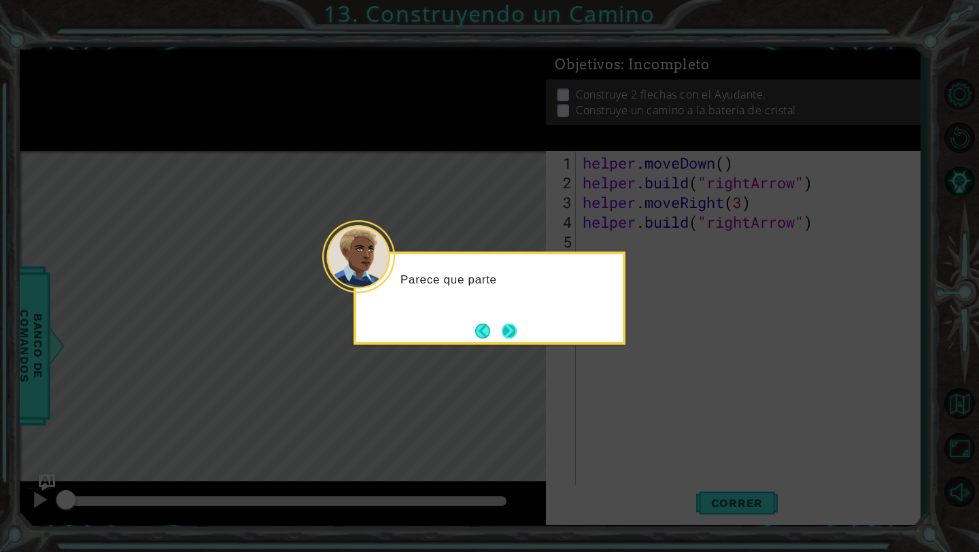
click at [513, 329] on button "Next" at bounding box center [508, 330] width 15 height 15
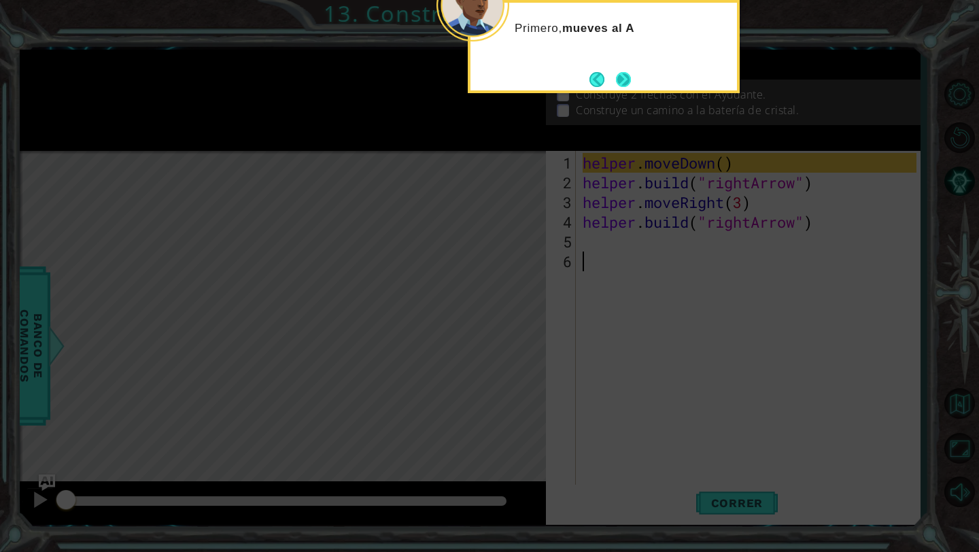
click at [628, 79] on button "Next" at bounding box center [623, 79] width 15 height 15
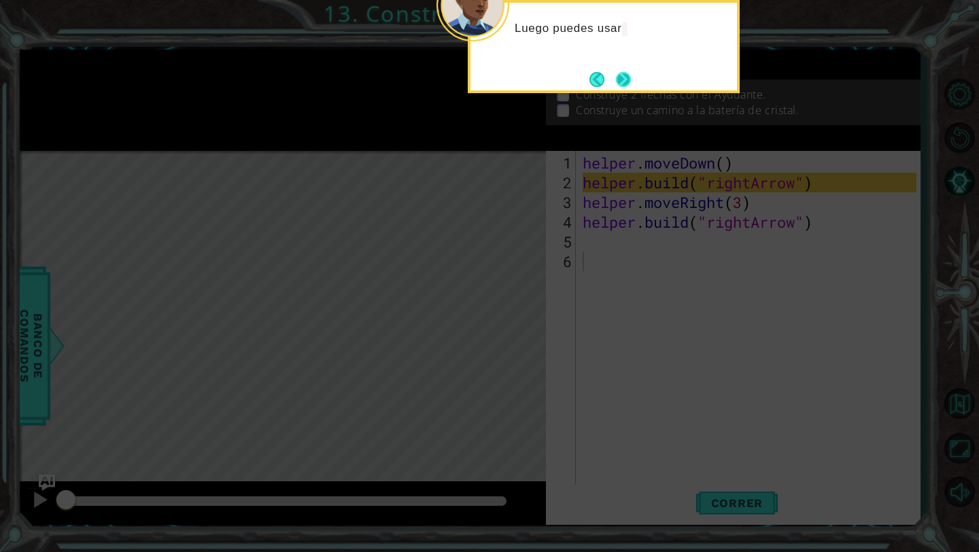
click at [624, 80] on button "Next" at bounding box center [623, 79] width 15 height 15
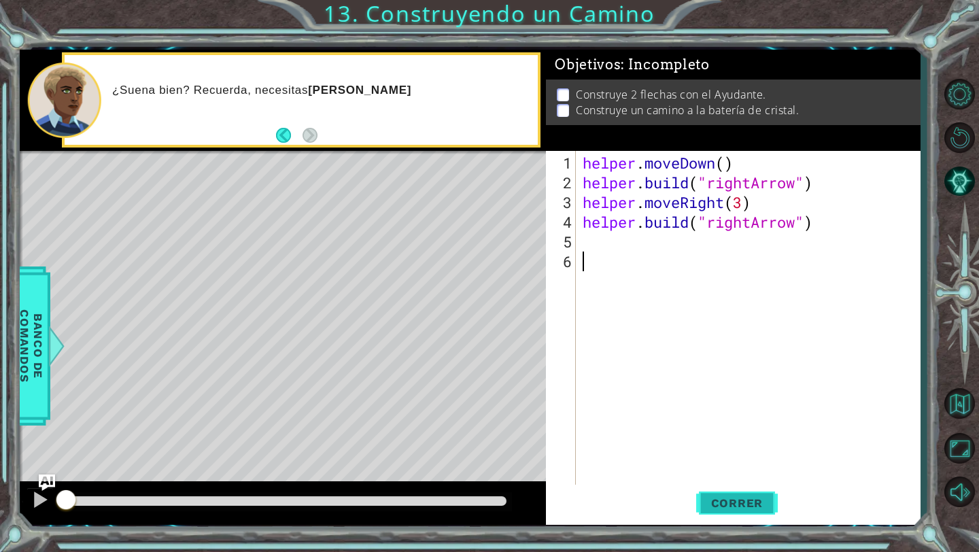
click at [722, 496] on span "Correr" at bounding box center [737, 503] width 80 height 14
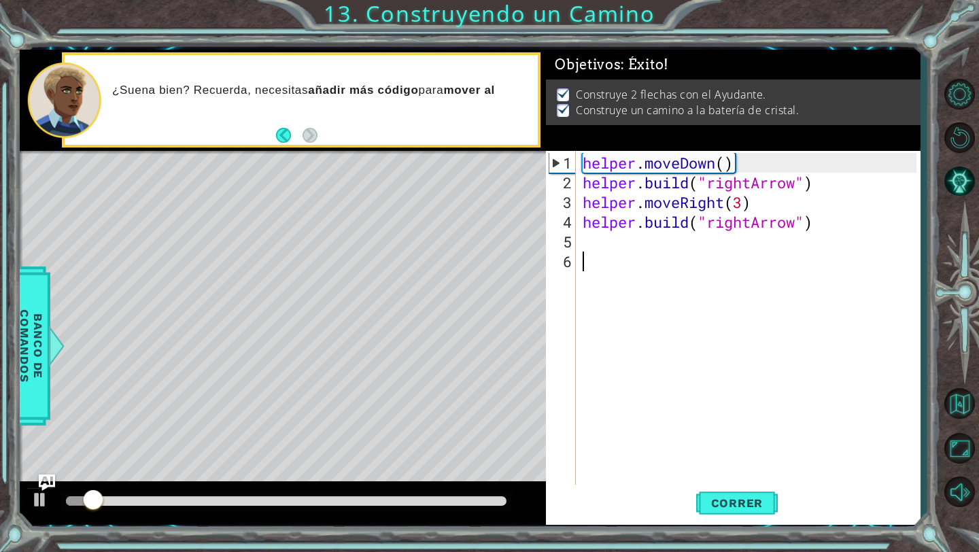
click at [392, 502] on div at bounding box center [286, 501] width 440 height 10
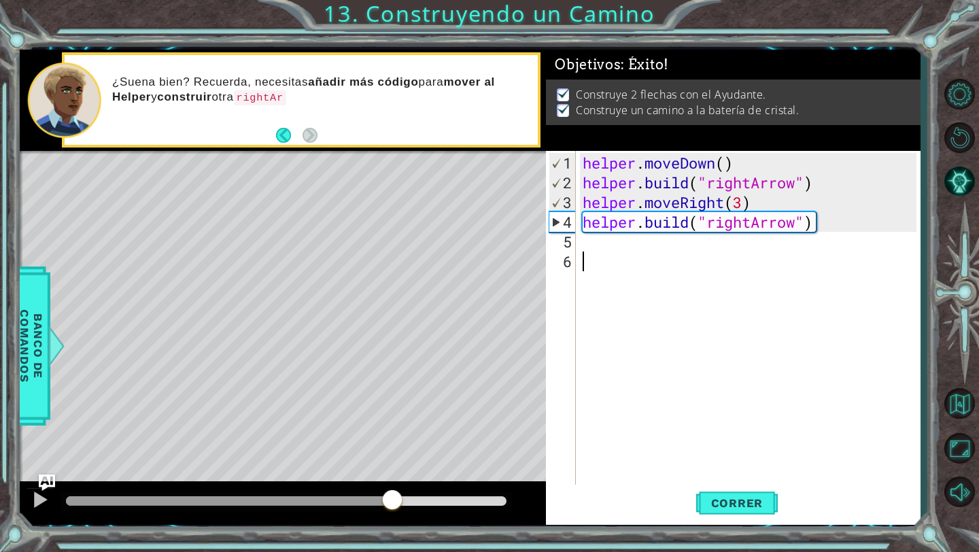
click at [209, 495] on div at bounding box center [285, 501] width 451 height 19
click at [206, 498] on div at bounding box center [229, 501] width 326 height 10
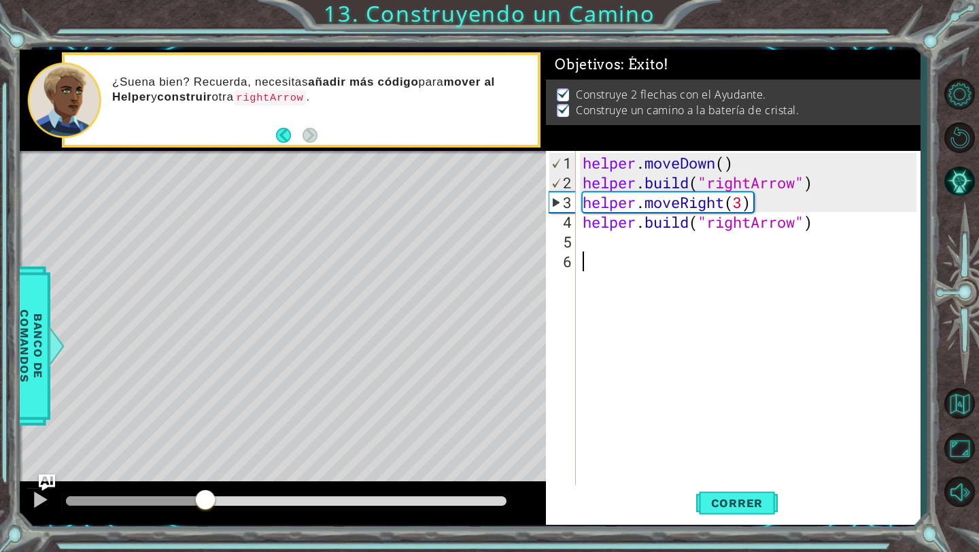
click at [82, 504] on div at bounding box center [135, 501] width 139 height 10
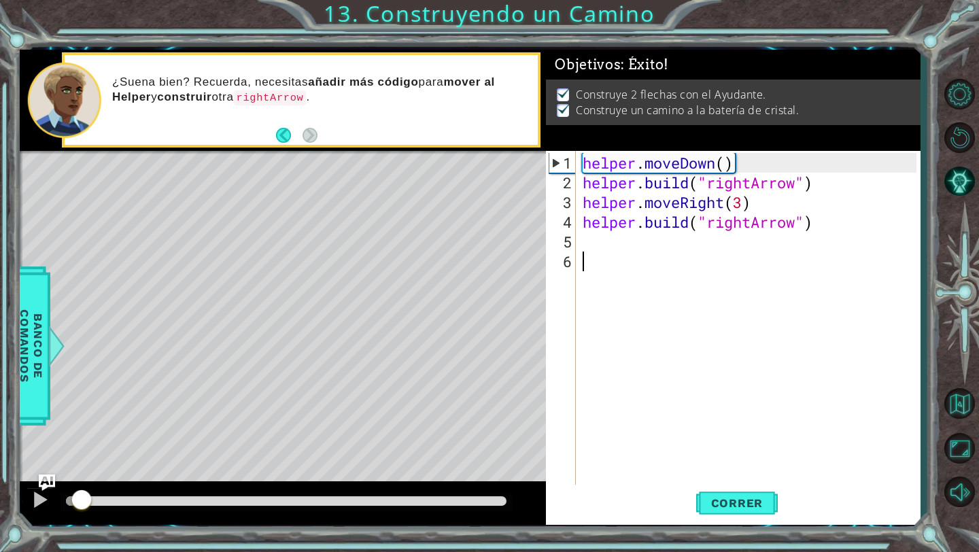
click at [451, 497] on div at bounding box center [286, 501] width 440 height 10
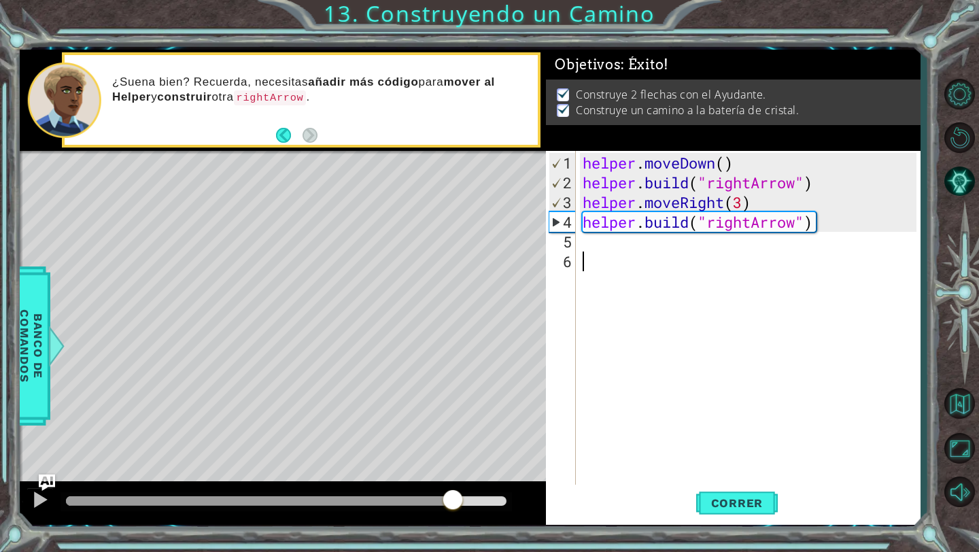
click at [72, 501] on div at bounding box center [259, 501] width 387 height 10
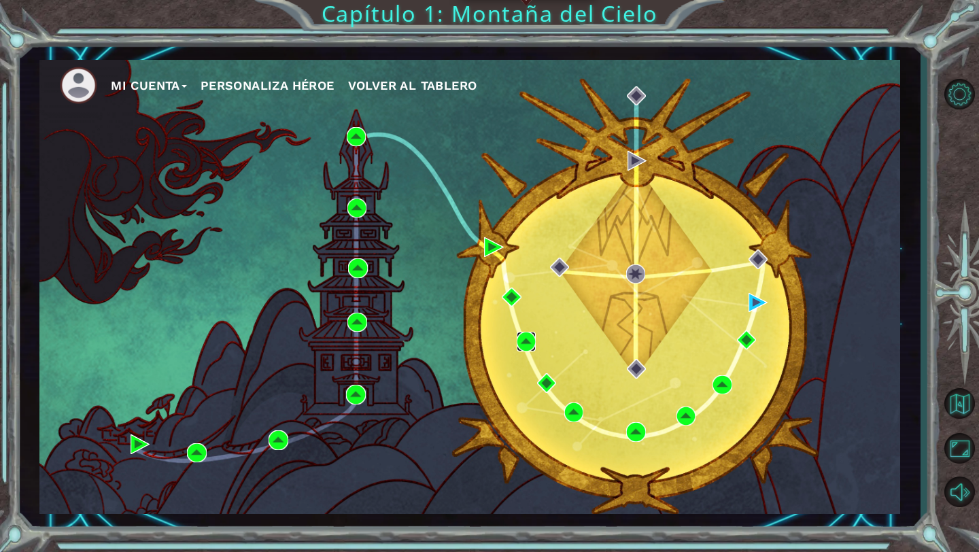
click at [524, 340] on img at bounding box center [525, 341] width 19 height 19
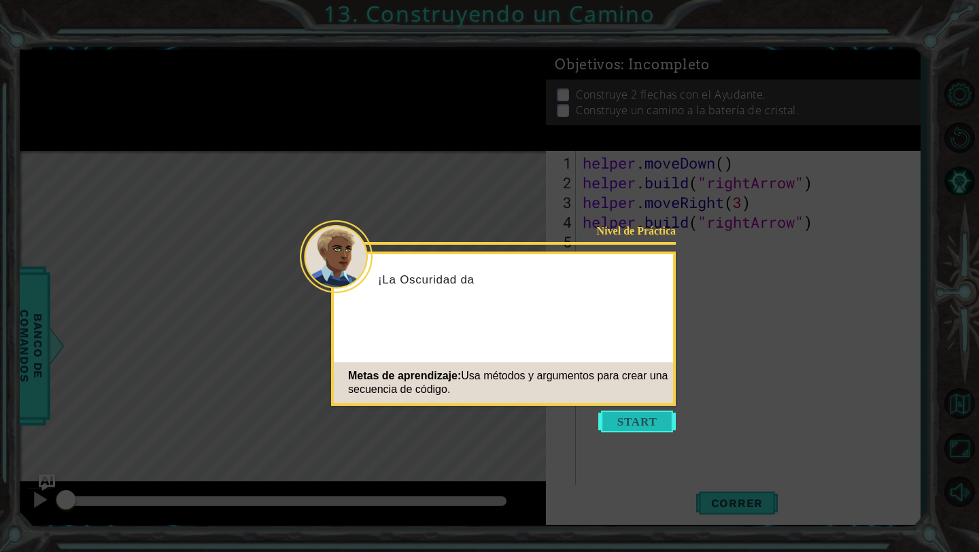
click at [639, 429] on button "Start" at bounding box center [636, 421] width 77 height 22
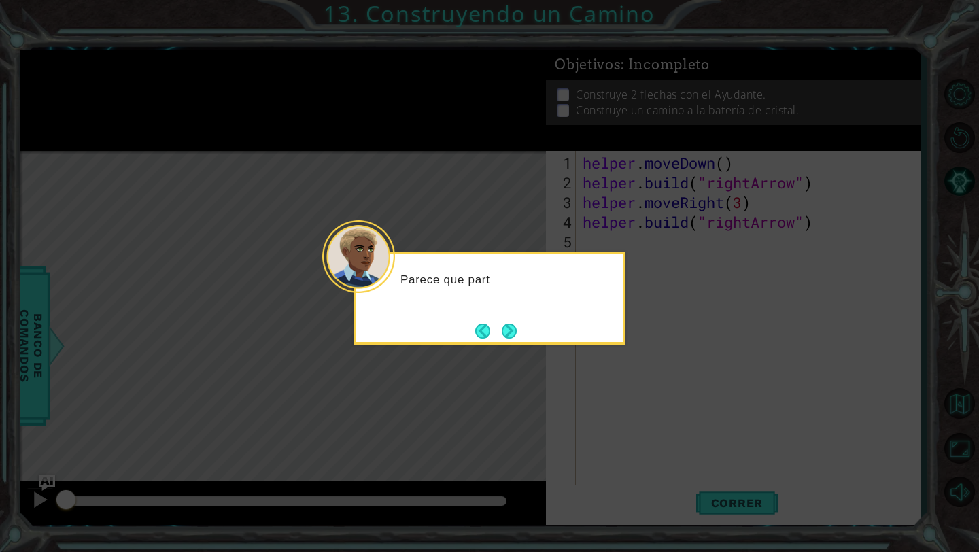
click at [512, 334] on button "Next" at bounding box center [508, 330] width 15 height 15
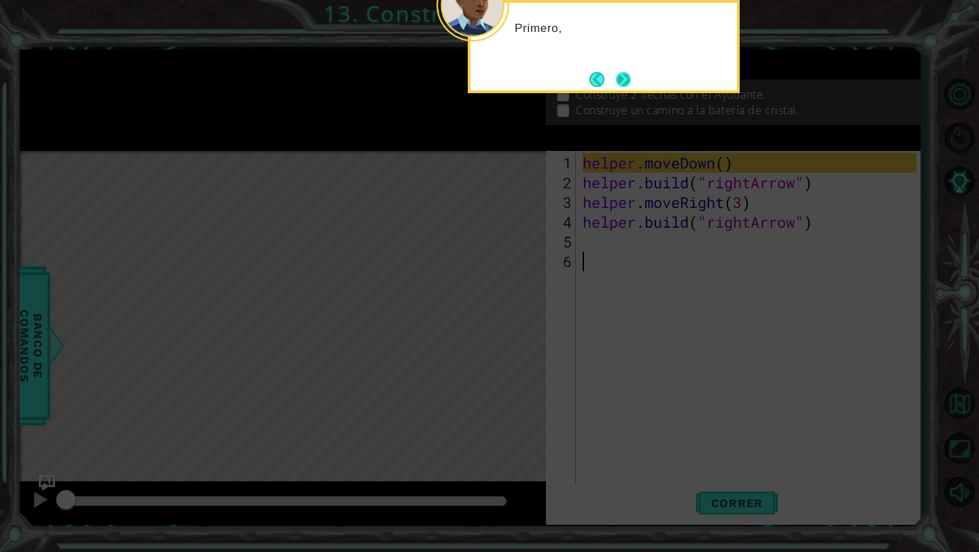
click at [623, 78] on button "Next" at bounding box center [623, 79] width 15 height 15
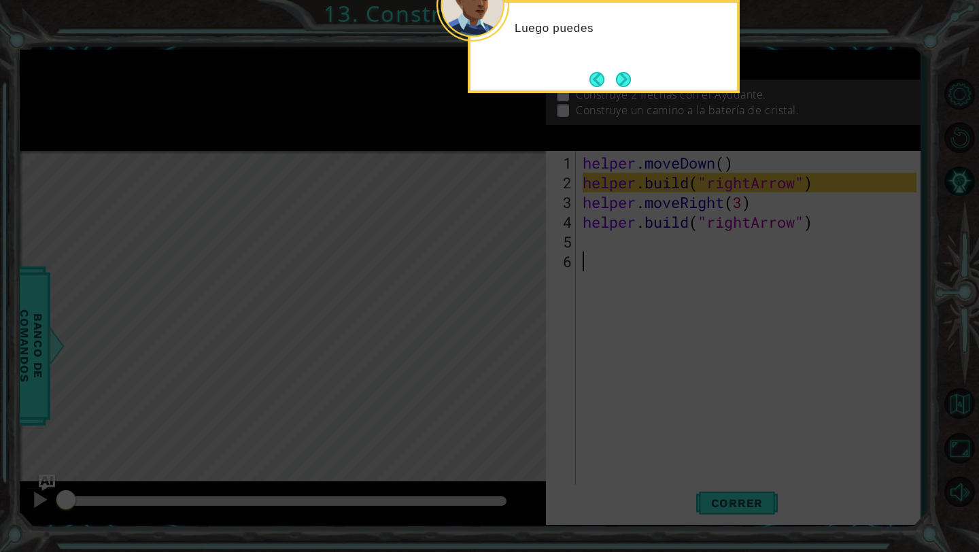
click at [618, 80] on button "Next" at bounding box center [623, 79] width 15 height 15
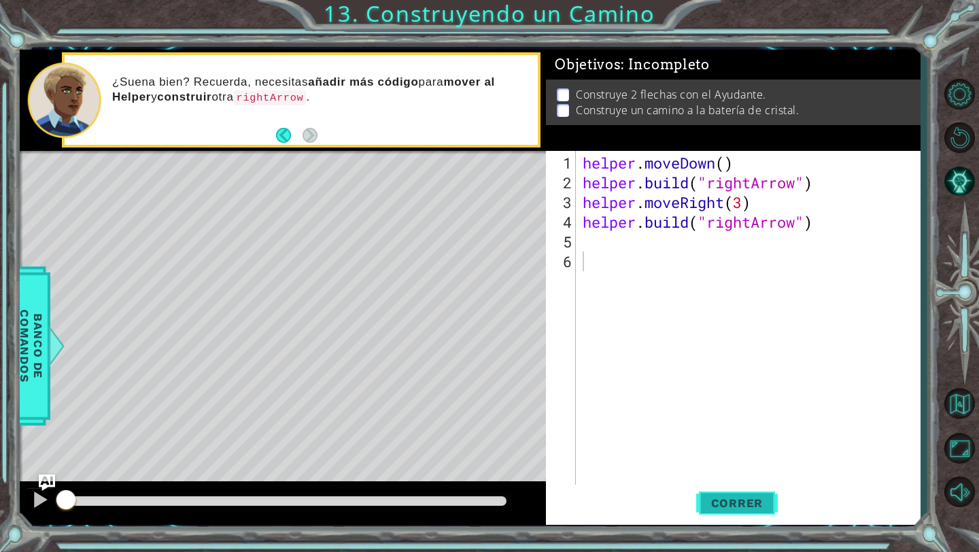
click at [709, 489] on button "Correr" at bounding box center [737, 503] width 82 height 37
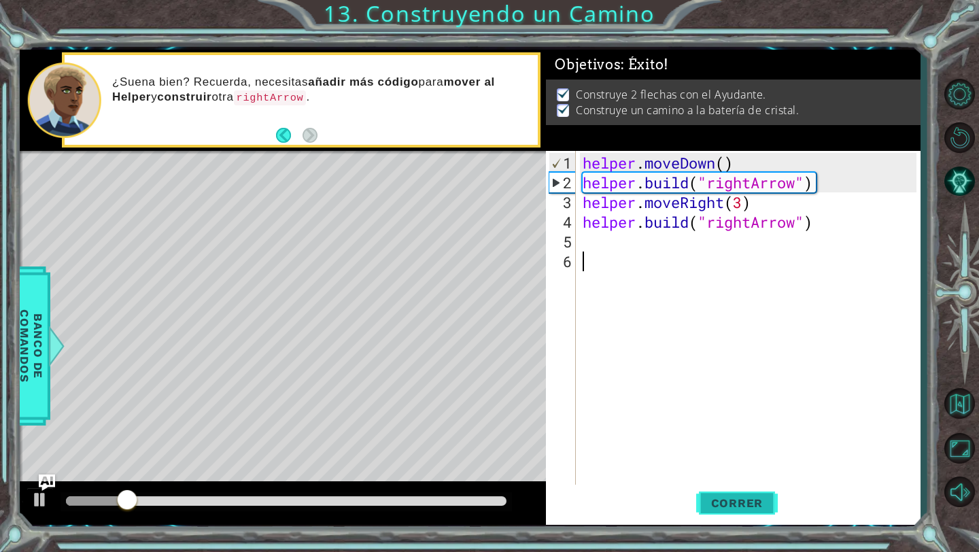
click at [709, 489] on button "Correr" at bounding box center [737, 503] width 82 height 37
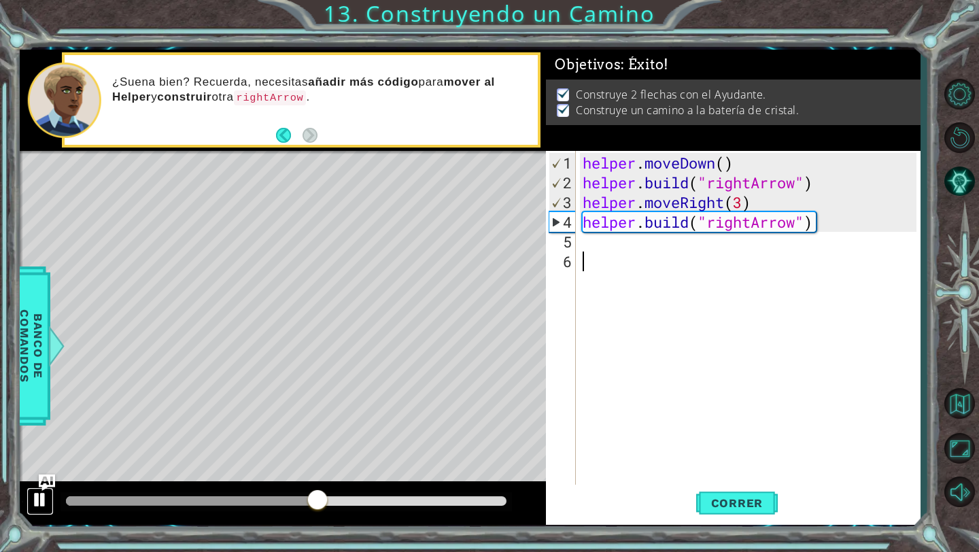
click at [35, 508] on div at bounding box center [40, 500] width 18 height 18
click at [962, 410] on button "Volver al Mapa" at bounding box center [958, 403] width 39 height 39
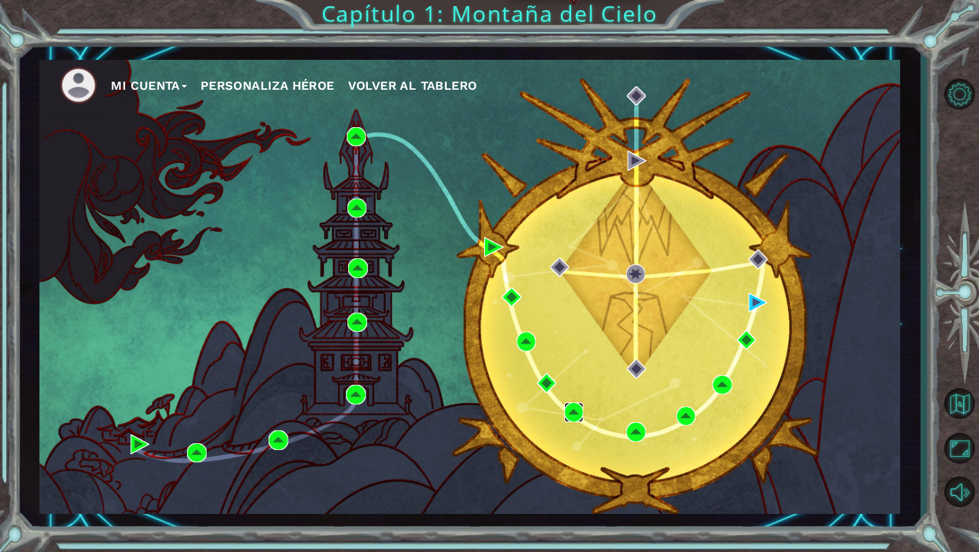
click at [580, 407] on img at bounding box center [573, 411] width 19 height 19
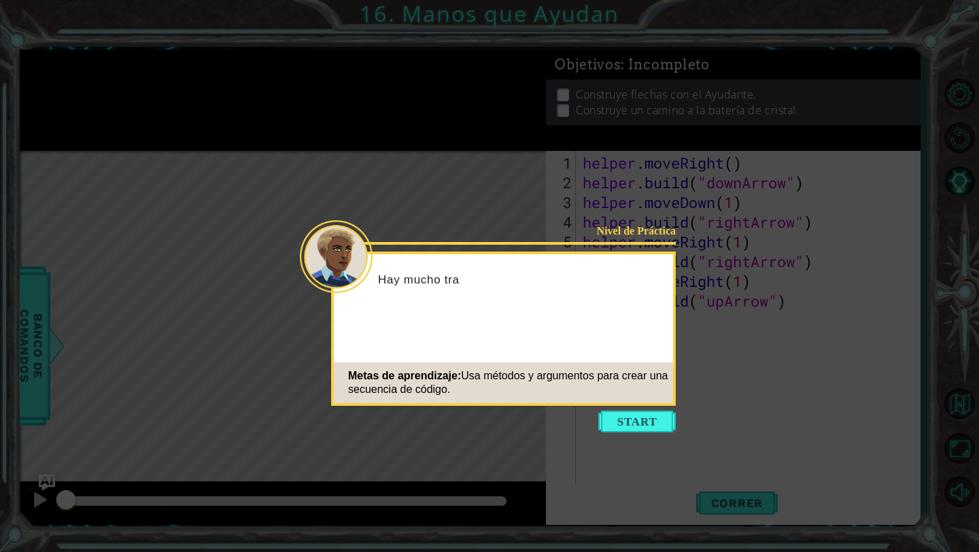
click at [613, 417] on button "Start" at bounding box center [636, 421] width 77 height 22
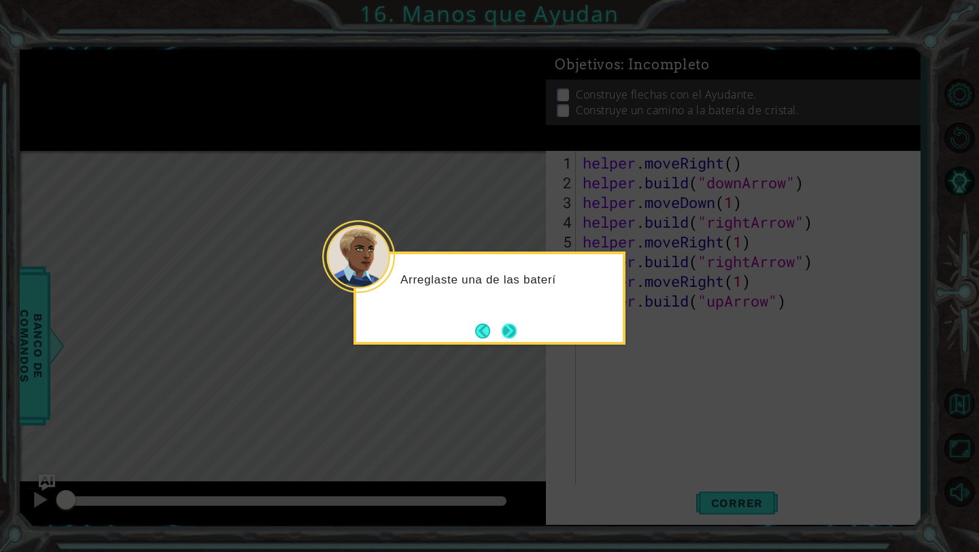
click at [515, 325] on button "Next" at bounding box center [508, 330] width 15 height 15
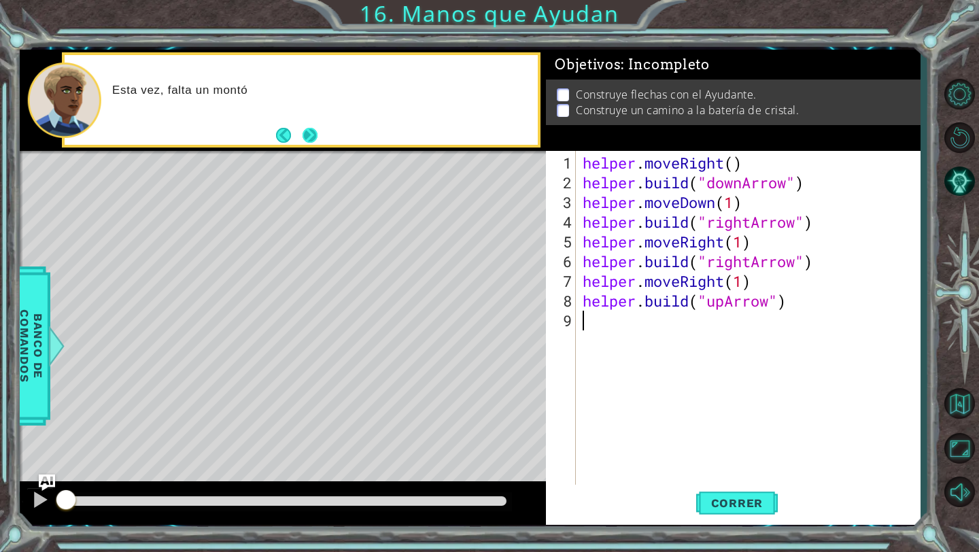
click at [311, 137] on button "Next" at bounding box center [309, 135] width 15 height 15
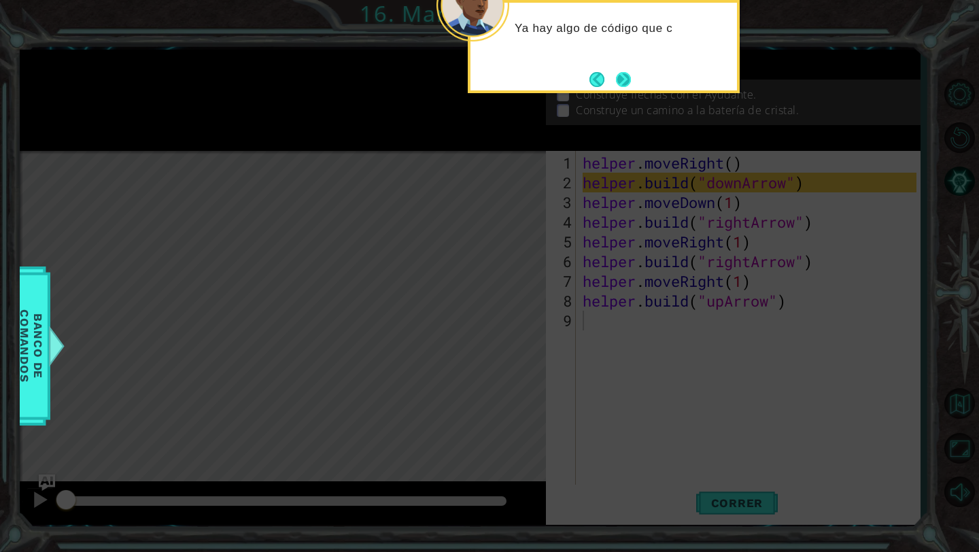
click at [616, 82] on button "Next" at bounding box center [623, 79] width 15 height 15
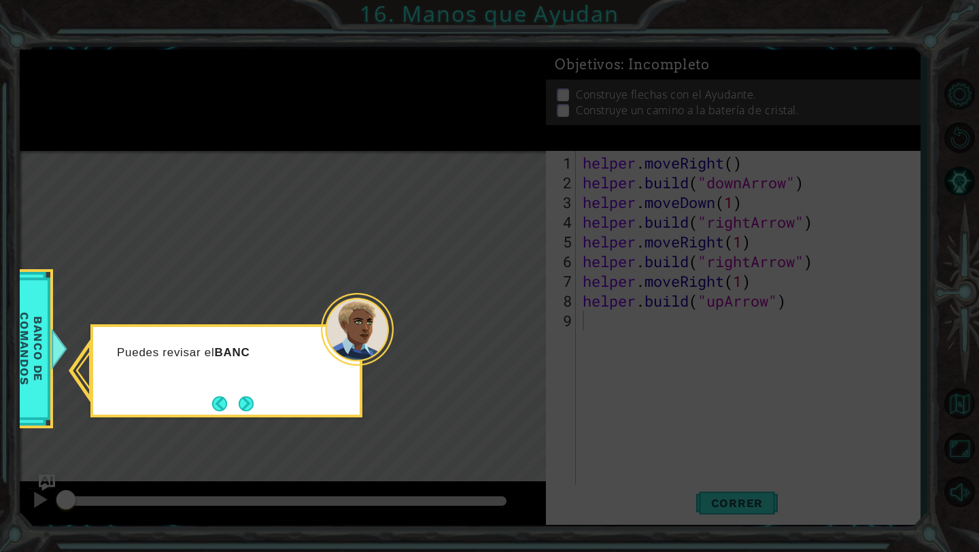
click at [245, 402] on button "Next" at bounding box center [246, 403] width 15 height 15
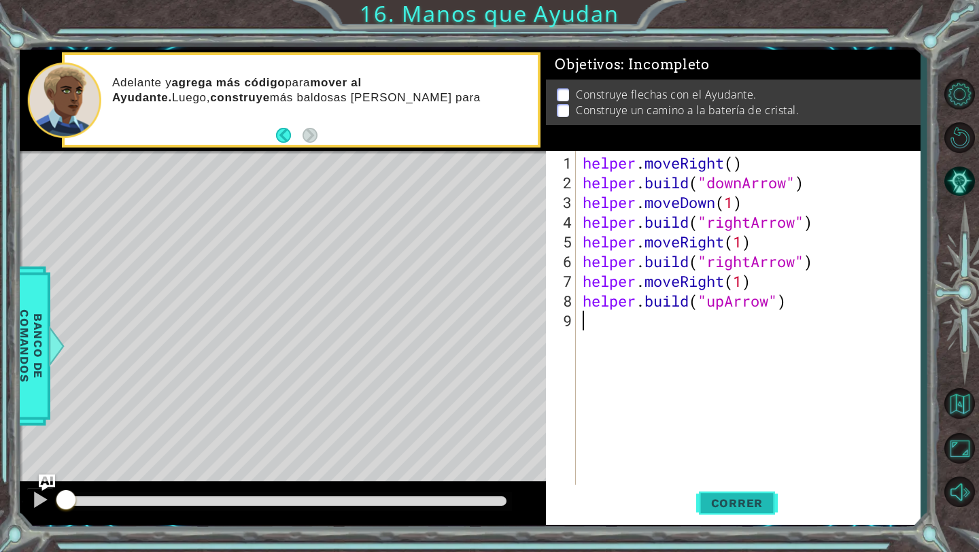
click at [705, 496] on span "Correr" at bounding box center [737, 503] width 80 height 14
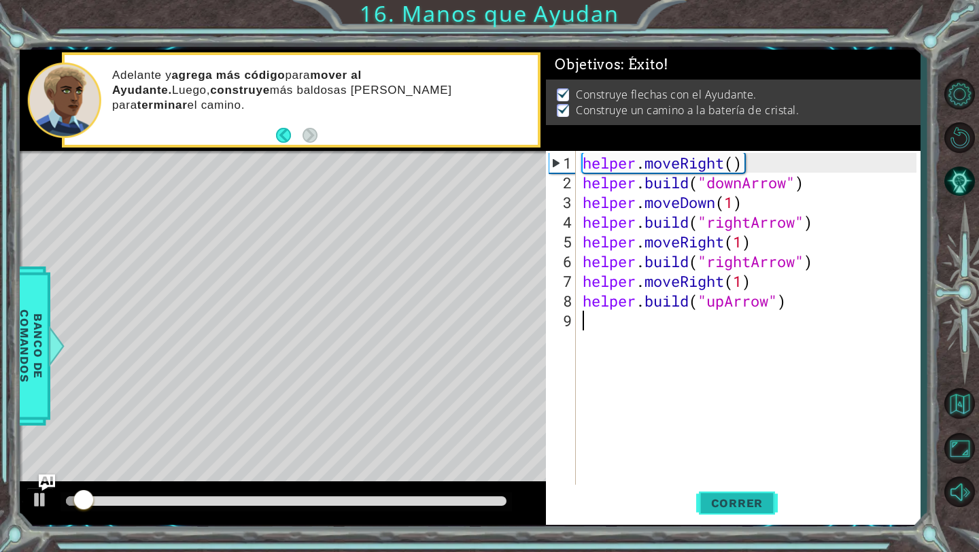
click at [705, 496] on span "Correr" at bounding box center [737, 503] width 80 height 14
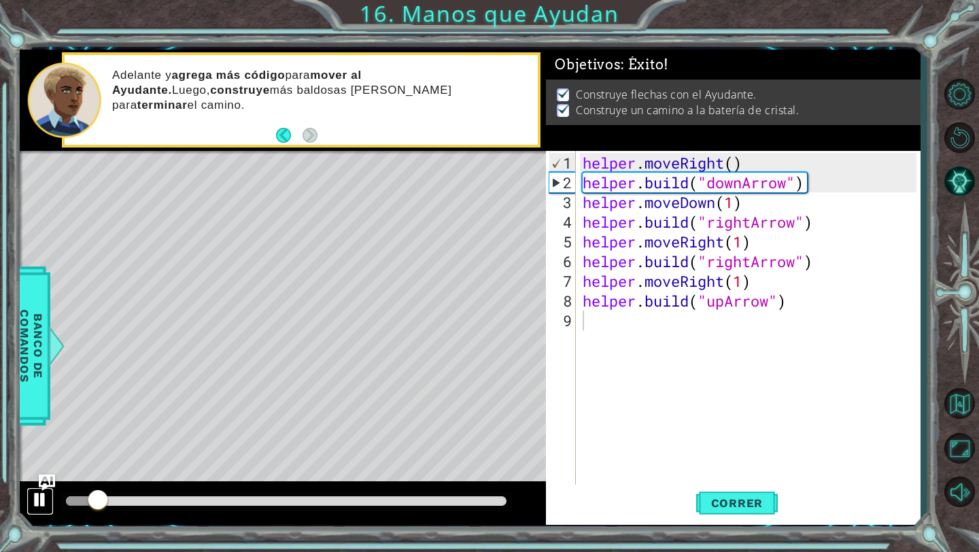
click at [44, 500] on div at bounding box center [40, 500] width 18 height 18
click at [39, 323] on span "Banco de comandos" at bounding box center [31, 346] width 35 height 141
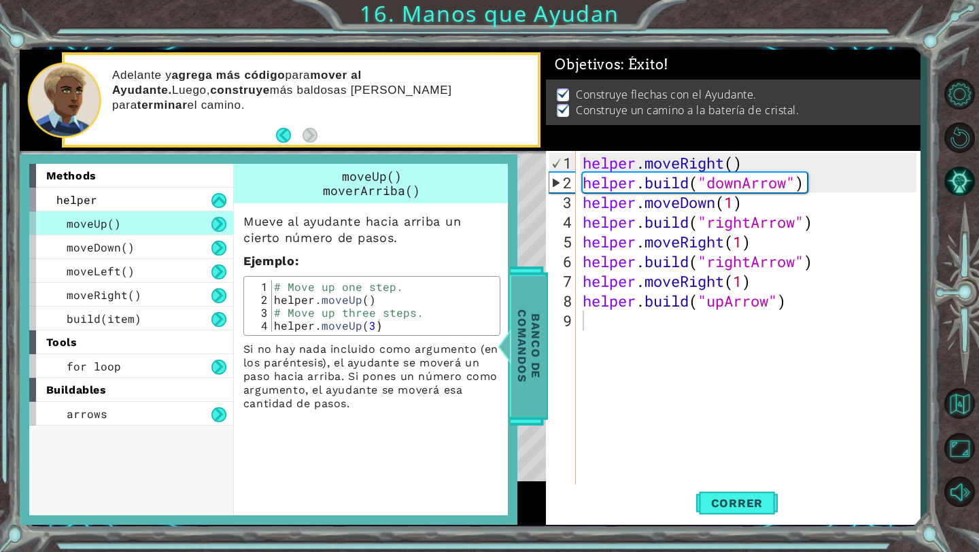
click at [542, 319] on span "Banco de comandos" at bounding box center [528, 346] width 35 height 141
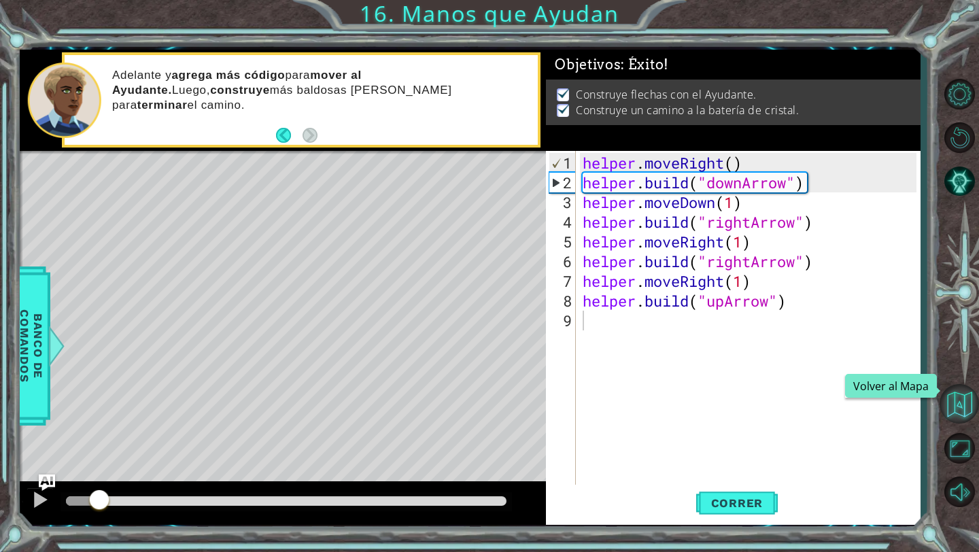
click at [956, 416] on button "Volver al Mapa" at bounding box center [958, 403] width 39 height 39
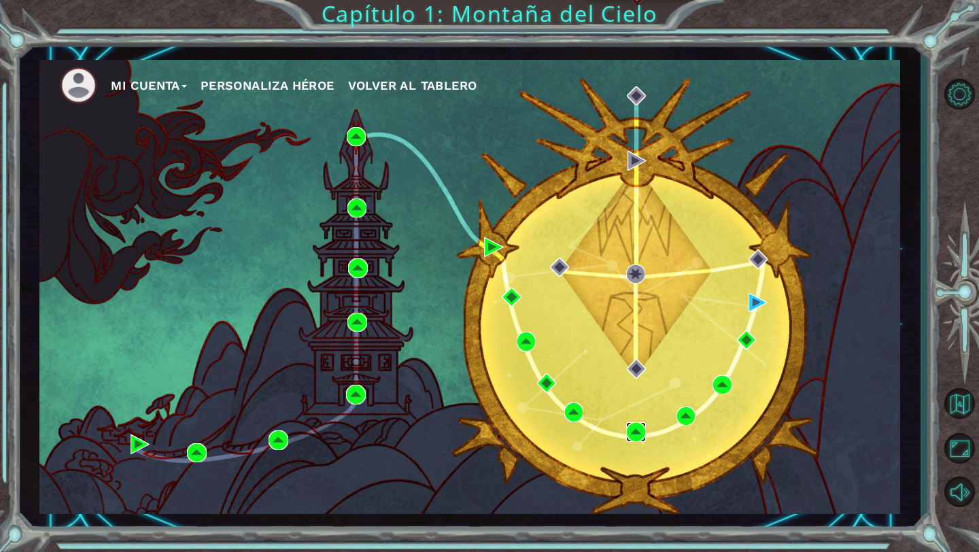
click at [631, 427] on img at bounding box center [635, 431] width 19 height 19
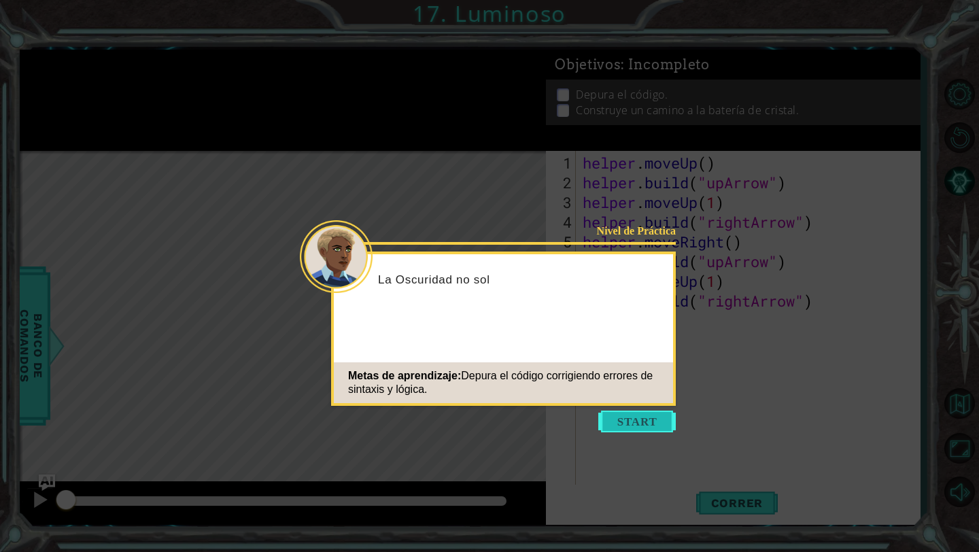
click at [620, 413] on button "Start" at bounding box center [636, 421] width 77 height 22
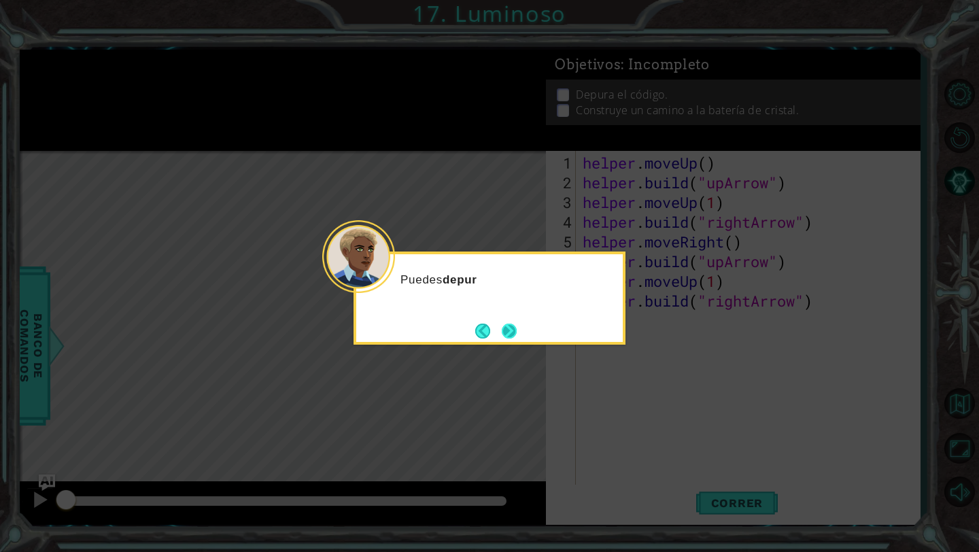
click at [506, 323] on button "Next" at bounding box center [508, 330] width 15 height 15
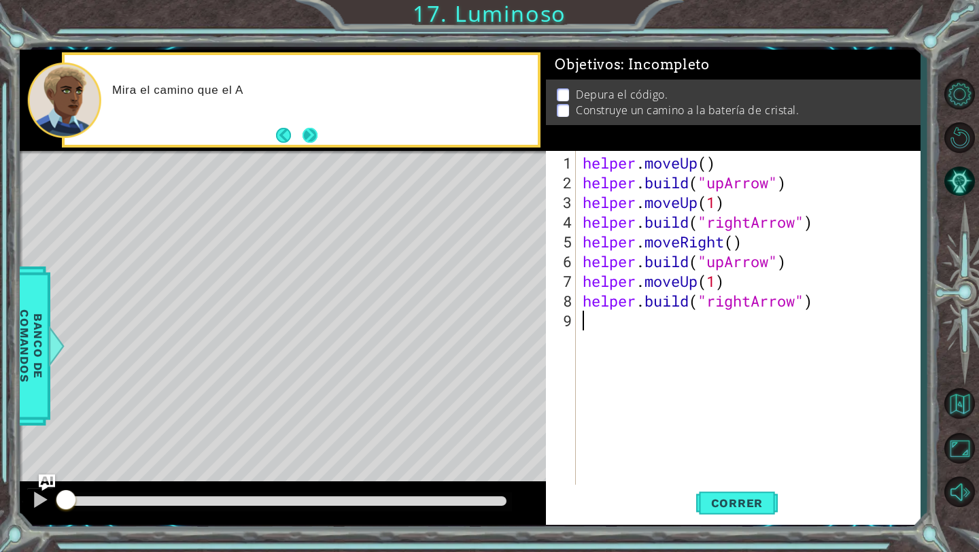
click at [311, 128] on button "Next" at bounding box center [309, 135] width 15 height 15
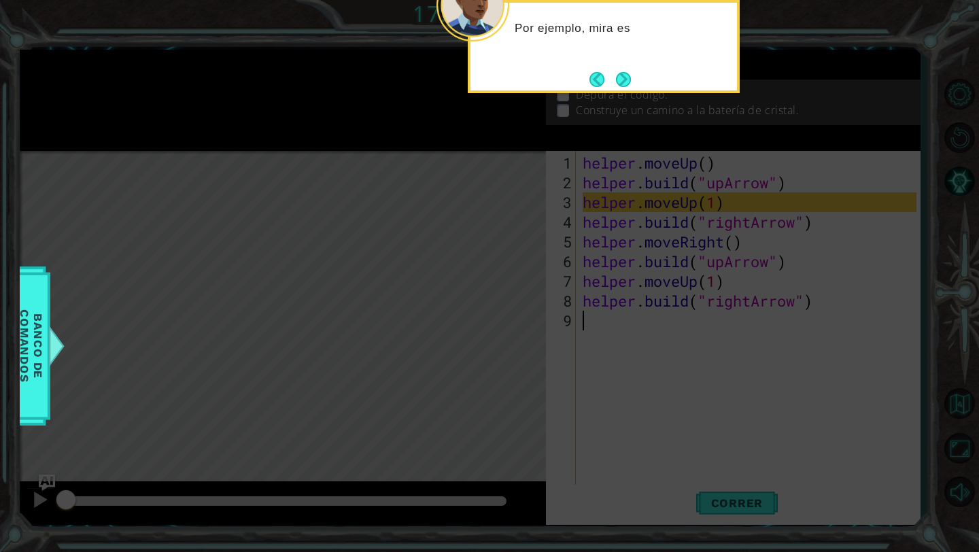
click at [621, 80] on button "Next" at bounding box center [623, 79] width 15 height 15
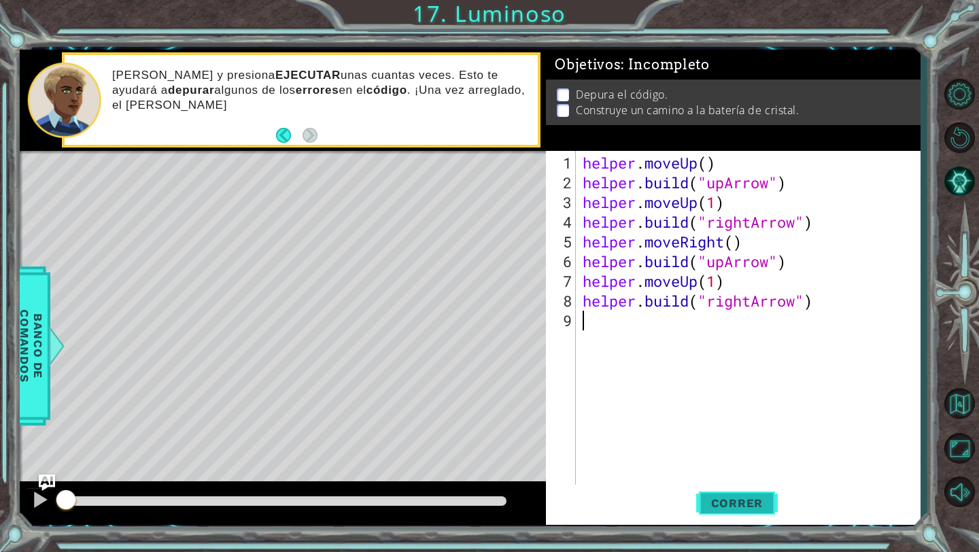
click at [721, 501] on span "Correr" at bounding box center [737, 503] width 80 height 14
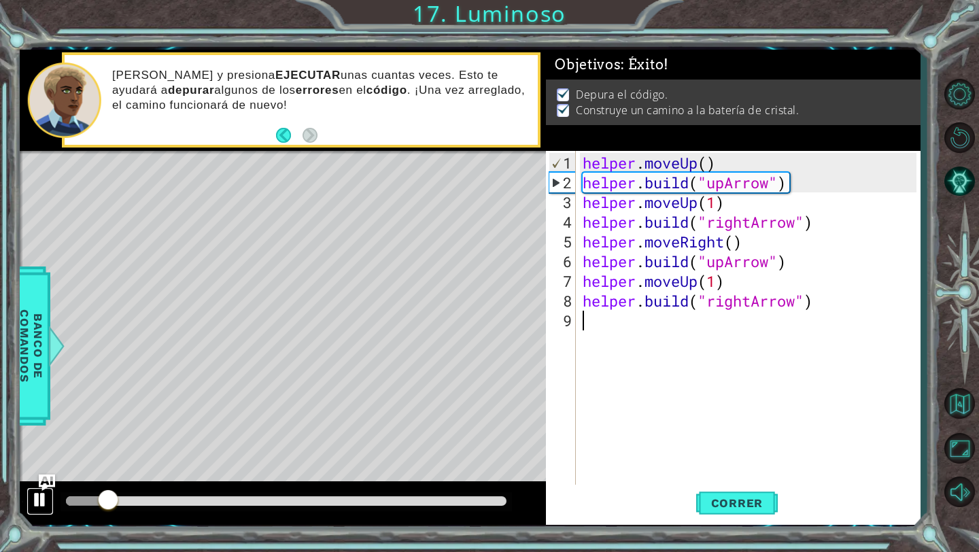
click at [33, 502] on div at bounding box center [40, 500] width 18 height 18
click at [976, 398] on button "Volver al Mapa" at bounding box center [958, 403] width 39 height 39
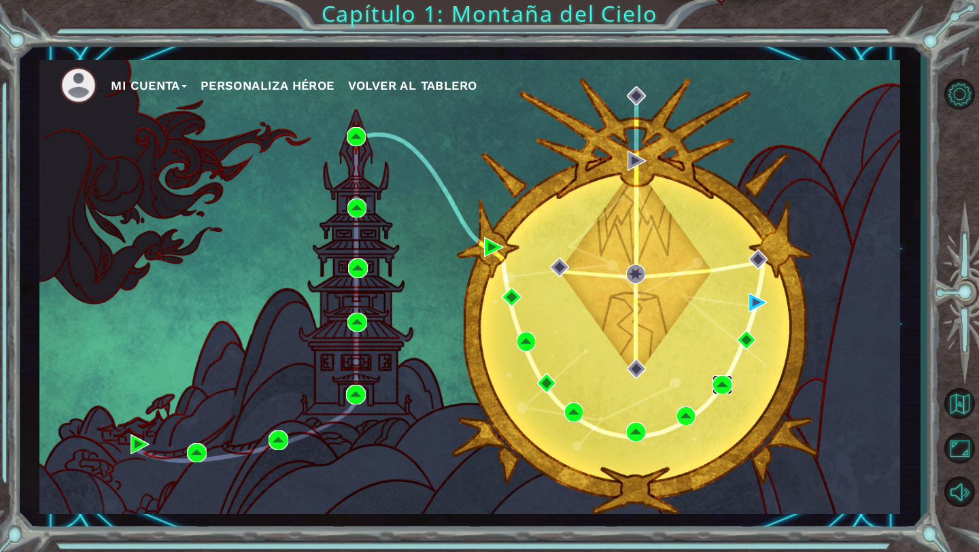
click at [718, 389] on img at bounding box center [721, 384] width 19 height 19
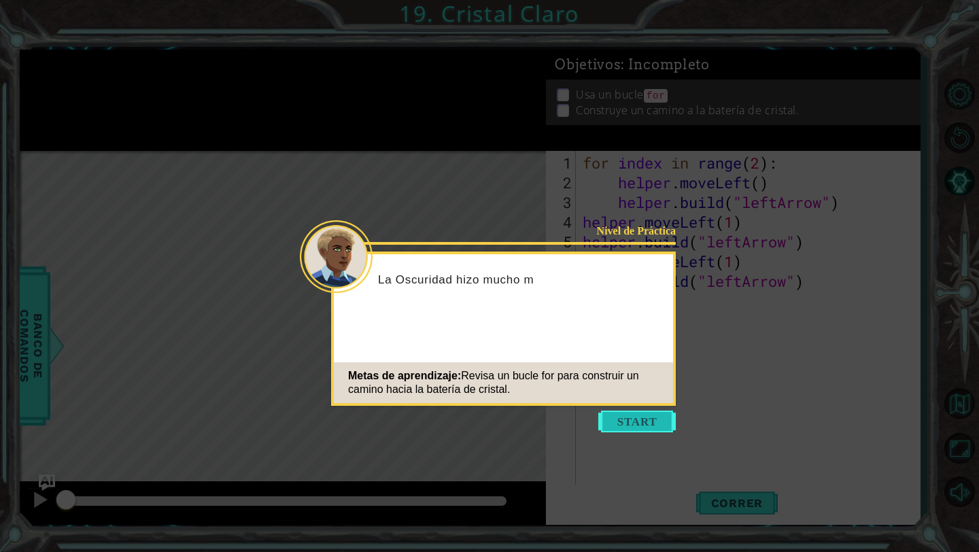
click at [613, 426] on button "Start" at bounding box center [636, 421] width 77 height 22
